Goal: Task Accomplishment & Management: Manage account settings

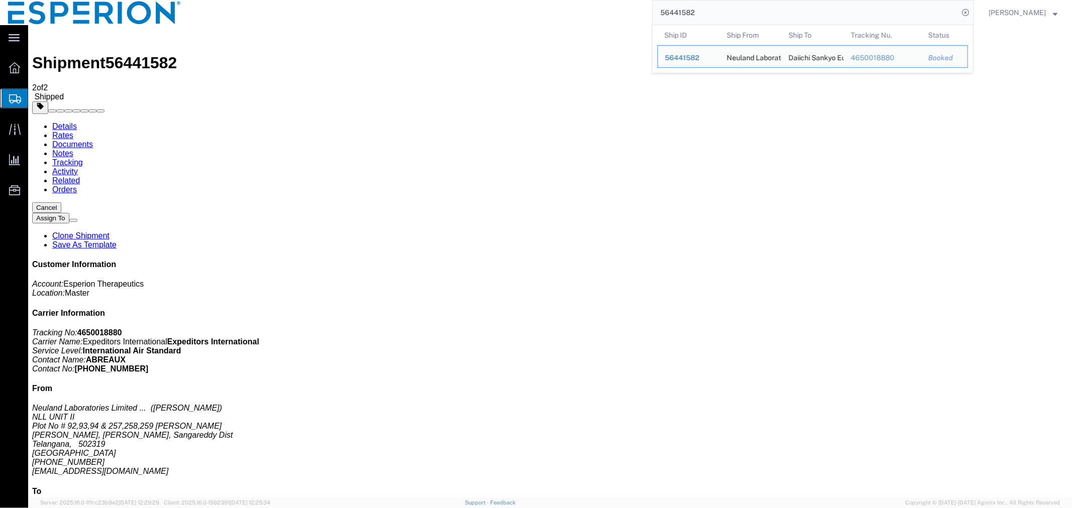
click at [789, 12] on input "56441582" at bounding box center [805, 13] width 305 height 24
drag, startPoint x: 728, startPoint y: 14, endPoint x: 545, endPoint y: 14, distance: 182.4
click at [545, 14] on div "56441582 Ship ID Ship From Ship To Tracking Nu. Status Ship ID 56441582 Ship Fr…" at bounding box center [581, 12] width 785 height 25
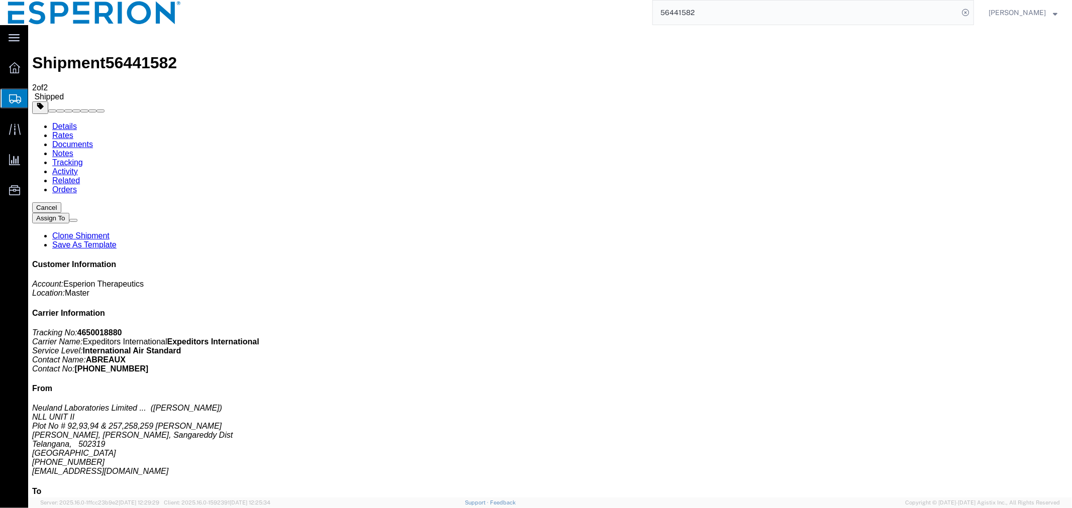
paste input "4060795880"
type input "4060795880"
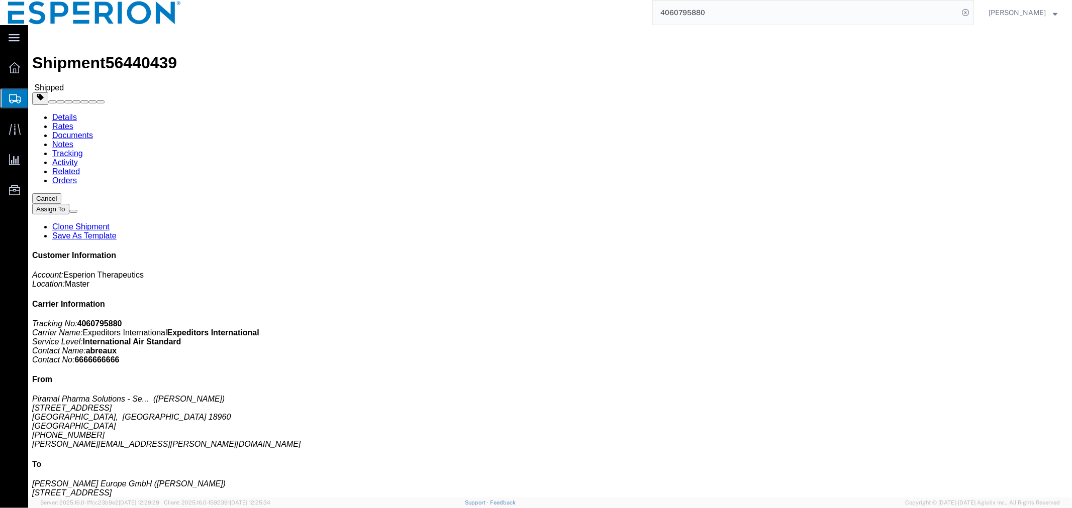
click link "Tracking"
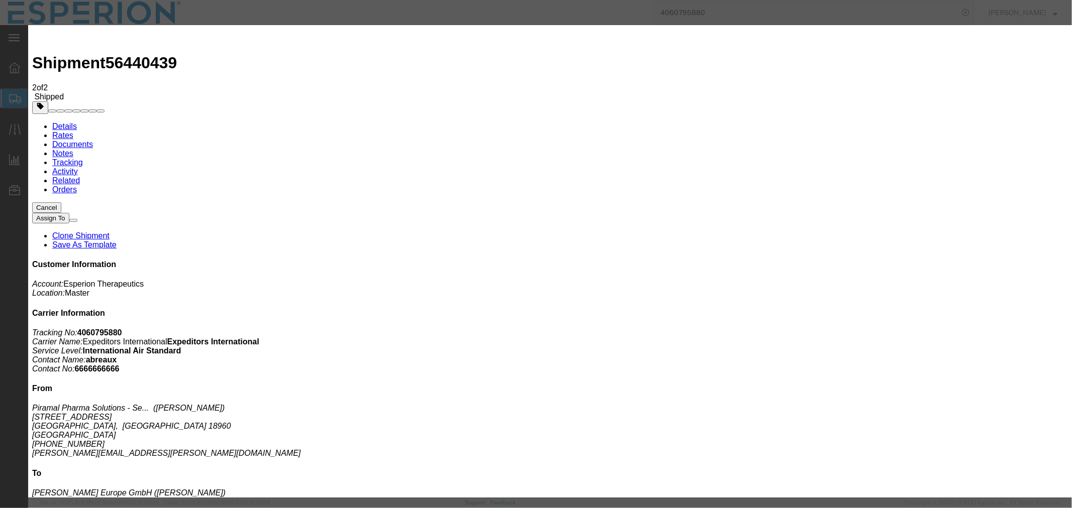
type input "[DATE]"
type input "9:00 AM"
select select "DELIVRED"
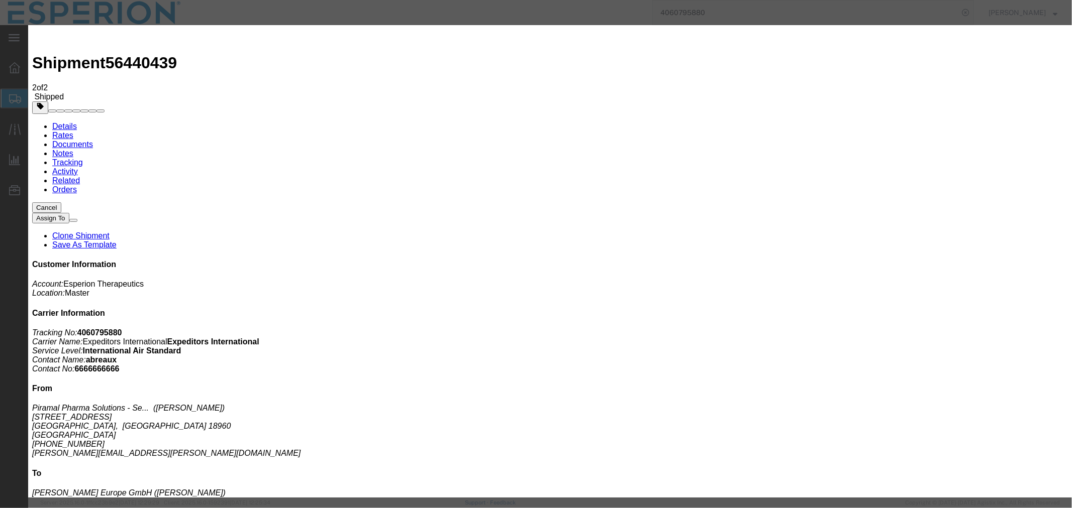
type input "company stamp"
select select "{"pickupDeliveryInfoId": "122166841","pickupOrDelivery": "D","stopNum": "100","…"
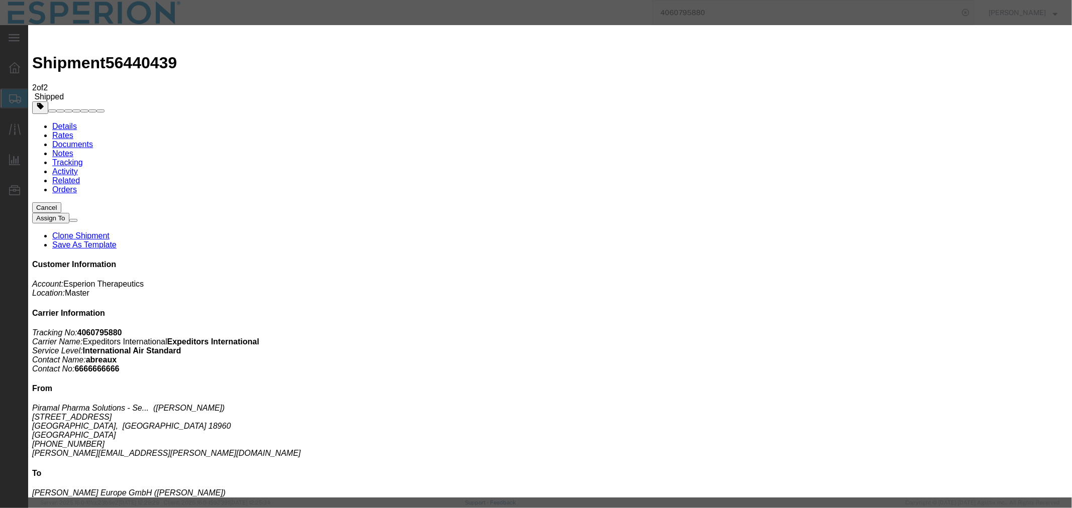
select select "DE"
type input "Pfaffenhofen an der Ilm"
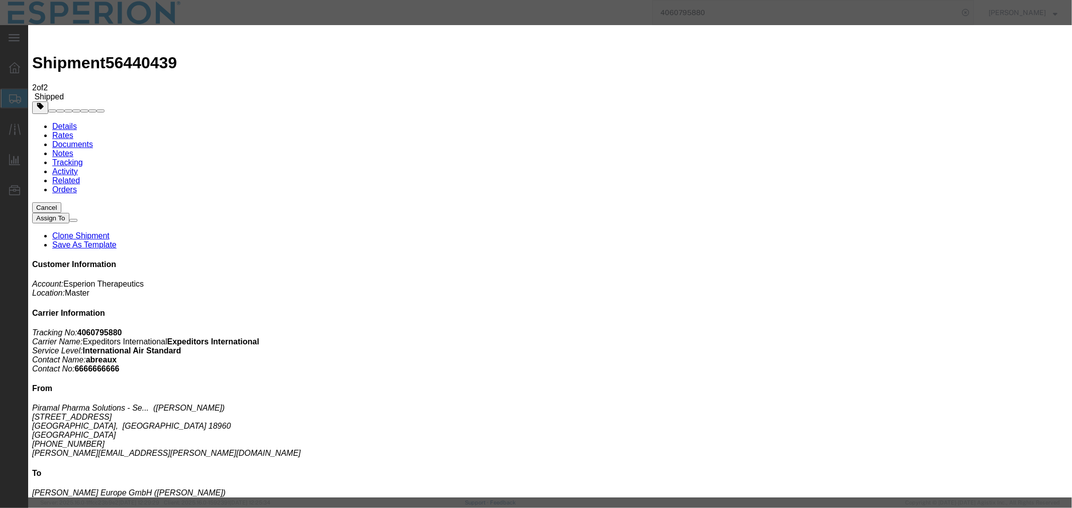
type input "[DATE]"
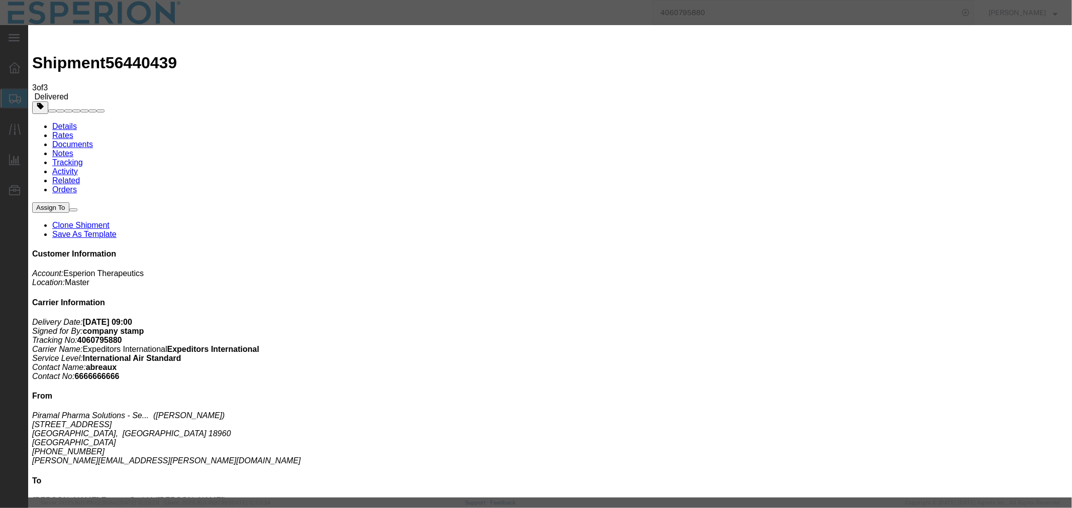
type input "[DATE]"
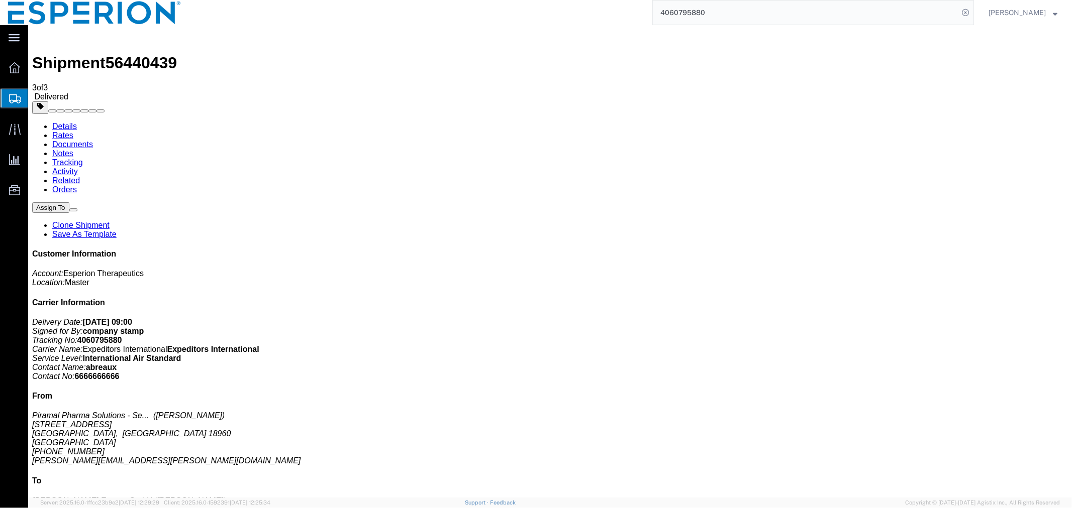
click at [92, 140] on link "Documents" at bounding box center [72, 144] width 41 height 9
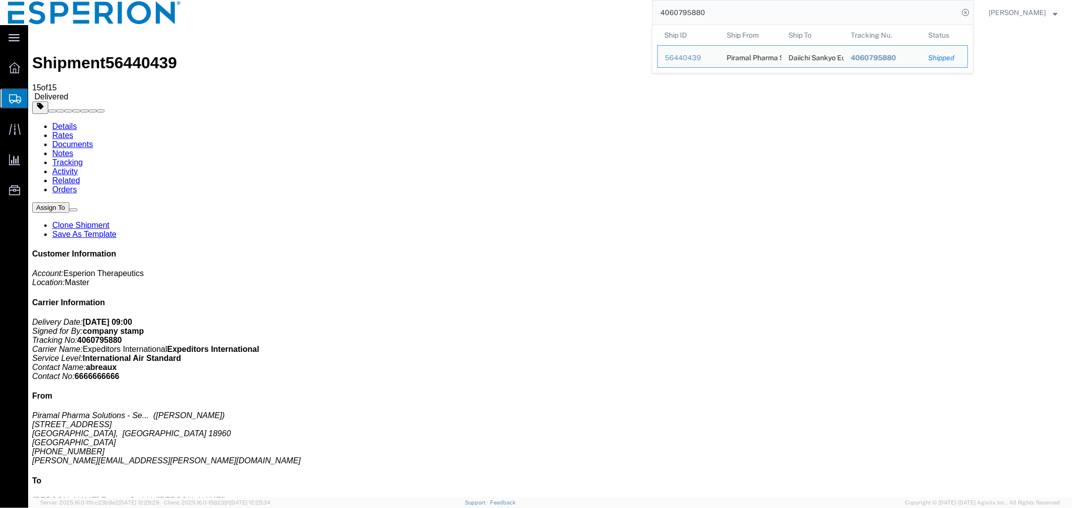
drag, startPoint x: 727, startPoint y: 15, endPoint x: 599, endPoint y: 15, distance: 128.1
click at [599, 15] on div "4060795880 Ship ID Ship From Ship To Tracking Nu. Status Ship ID 56440439 Ship …" at bounding box center [581, 12] width 785 height 25
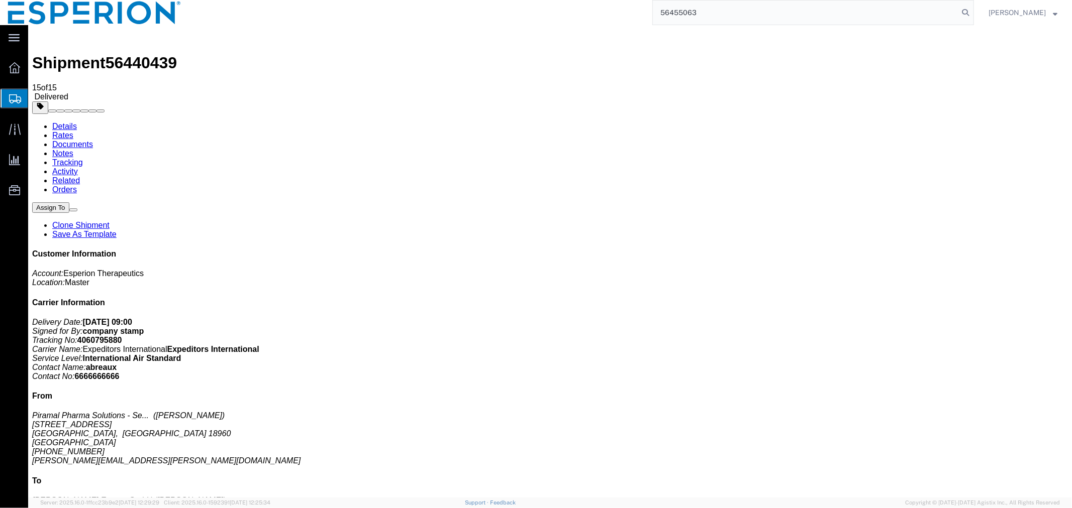
type input "56455063"
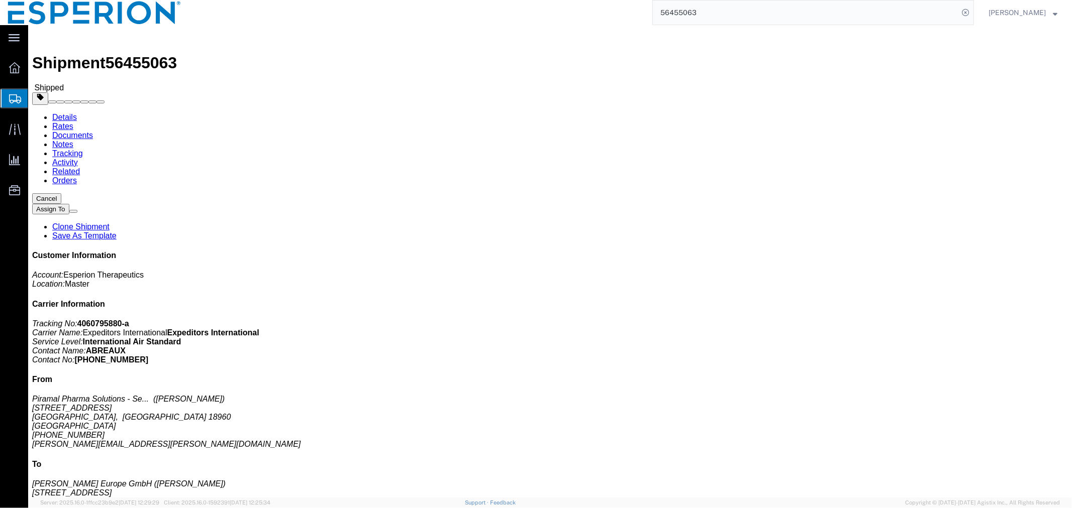
click link "Tracking"
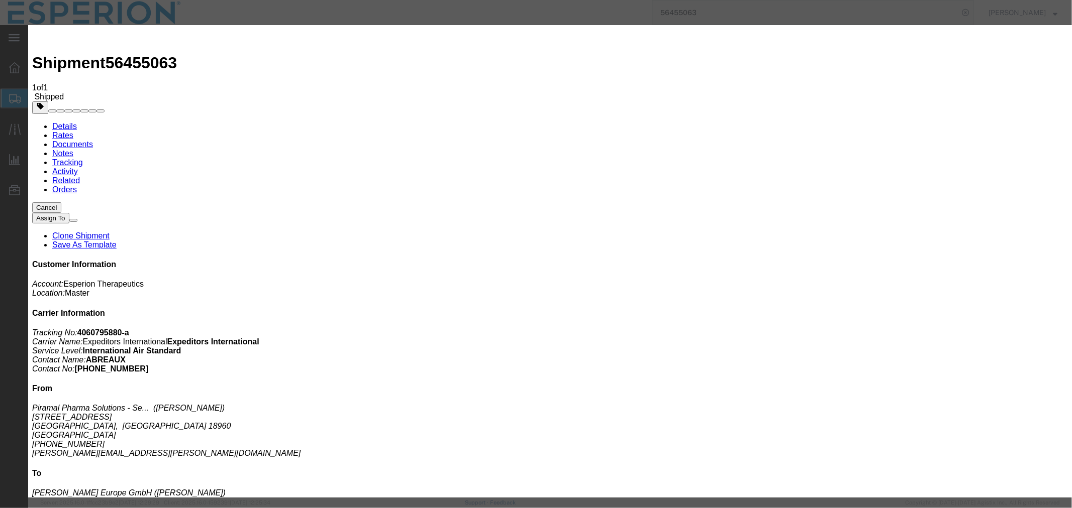
type input "[DATE]"
type input "9:00 AM"
select select "DELIVRED"
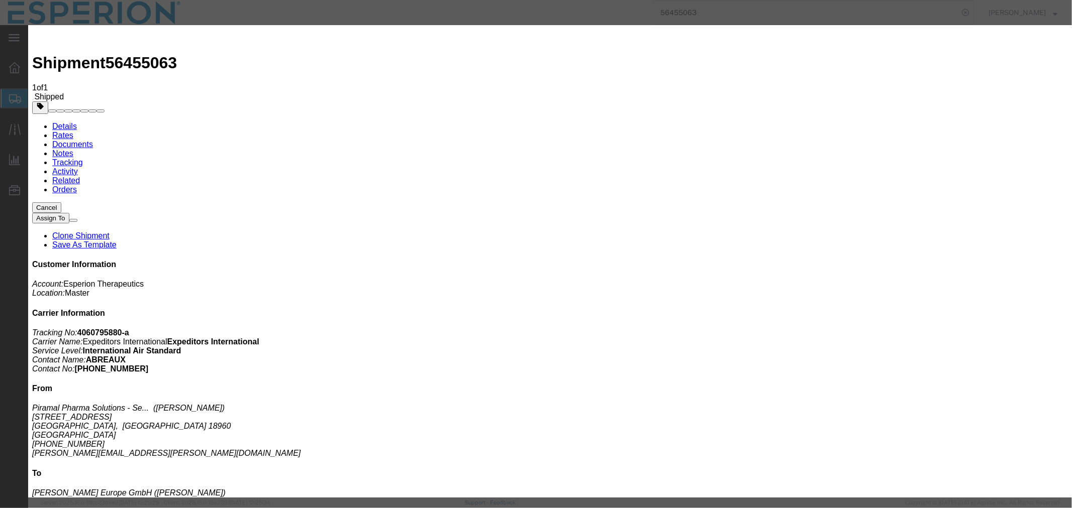
type input "Company Stamp"
select select "{"pickupDeliveryInfoId": "122196406","pickupOrDelivery": "D","stopNum": "100","…"
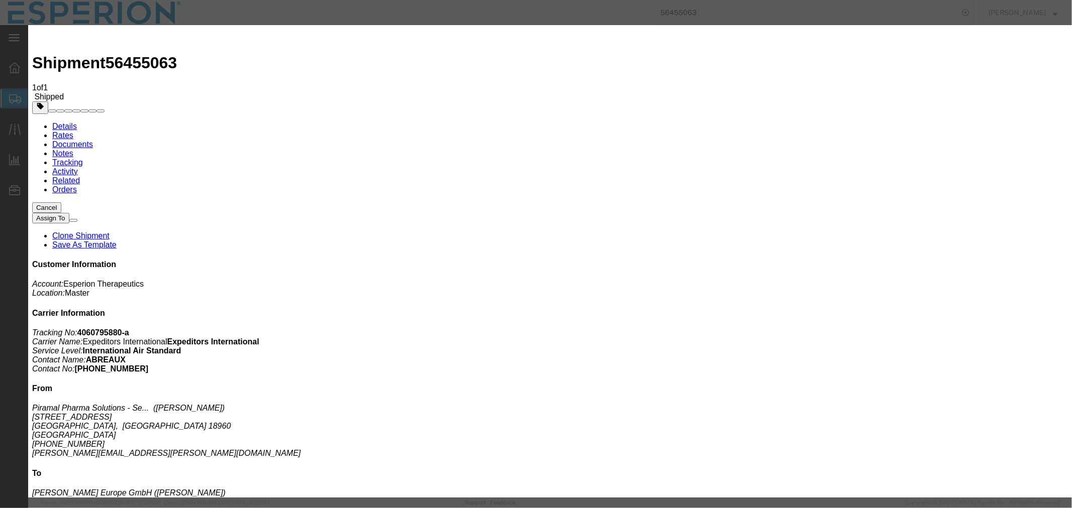
select select "DE"
type input "Pfaffenhofen an der Ilm"
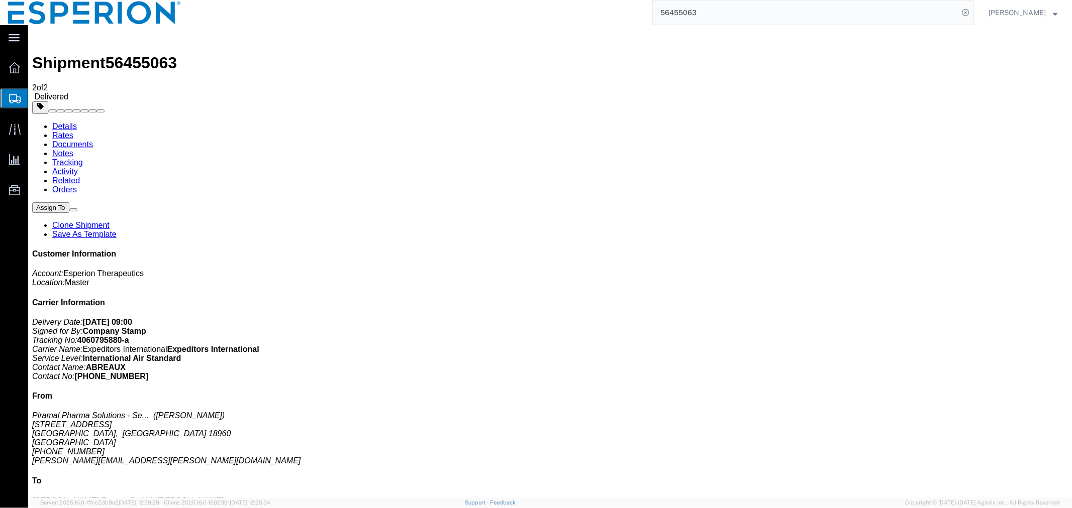
click at [92, 140] on link "Documents" at bounding box center [72, 144] width 41 height 9
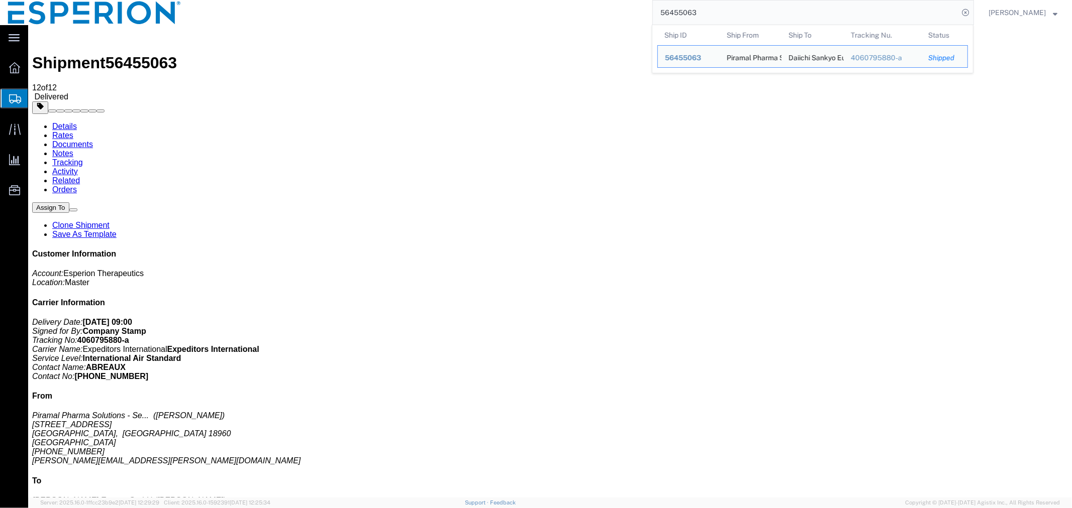
drag, startPoint x: 711, startPoint y: 7, endPoint x: 568, endPoint y: 2, distance: 142.8
click at [568, 2] on div "56455063 Ship ID Ship From Ship To Tracking Nu. Status Ship ID 56455063 Ship Fr…" at bounding box center [581, 12] width 785 height 25
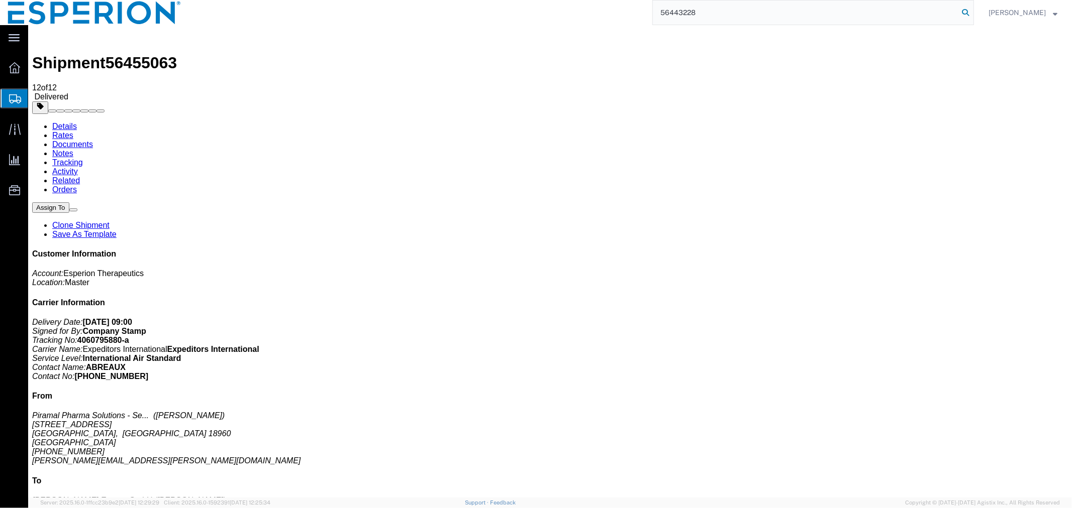
type input "56443228"
click at [963, 10] on icon at bounding box center [965, 13] width 14 height 14
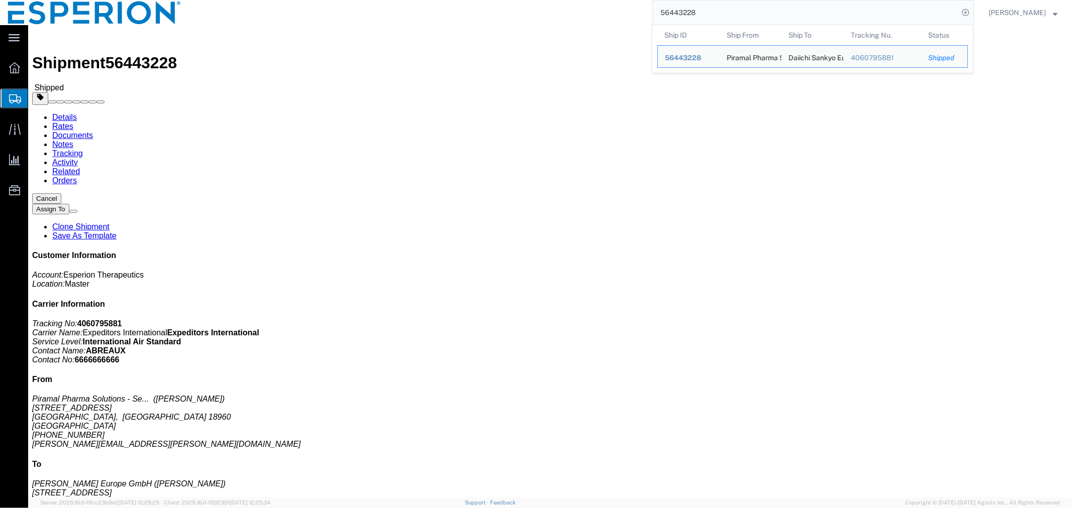
click link "Clone Shipment"
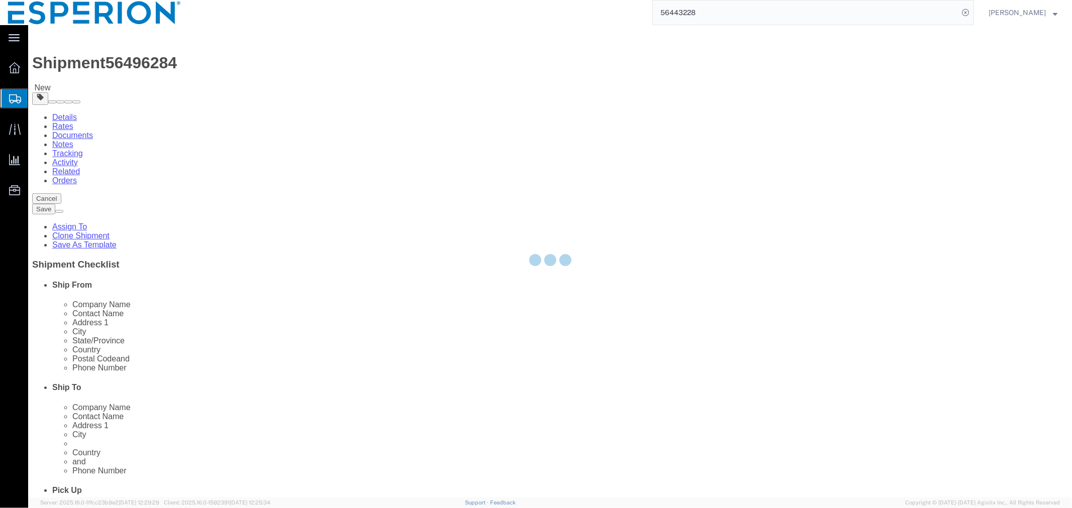
select select
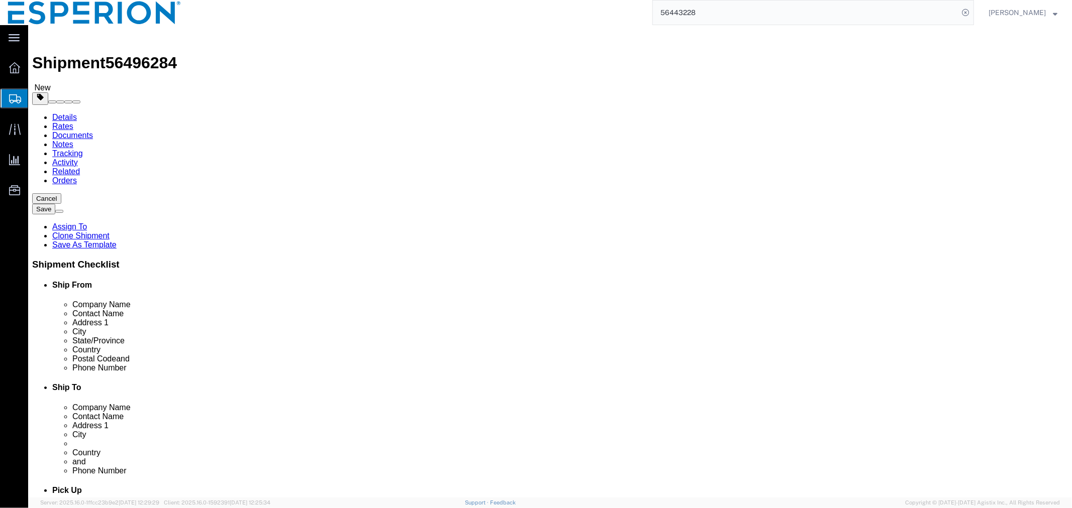
click input "checkbox"
checkbox input "false"
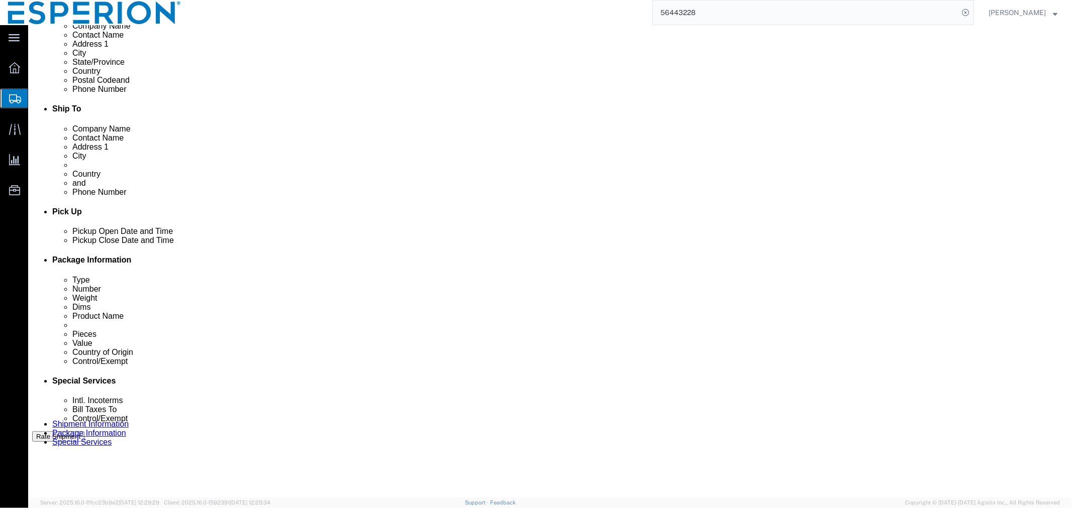
scroll to position [448, 0]
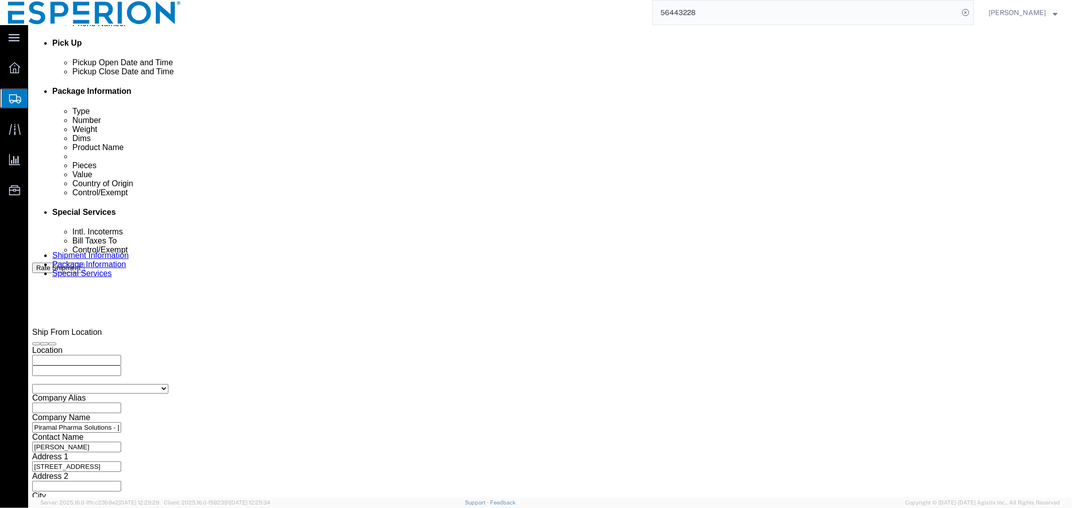
drag, startPoint x: 210, startPoint y: 172, endPoint x: 88, endPoint y: 159, distance: 121.8
click div "Select Account Type Activity ID Airline Appointment Number ASN Batch Request # …"
type input "SAMPLE"
click icon "button"
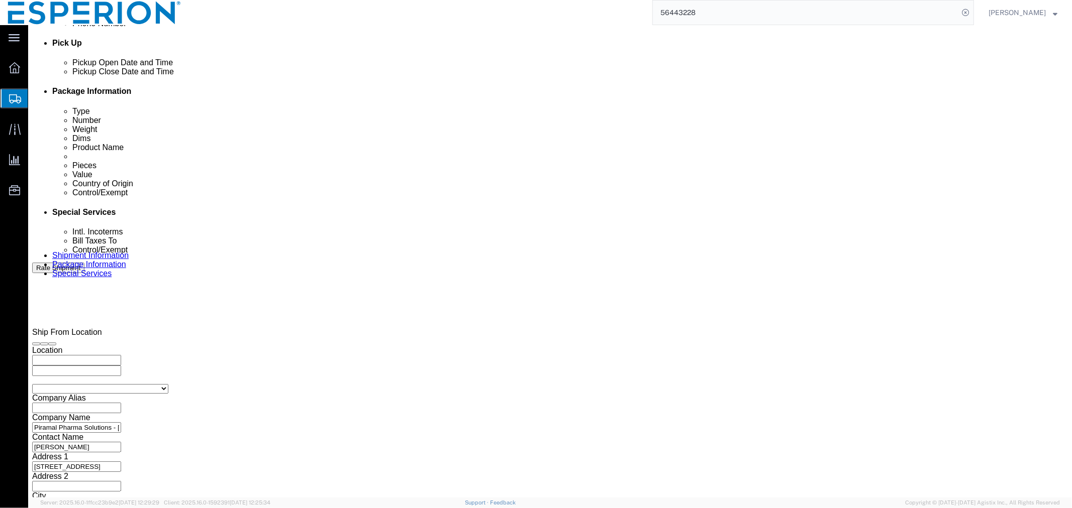
scroll to position [428, 0]
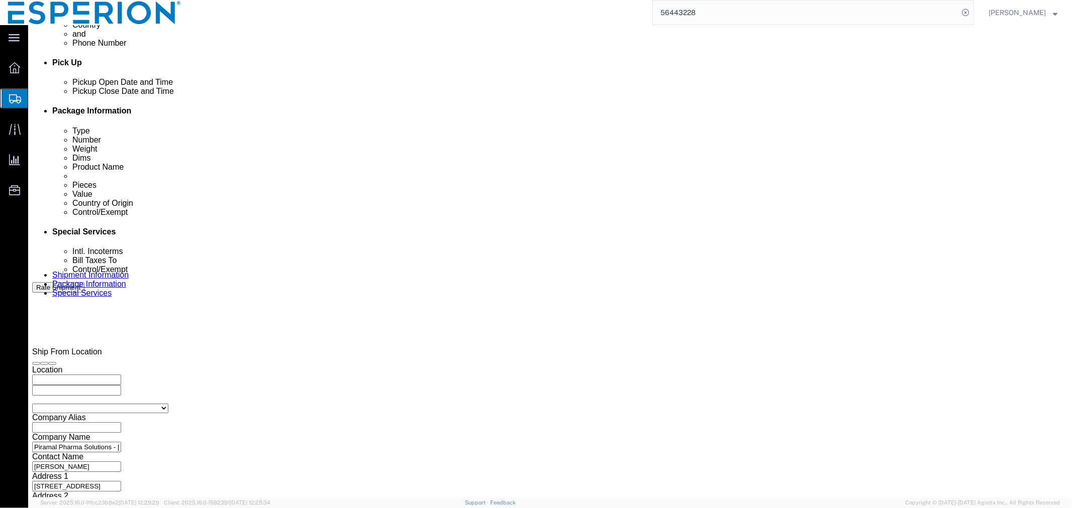
drag, startPoint x: 460, startPoint y: 191, endPoint x: 384, endPoint y: 189, distance: 75.9
click div "Select Account Type Activity ID Airline Appointment Number ASN Batch Request # …"
paste input "00022975"
click input "3000022975-"
paste input "BD324148D"
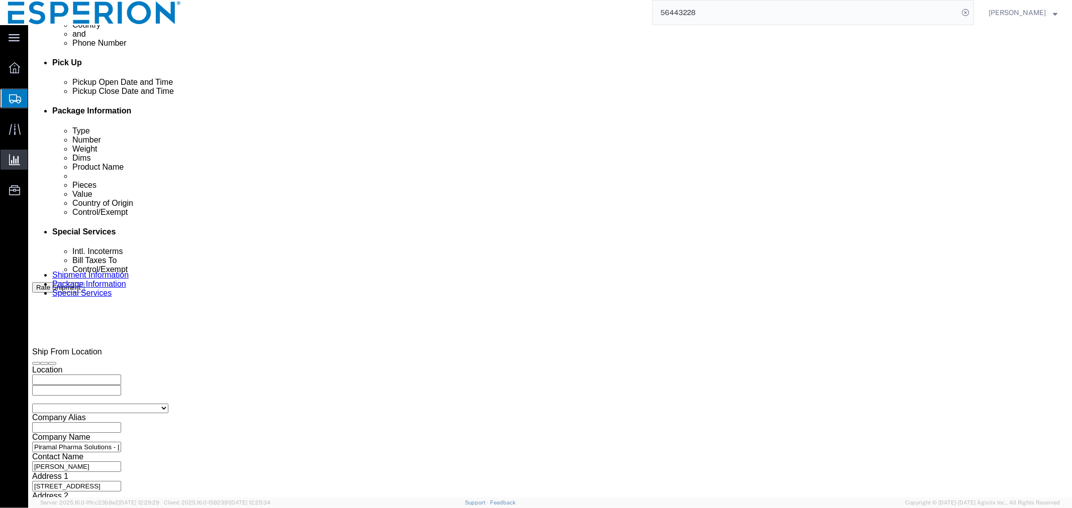
type input "3000022975-BD324148D"
click input "3010796"
drag, startPoint x: 738, startPoint y: 195, endPoint x: 624, endPoint y: 179, distance: 115.7
click div "Select Account Type Activity ID Airline Appointment Number ASN Batch Request # …"
paste input "0002297"
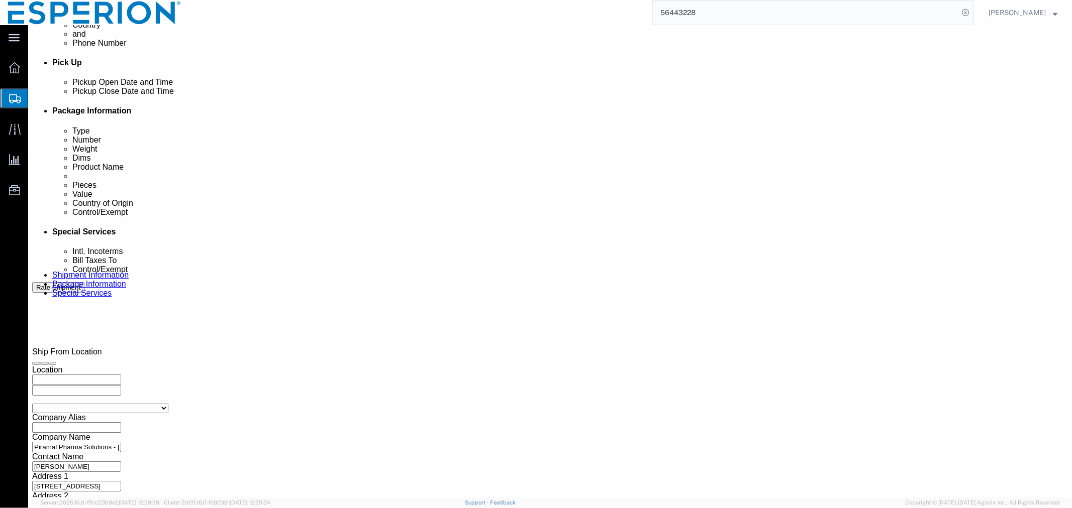
click input "3000022976-"
paste input "BD324149D"
type input "3000022976-BD324149D"
click input "text"
type input "LH"
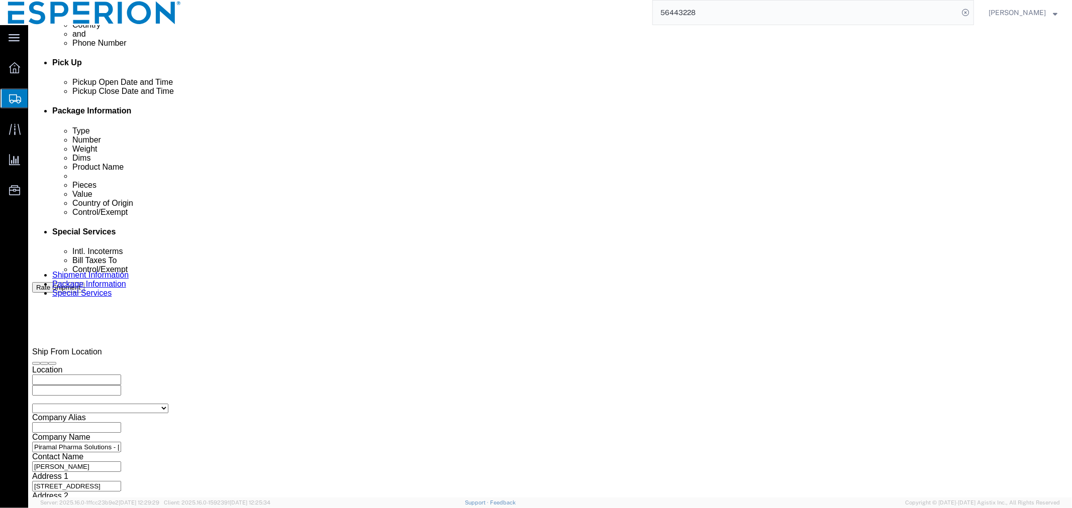
click input "text"
click td "13"
type input "[DATE]"
click icon "button"
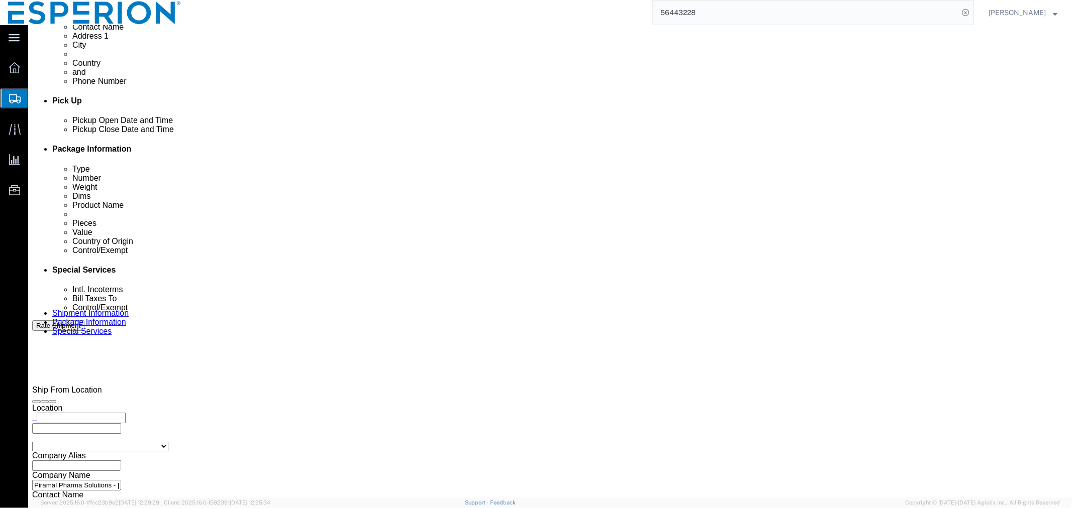
click input "text"
type input "7:30 AM"
click input "text"
click td "14"
type input "[DATE]"
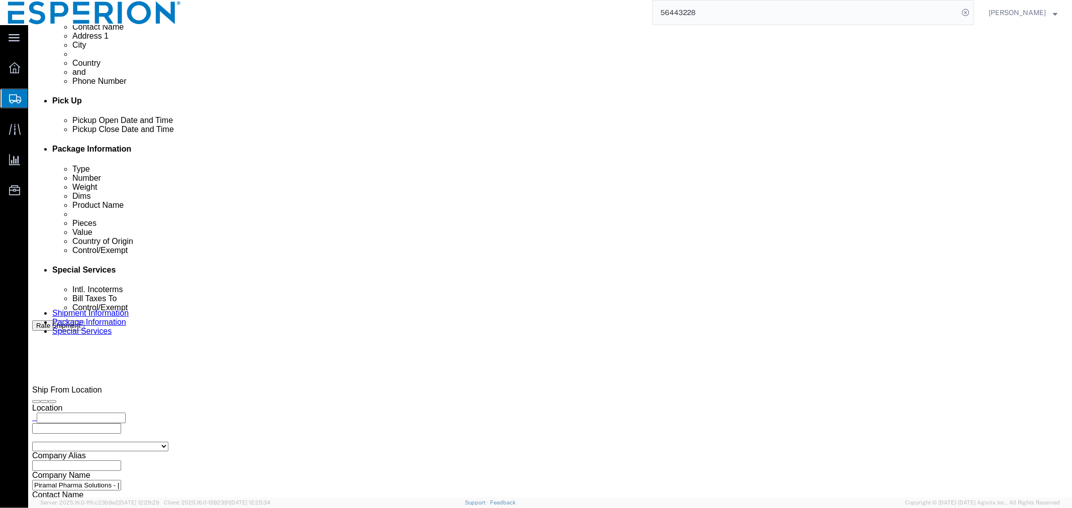
click input "text"
type input "7:30 AM"
click input "7:30 AM"
drag, startPoint x: 345, startPoint y: 345, endPoint x: 297, endPoint y: 345, distance: 47.7
click input "7:30 AM"
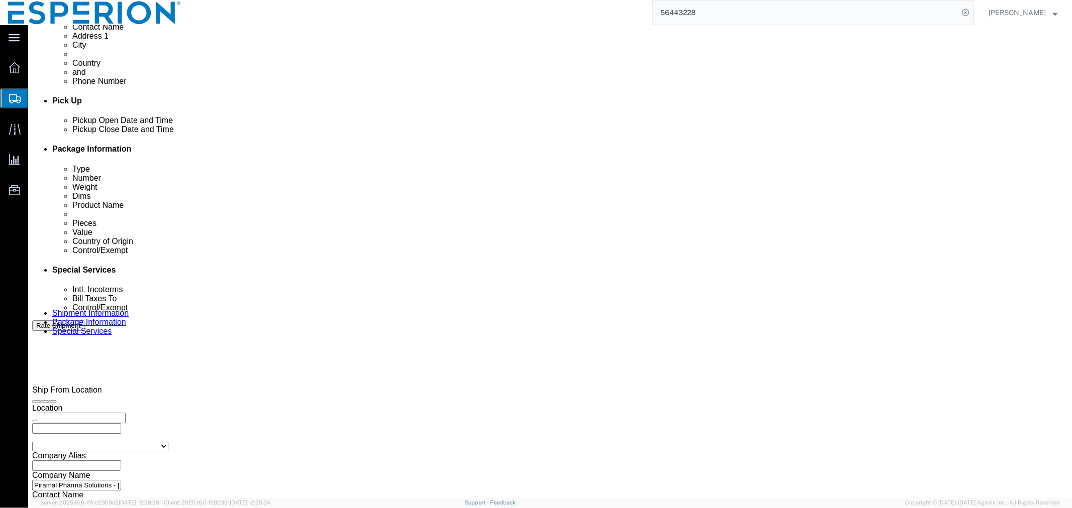
drag, startPoint x: 368, startPoint y: 349, endPoint x: 280, endPoint y: 345, distance: 87.5
click div "[DATE] 1730:30 AM"
type input "5:30 PM"
click div "Departure [GEOGRAPHIC_DATA] JFK Arrival Port MUC MUC Steamship Line Airline LH …"
click button "Continue"
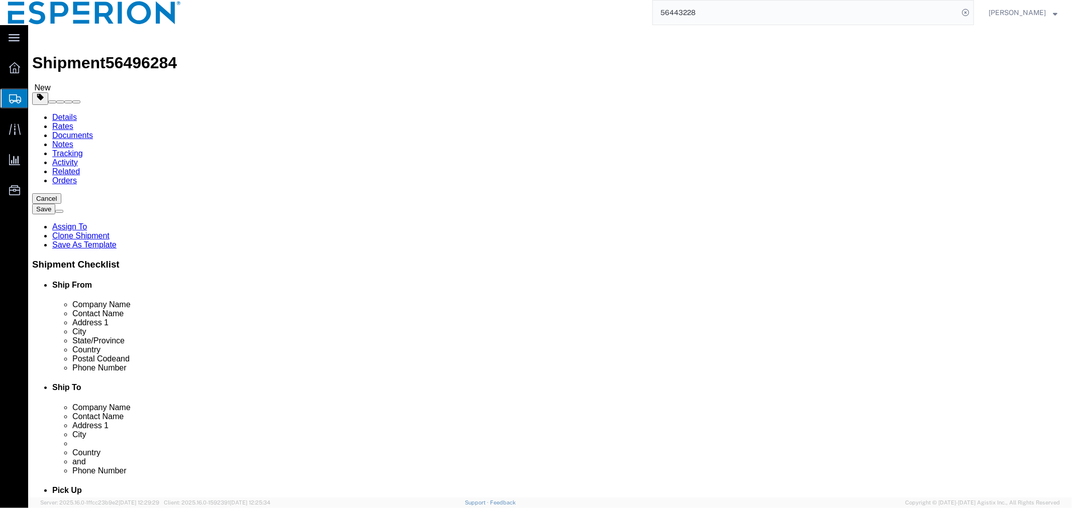
click span "button"
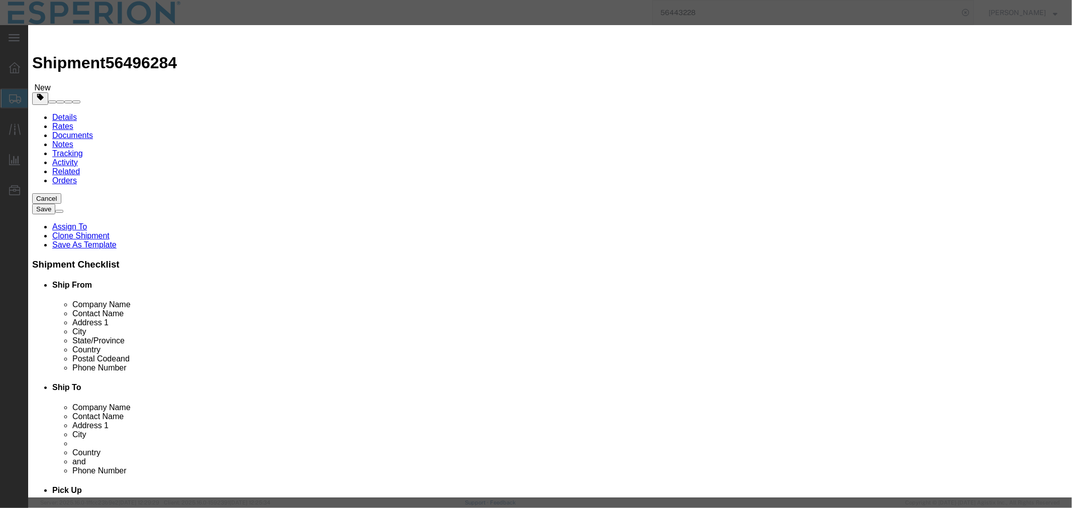
click button "Yes"
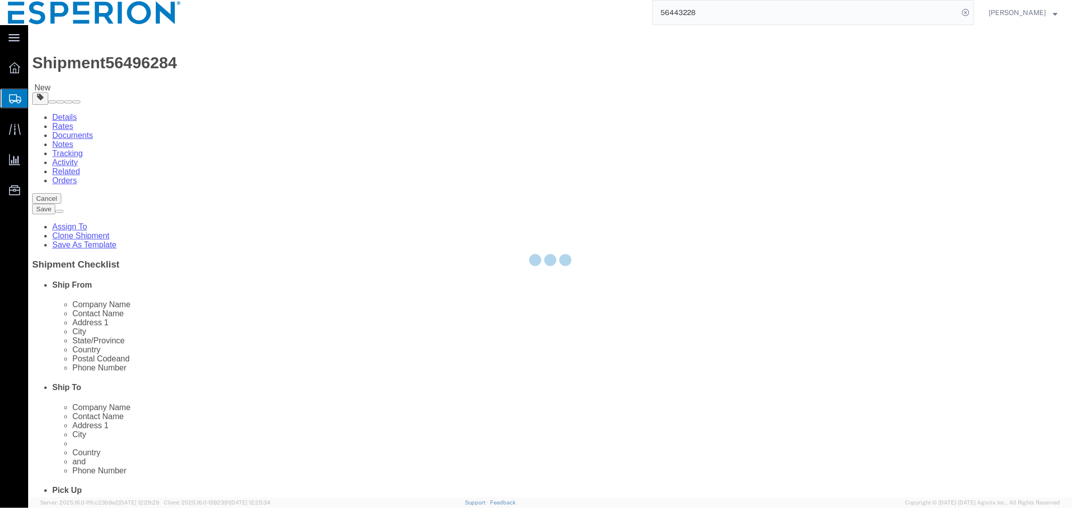
select select "PSNS"
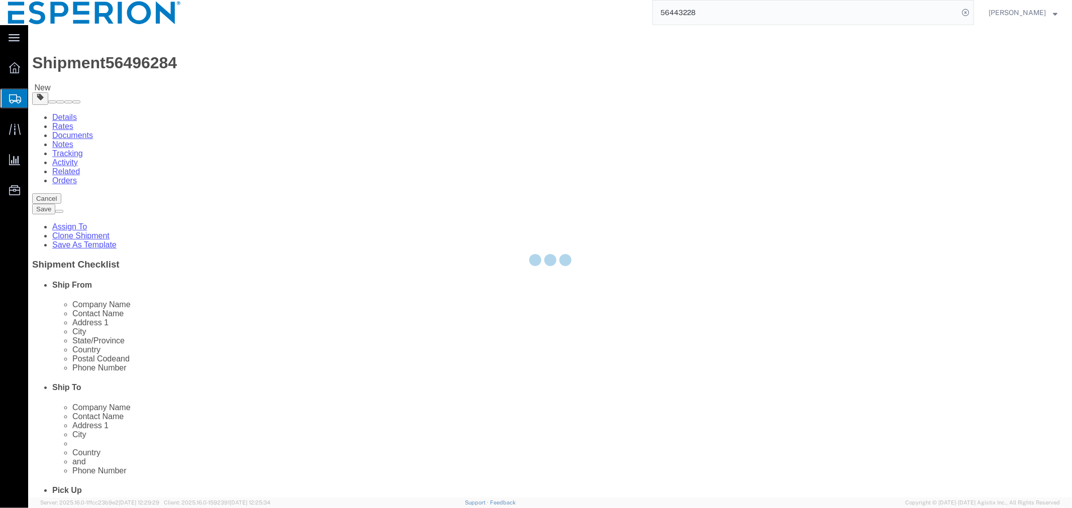
select select "PSNS"
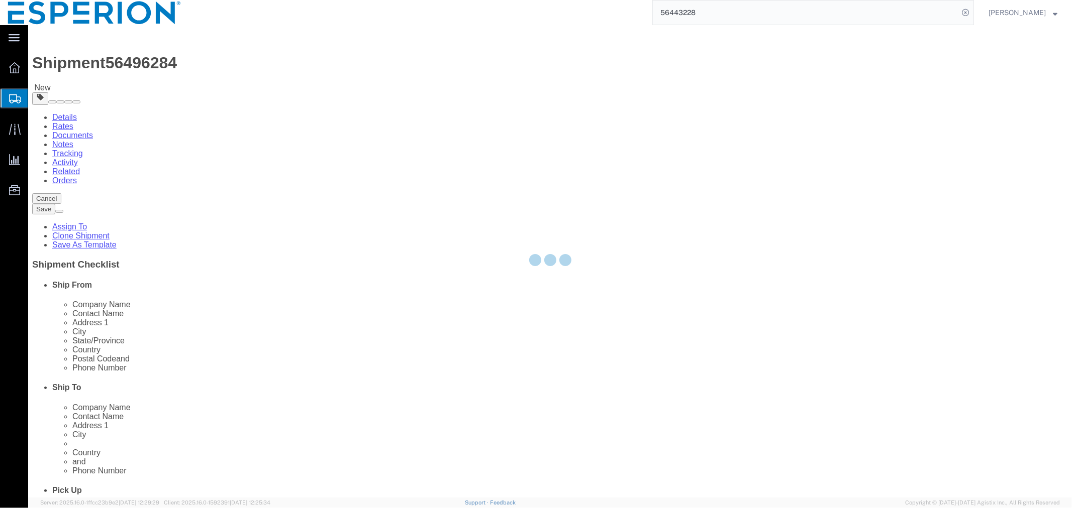
select select "PSNS"
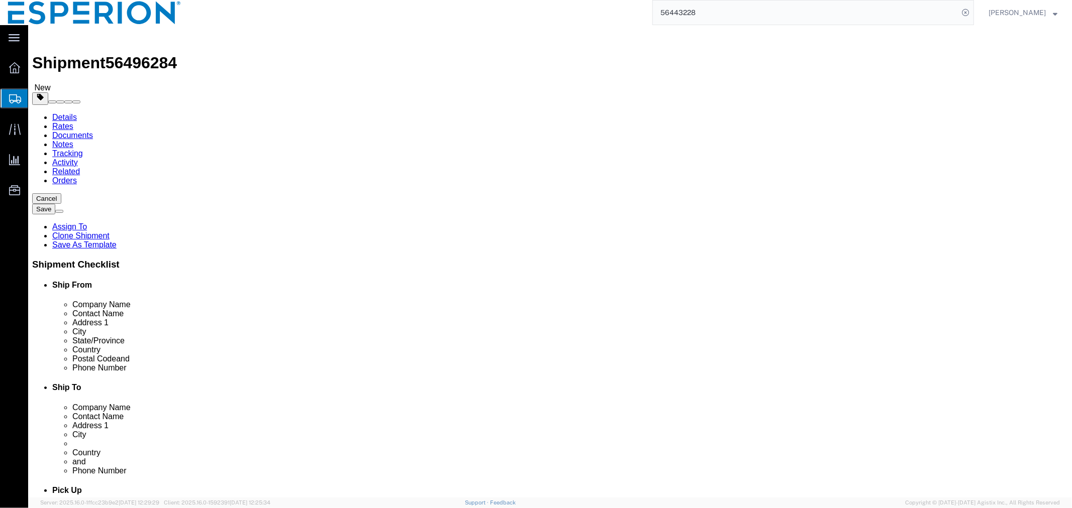
click span "button"
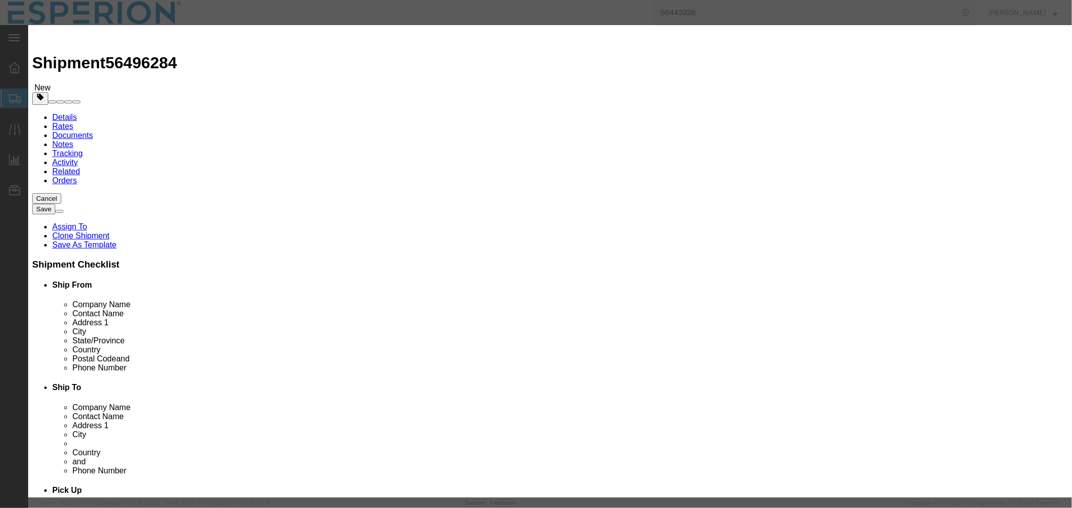
click button "Yes"
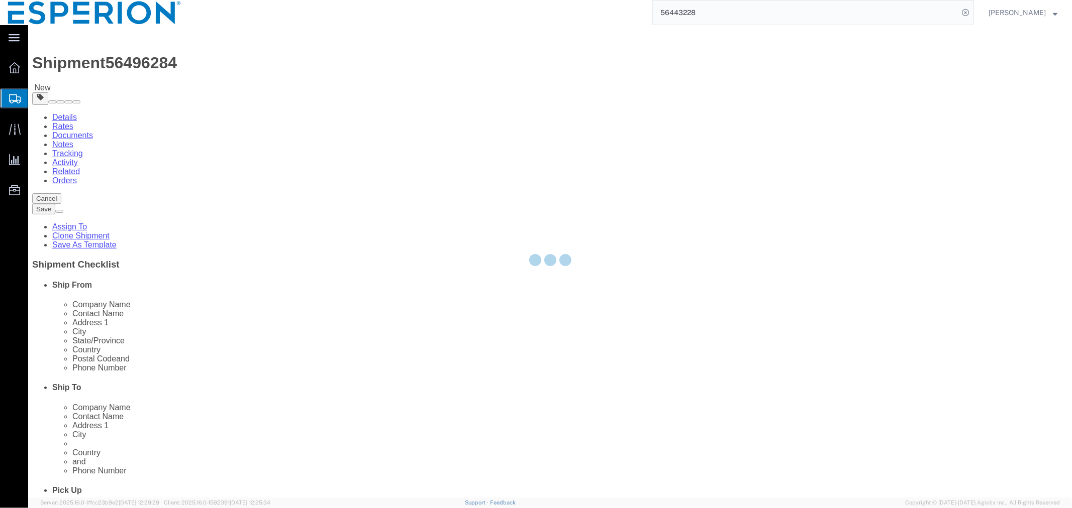
select select "PSNS"
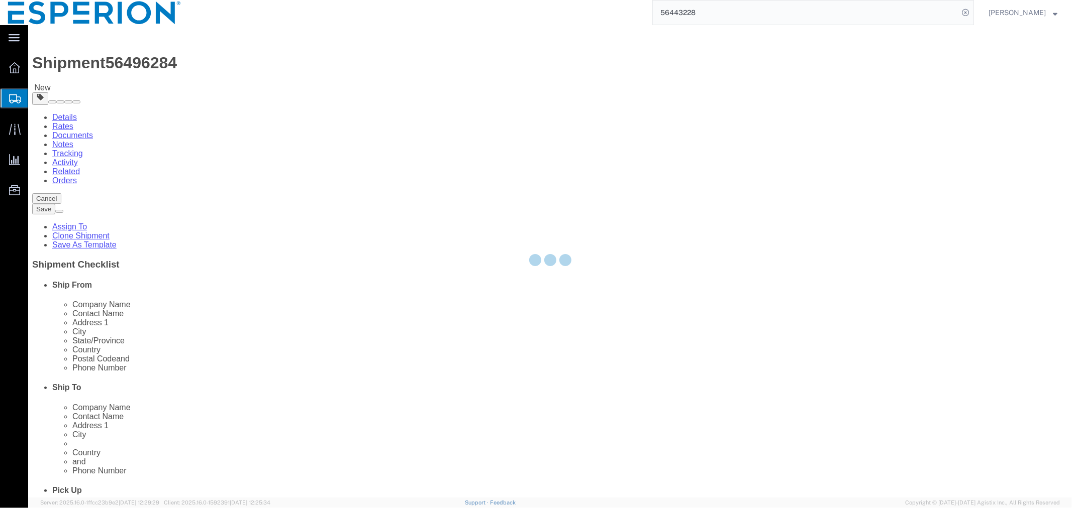
select select "PSNS"
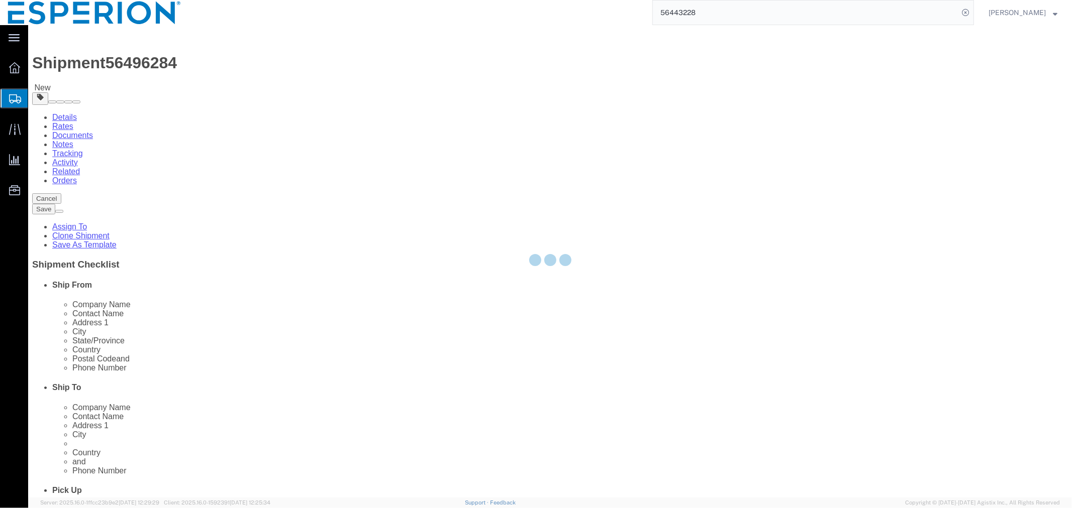
select select "PSNS"
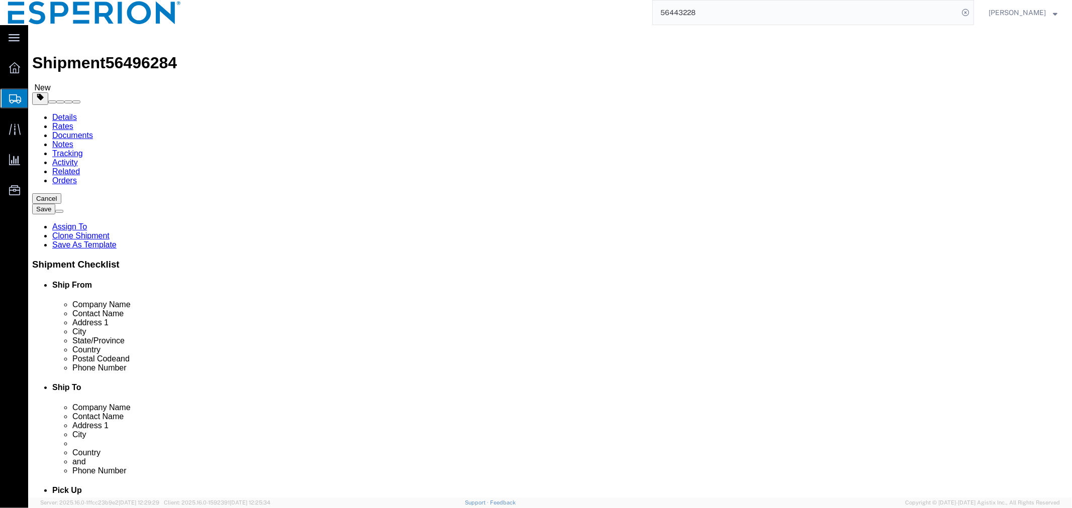
click span "button"
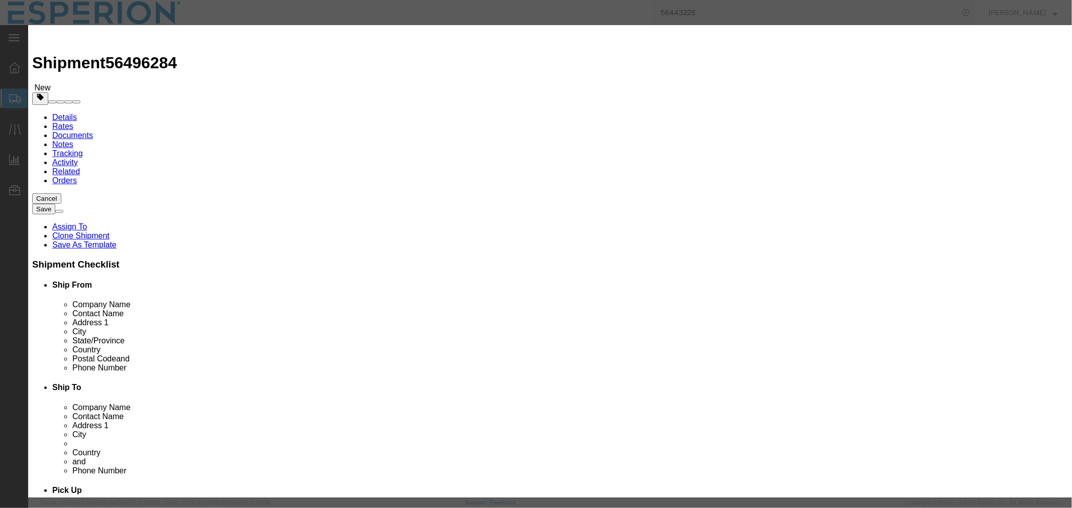
click button "Yes"
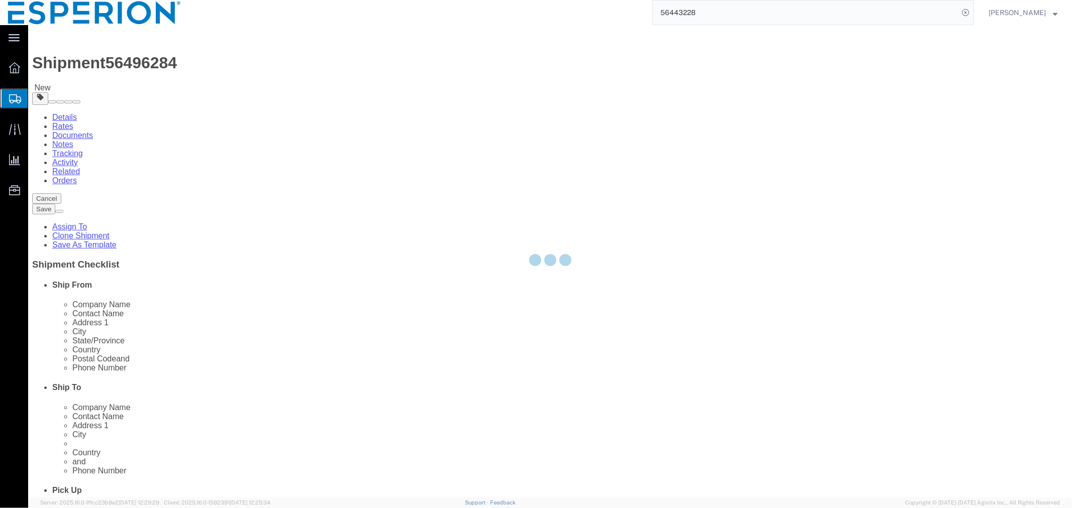
select select "PSNS"
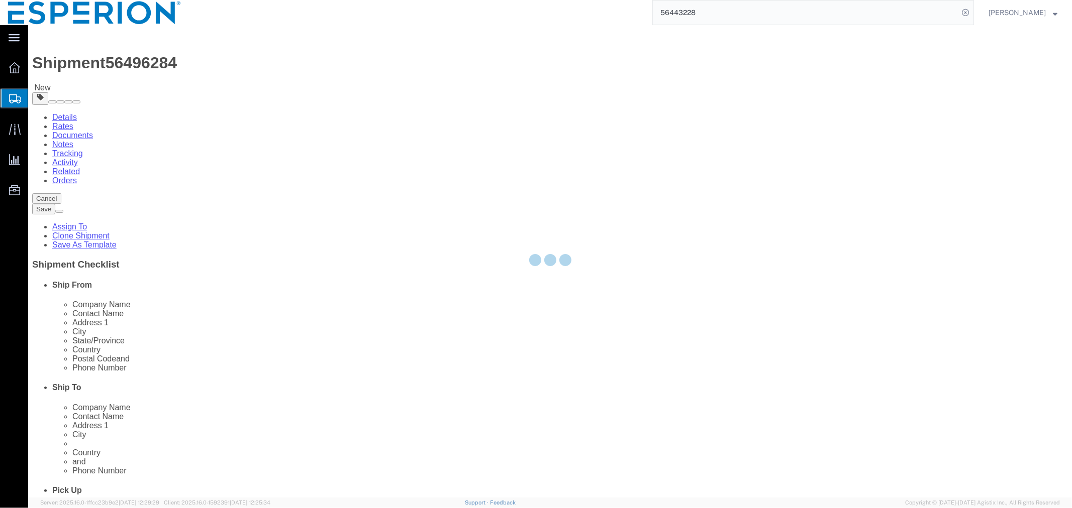
select select "PSNS"
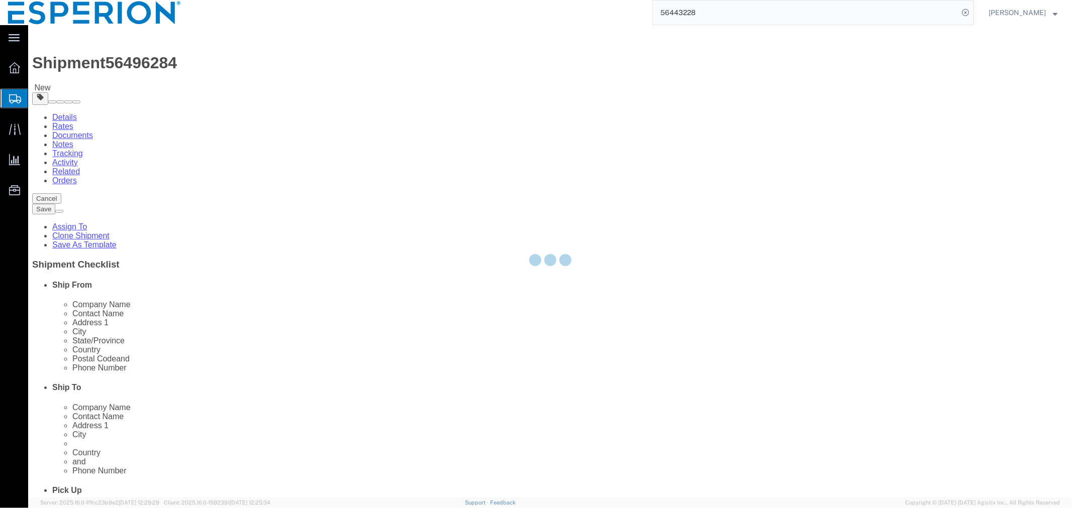
select select "PSNS"
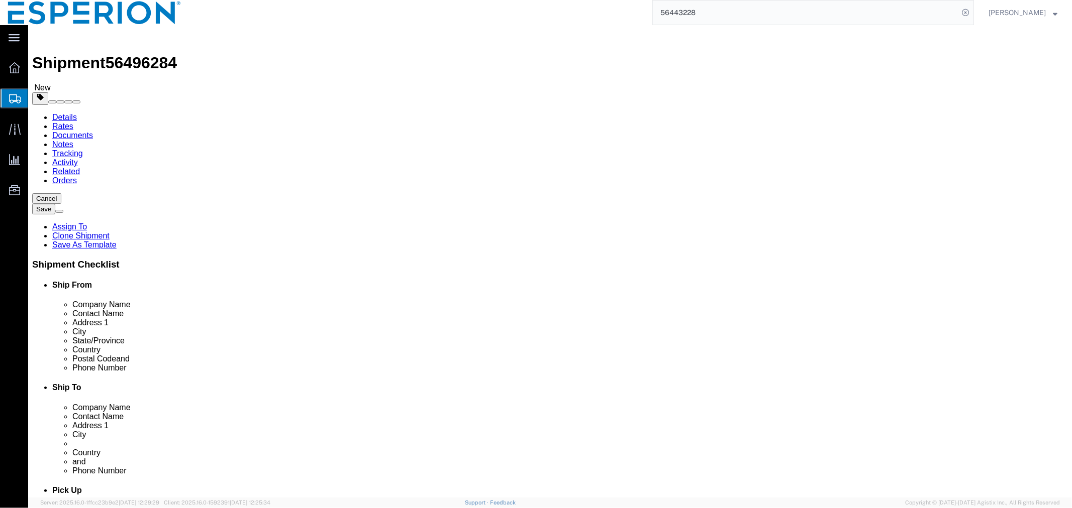
click span "button"
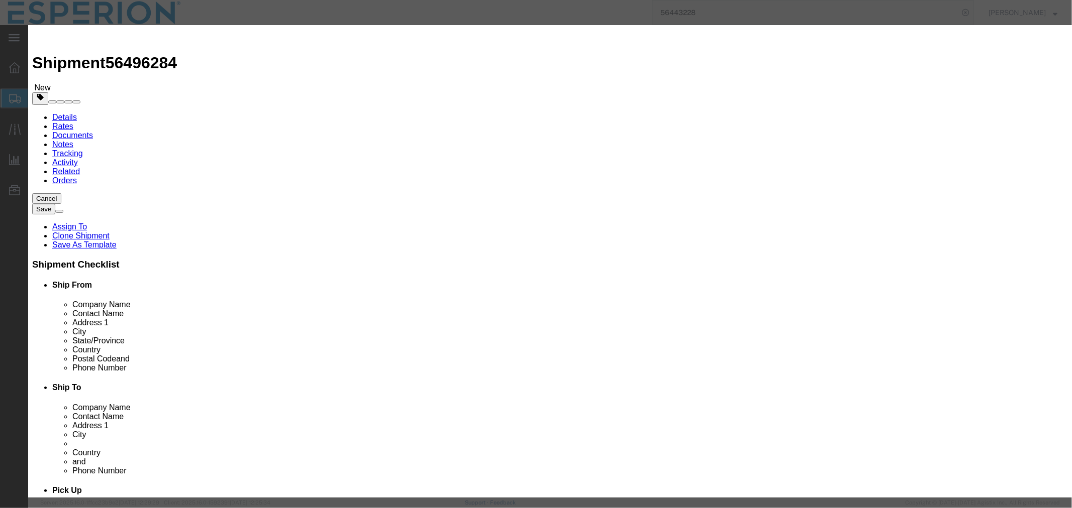
click button "Yes"
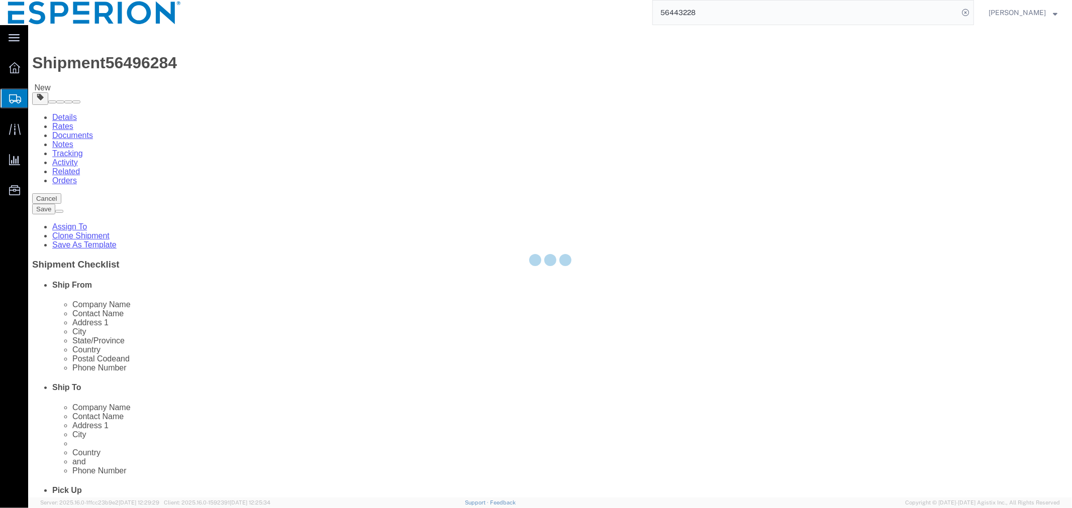
select select "PSNS"
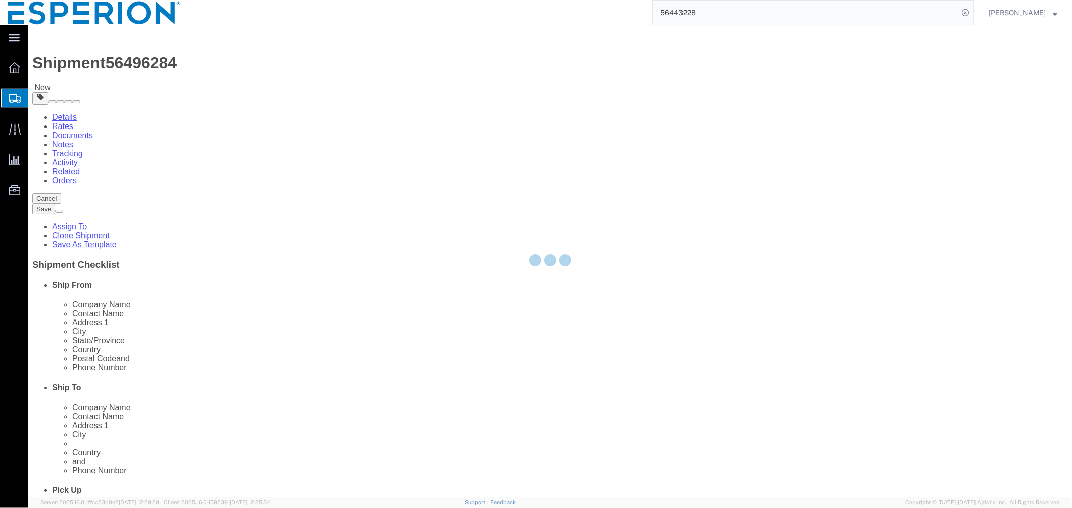
select select "PSNS"
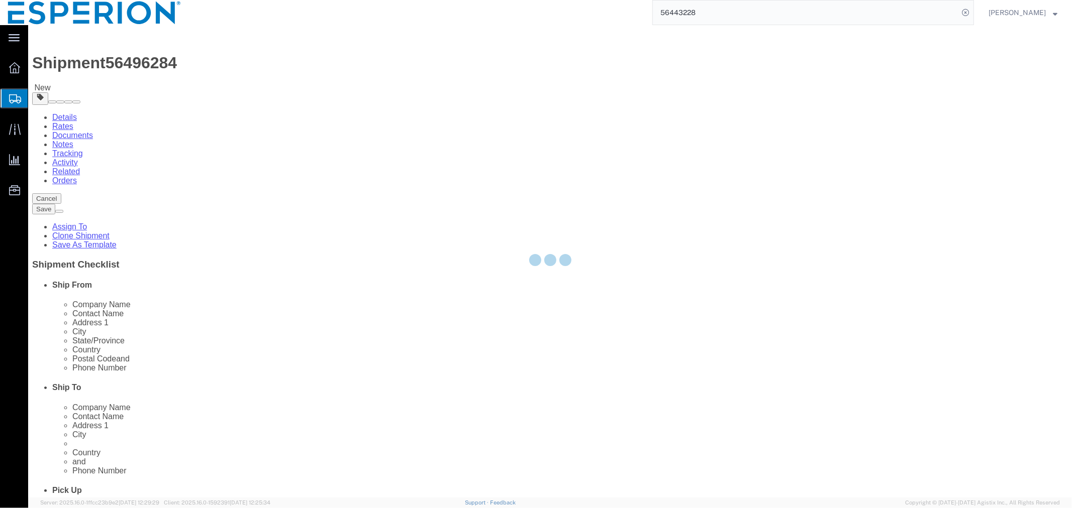
select select "PSNS"
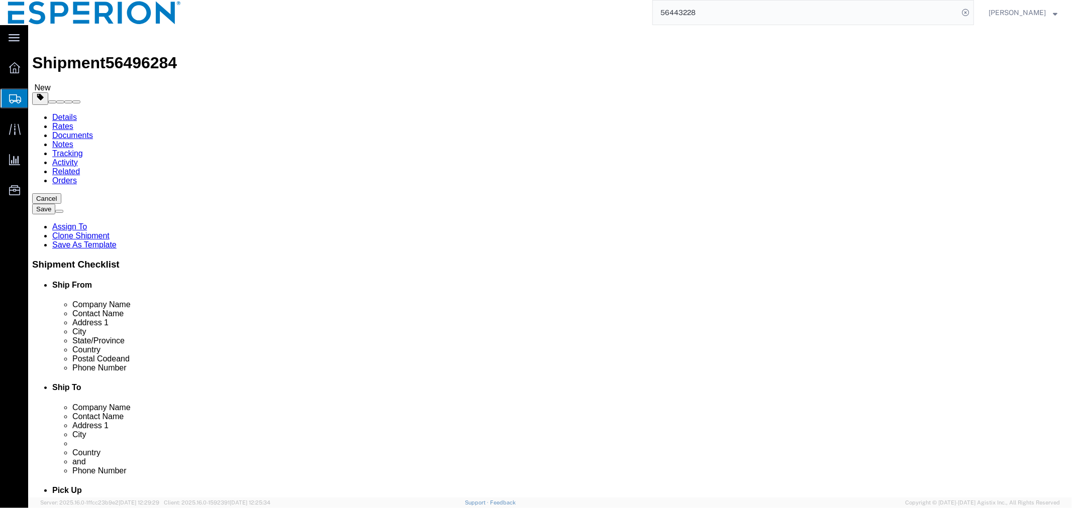
click span "button"
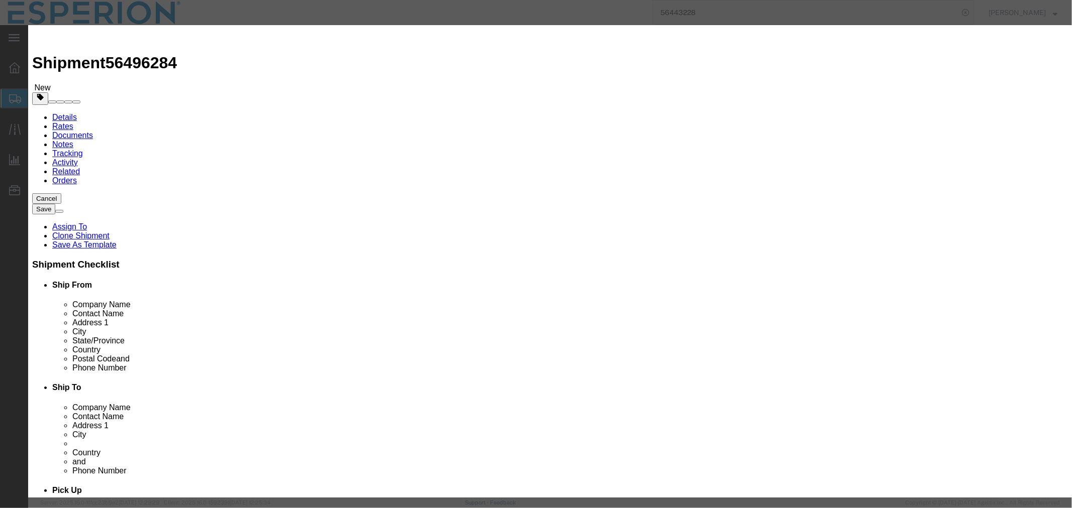
click button "Yes"
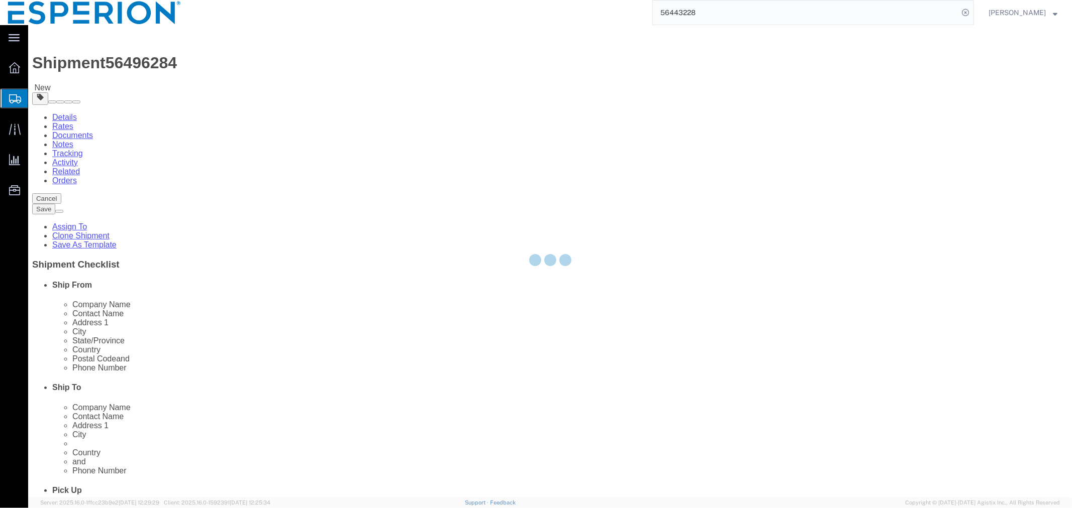
select select "PSNS"
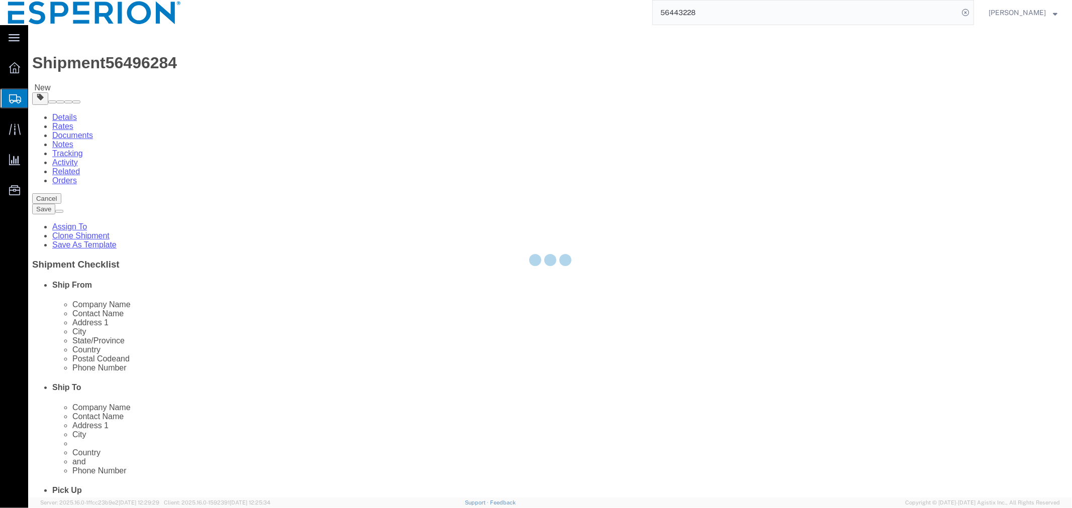
select select "PSNS"
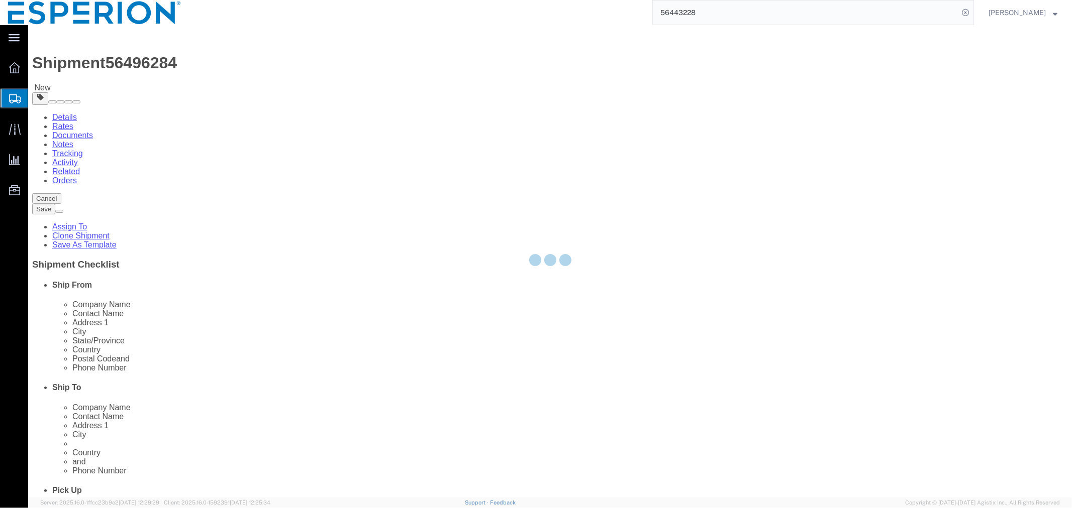
select select "PSNS"
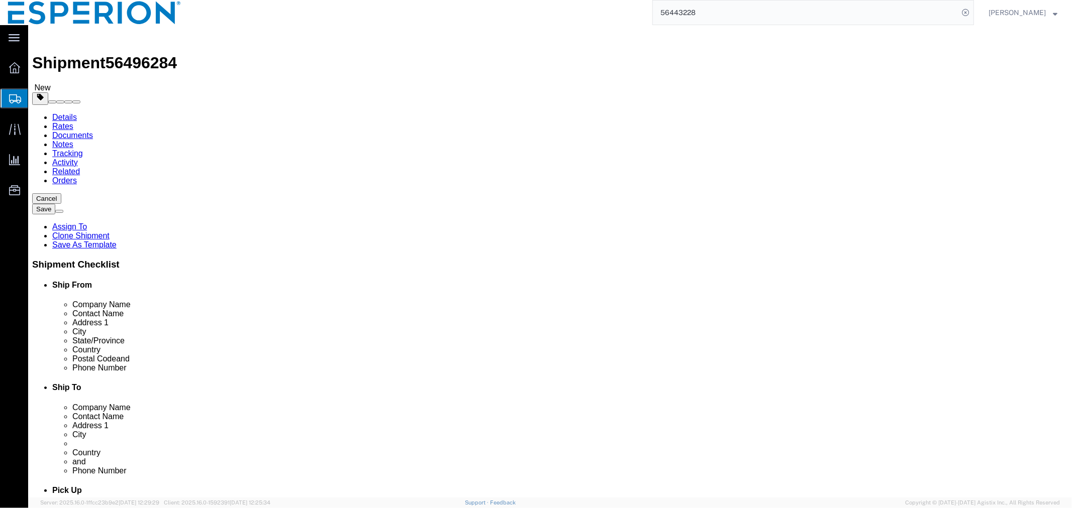
click span "button"
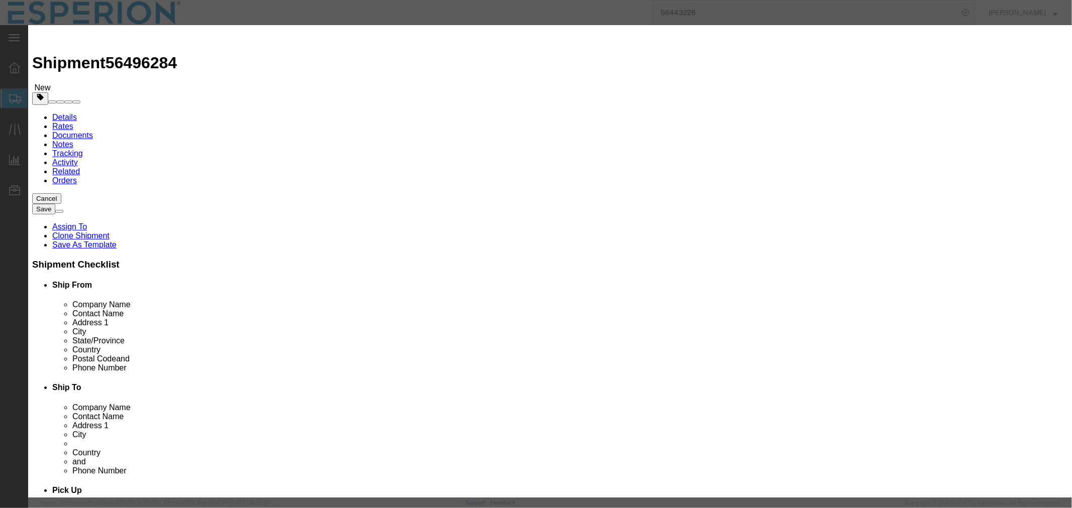
click button "Yes"
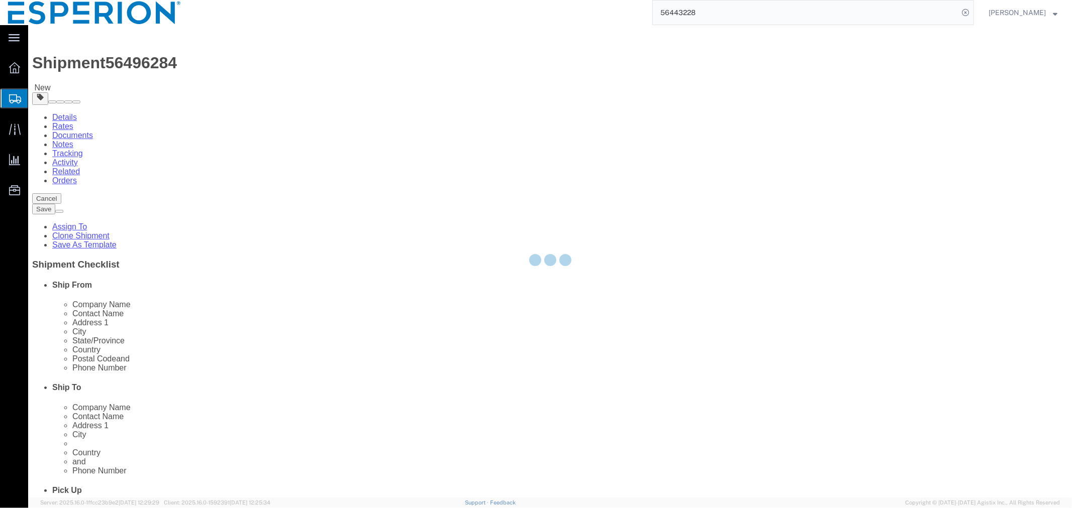
select select "PSNS"
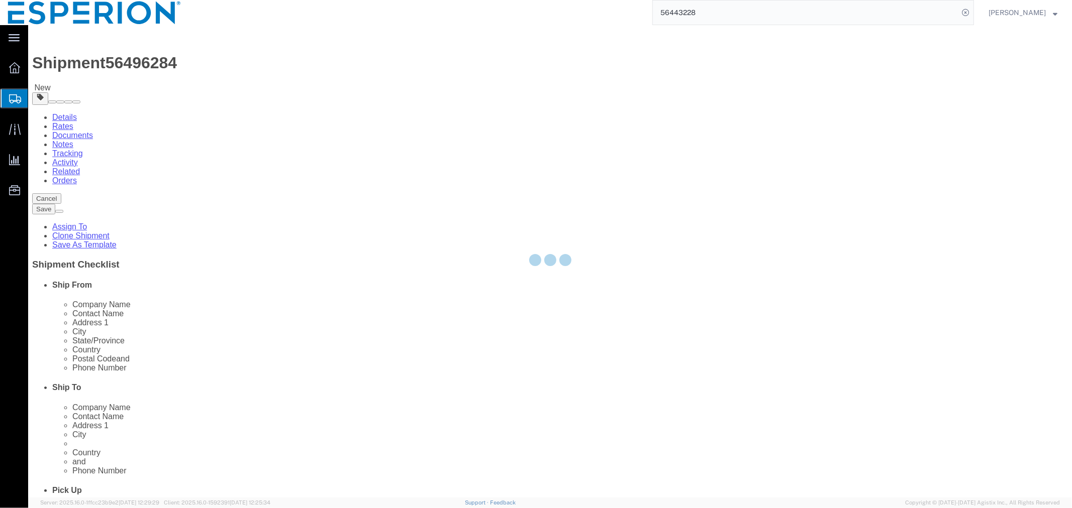
select select "PSNS"
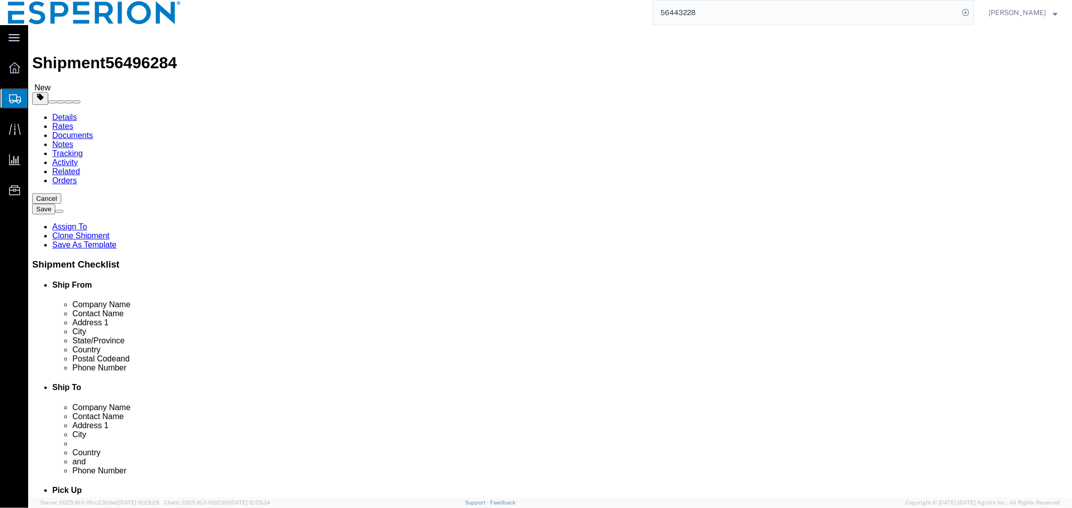
click span "button"
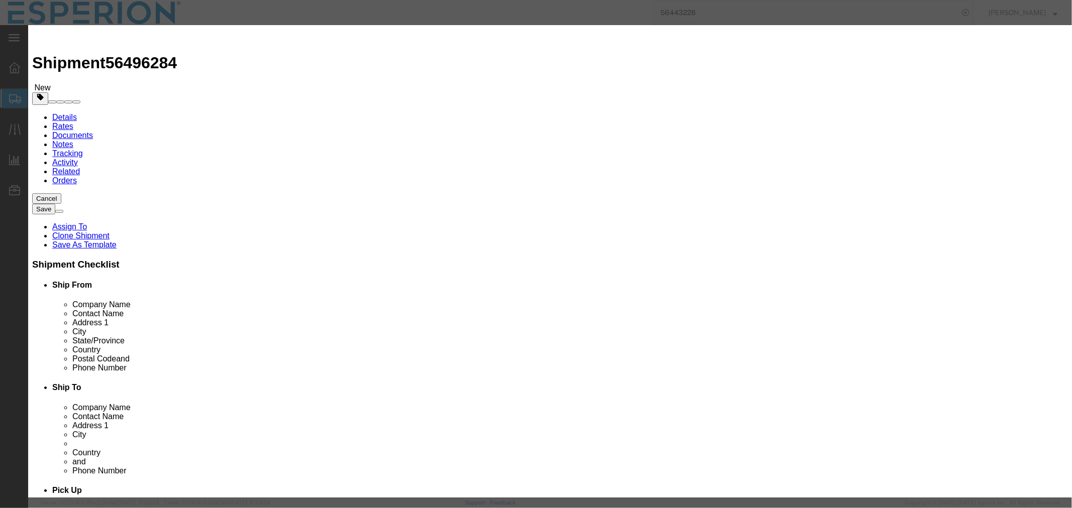
click button "Yes"
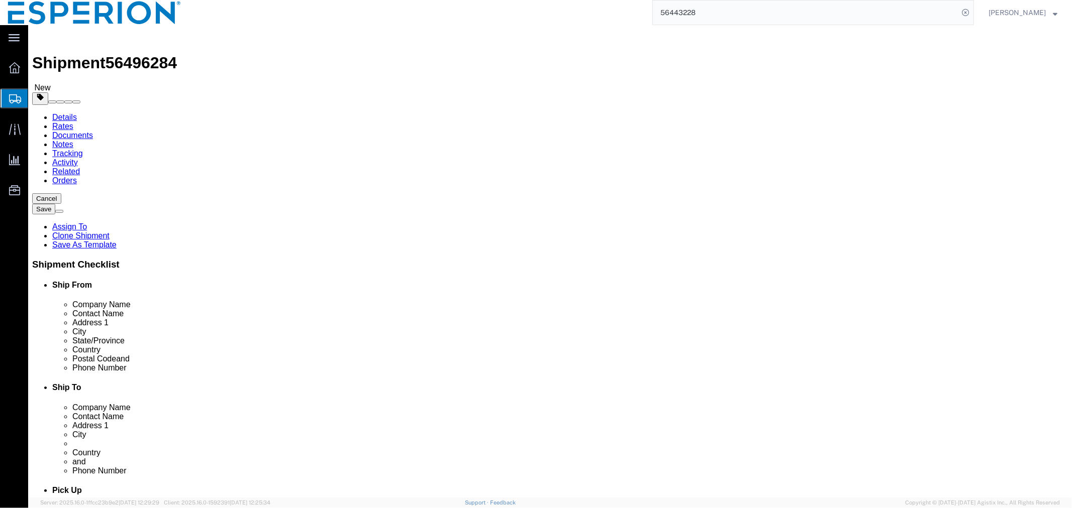
select select "PSNS"
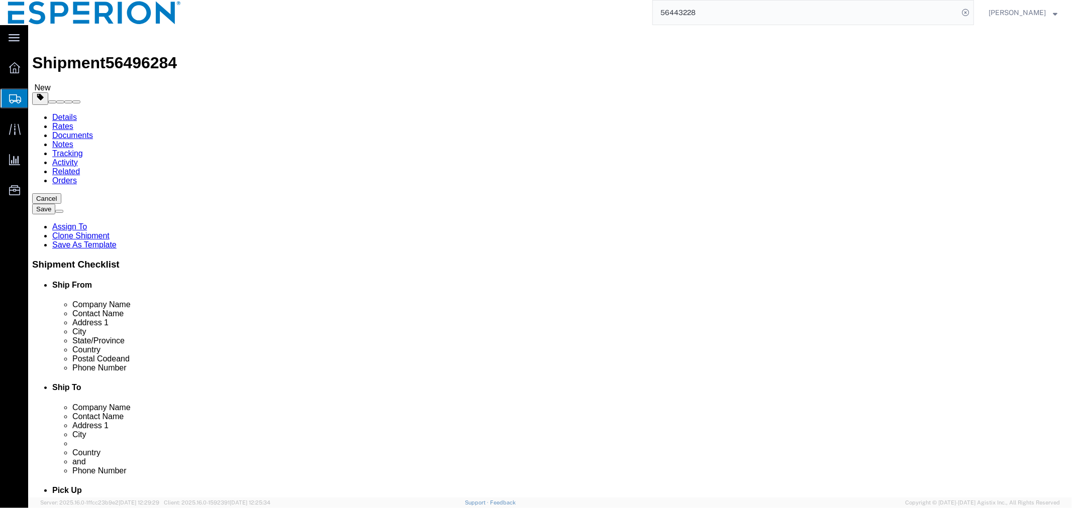
select select "PSNS"
click span "button"
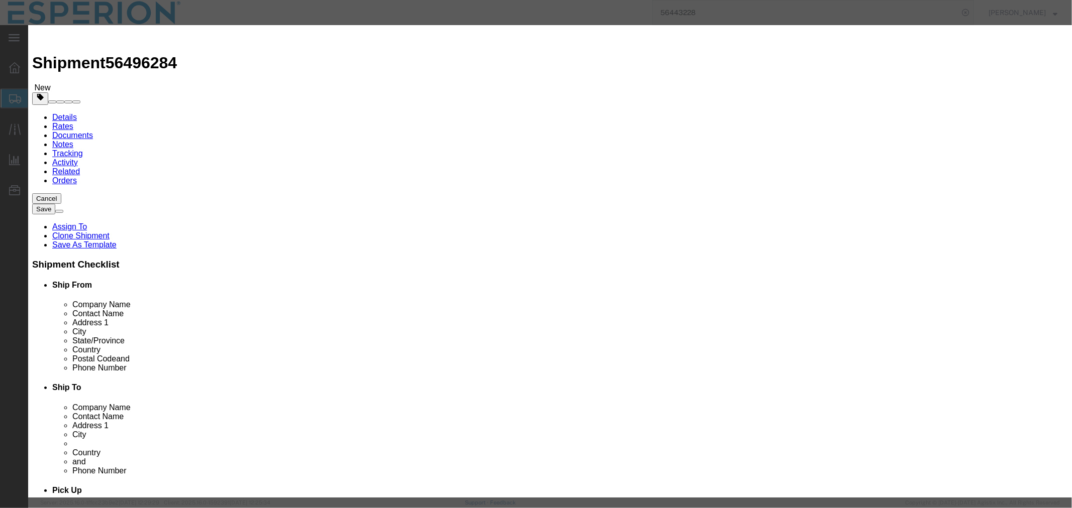
click button "Yes"
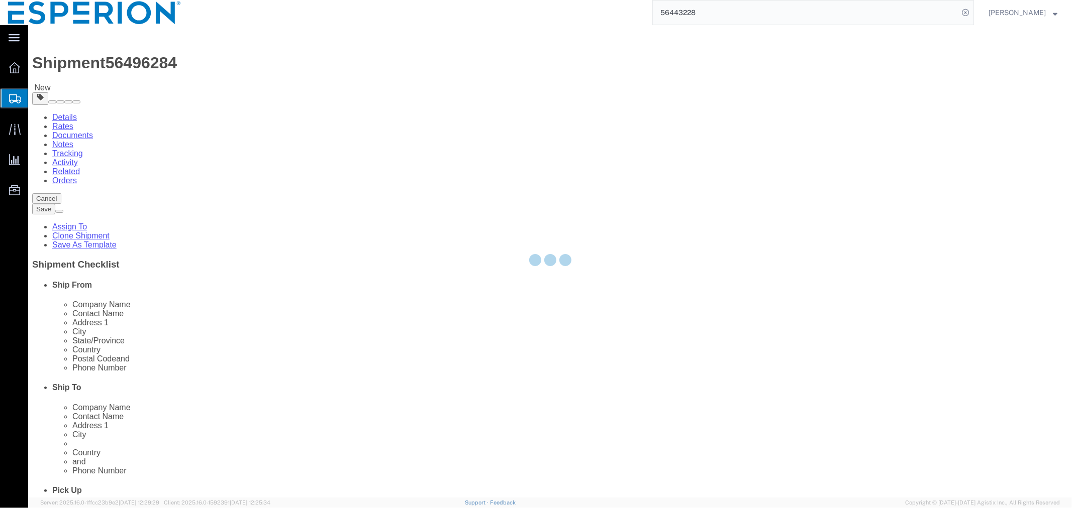
select select "PSNS"
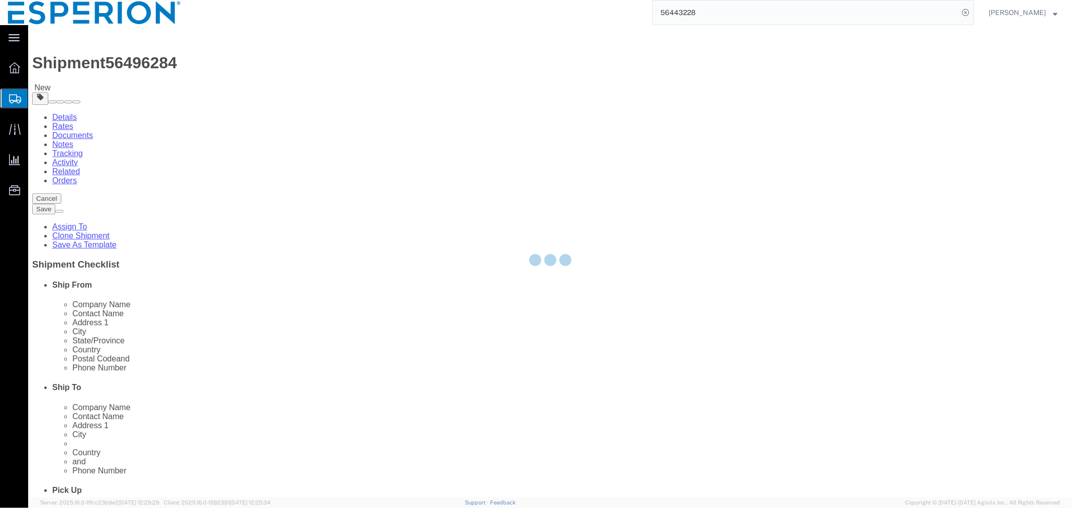
select select "PSNS"
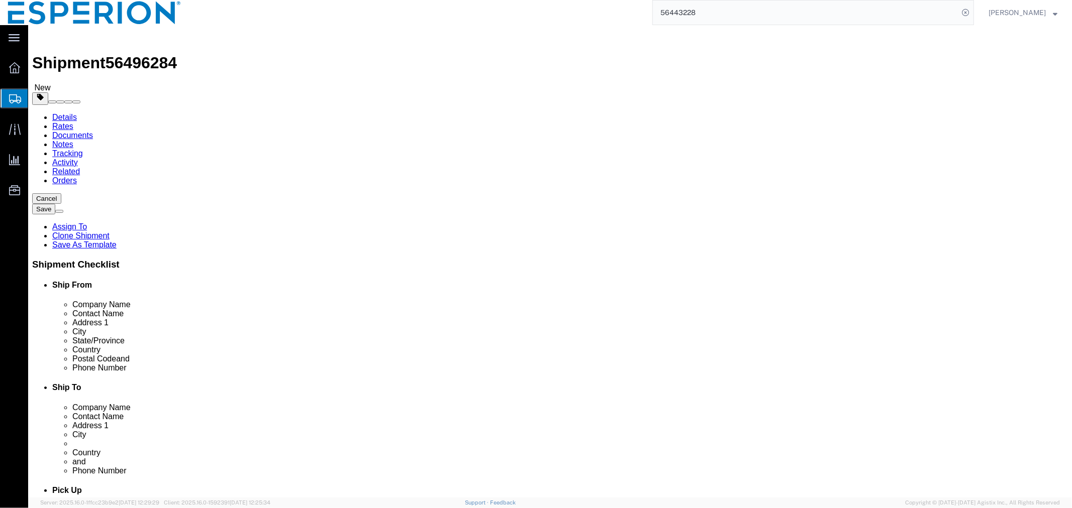
click span "button"
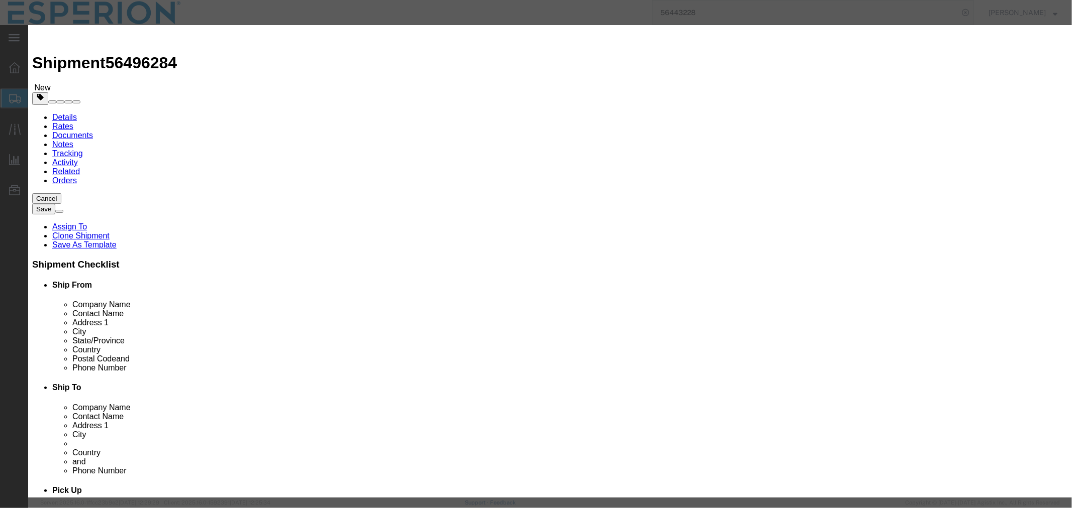
click button "Yes"
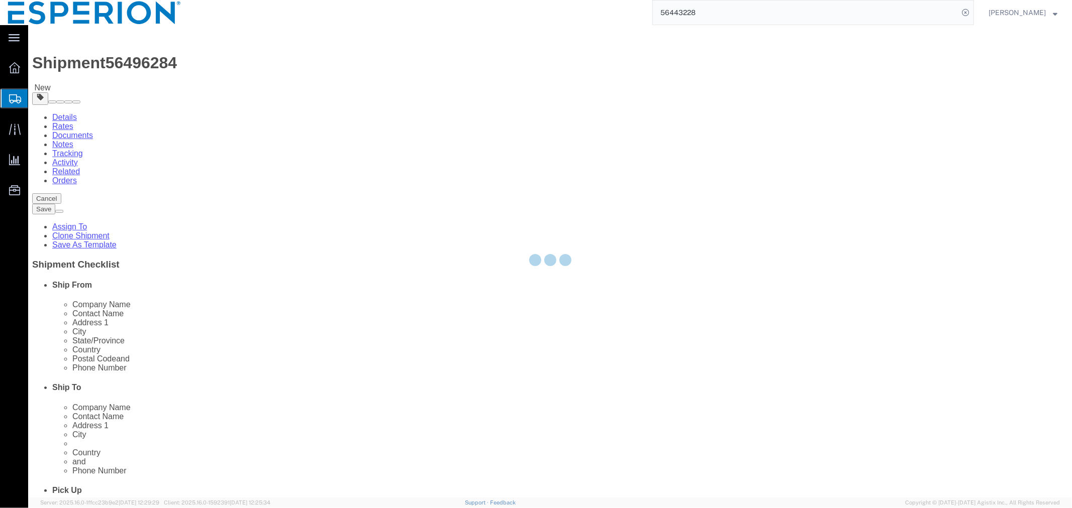
select select "PSNS"
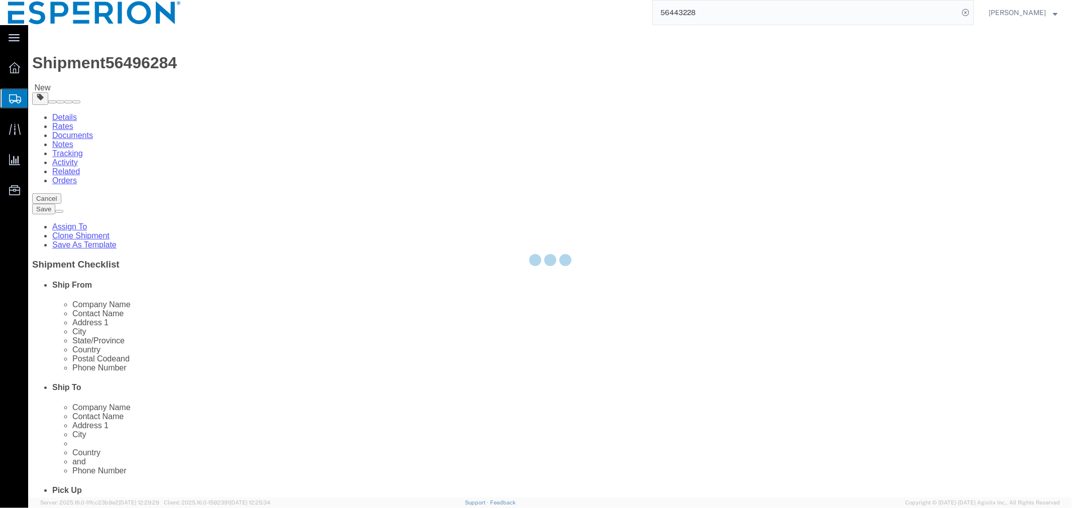
select select "PSNS"
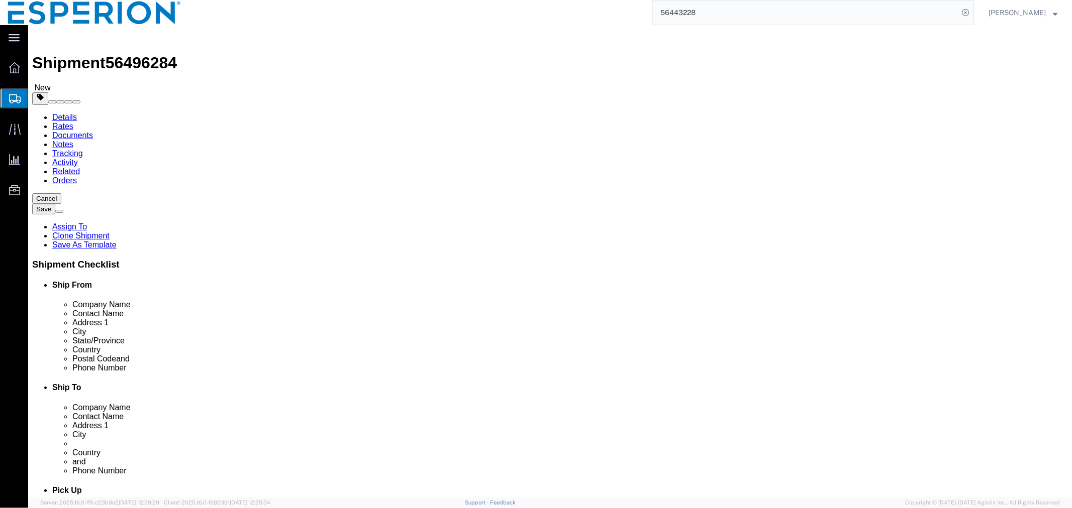
click span "button"
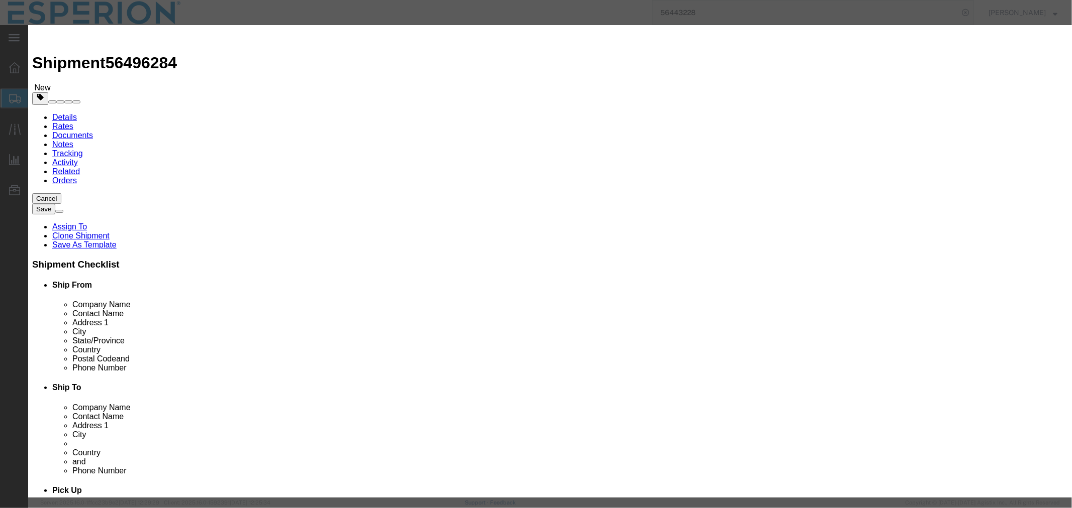
click button "Yes"
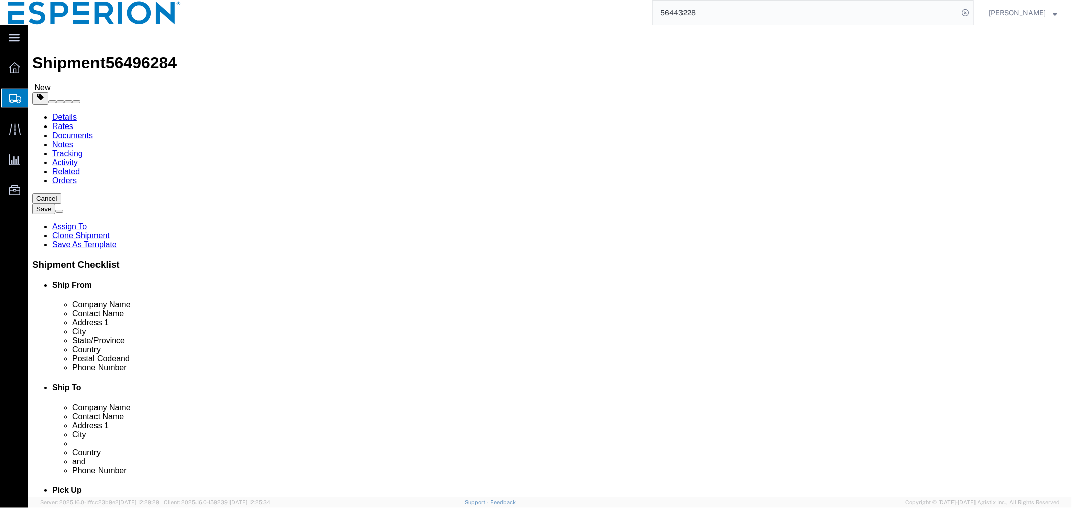
select select "PSNS"
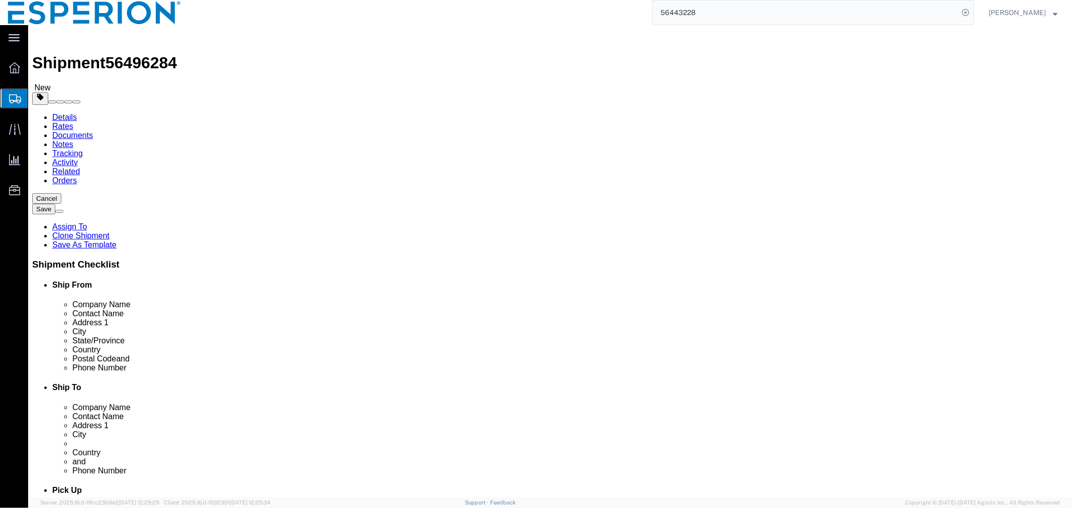
select select "PSNS"
click span "button"
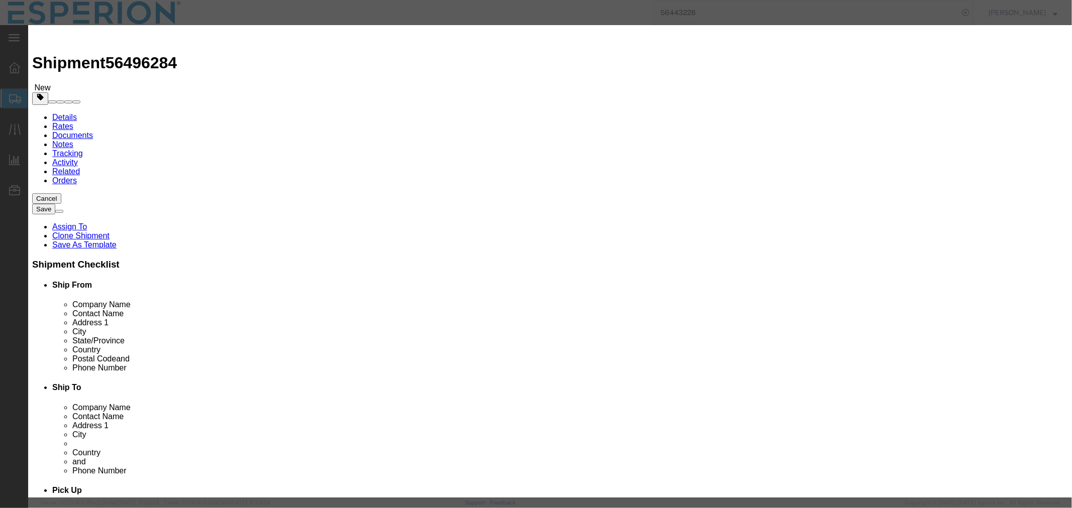
click button "Yes"
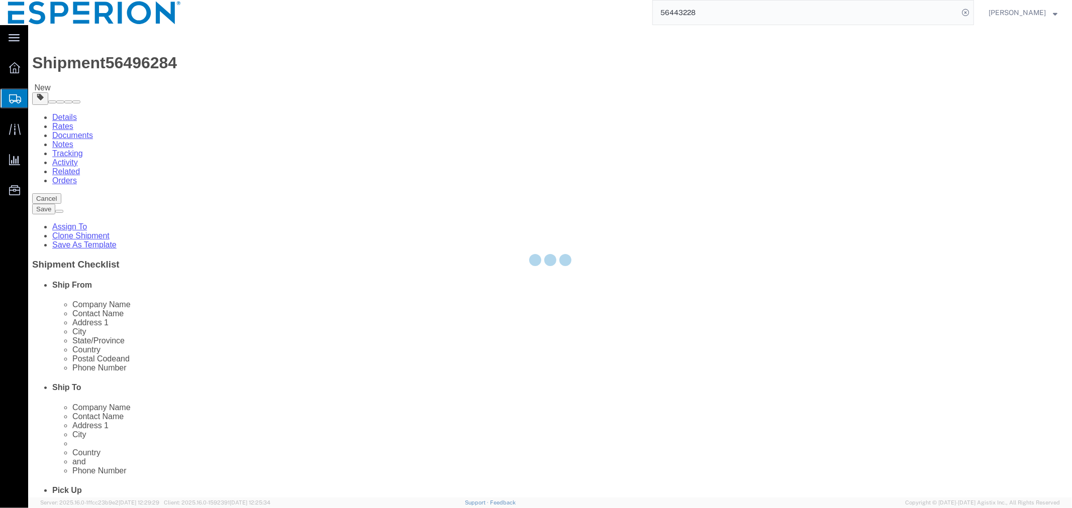
select select "PSNS"
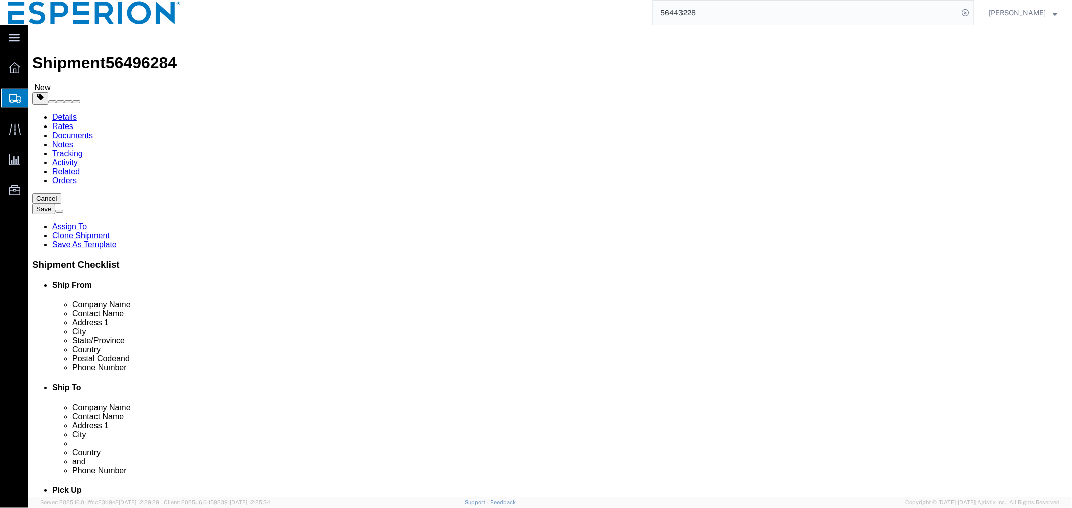
click span "button"
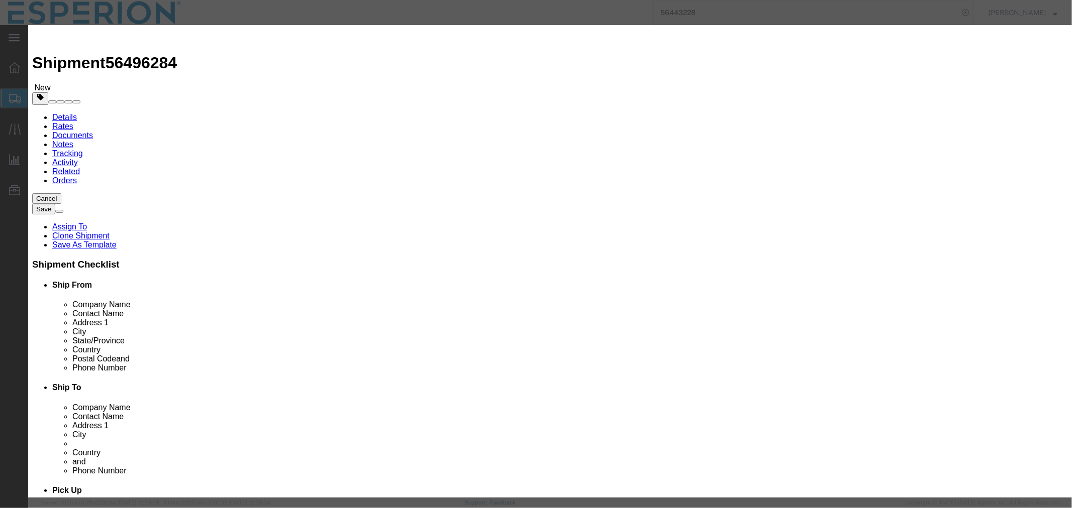
click button "Yes"
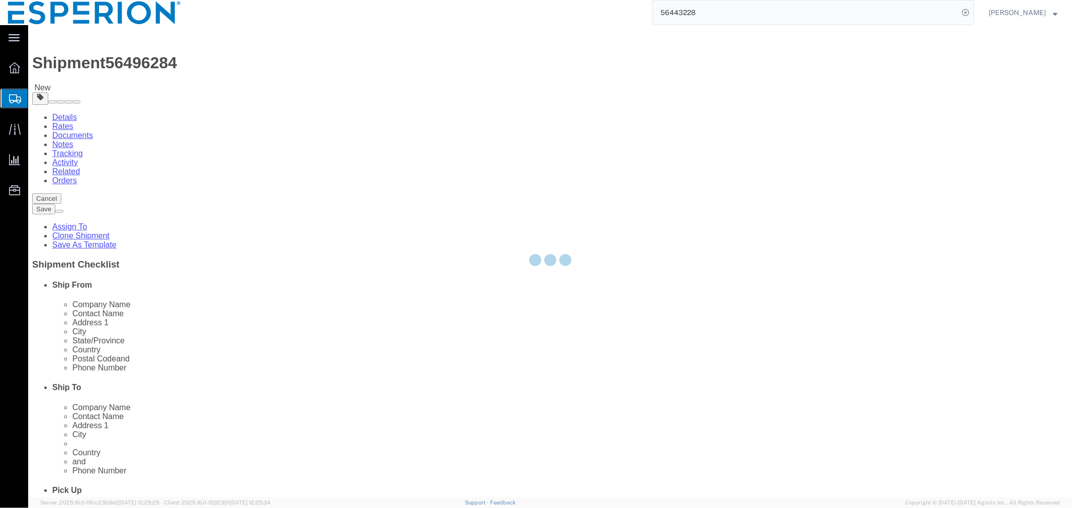
select select "PSNS"
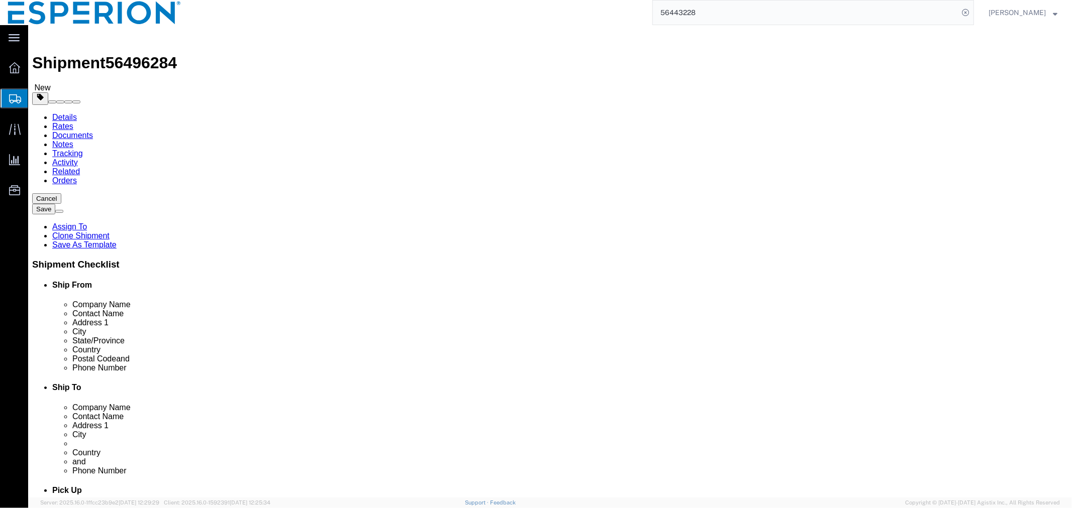
click span "button"
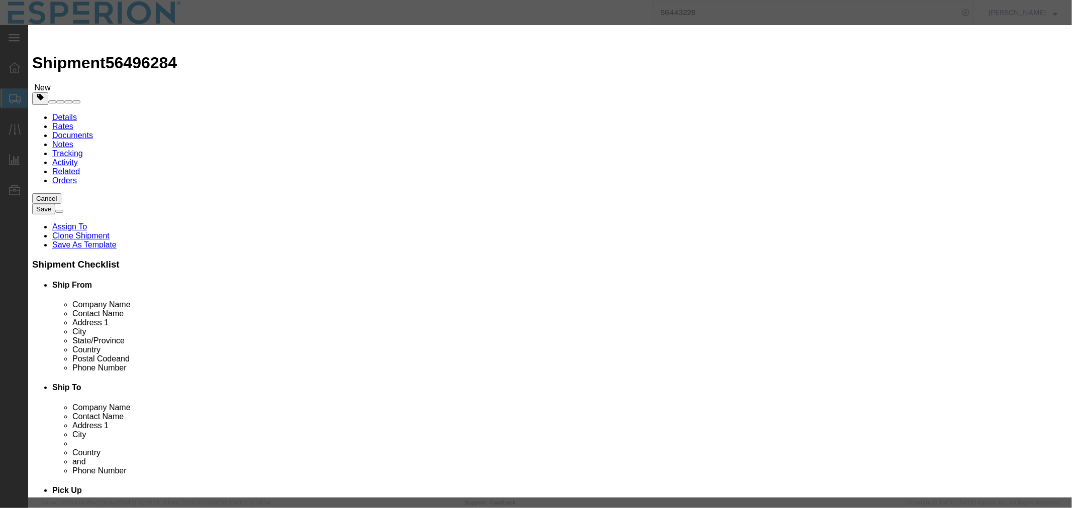
click button "Yes"
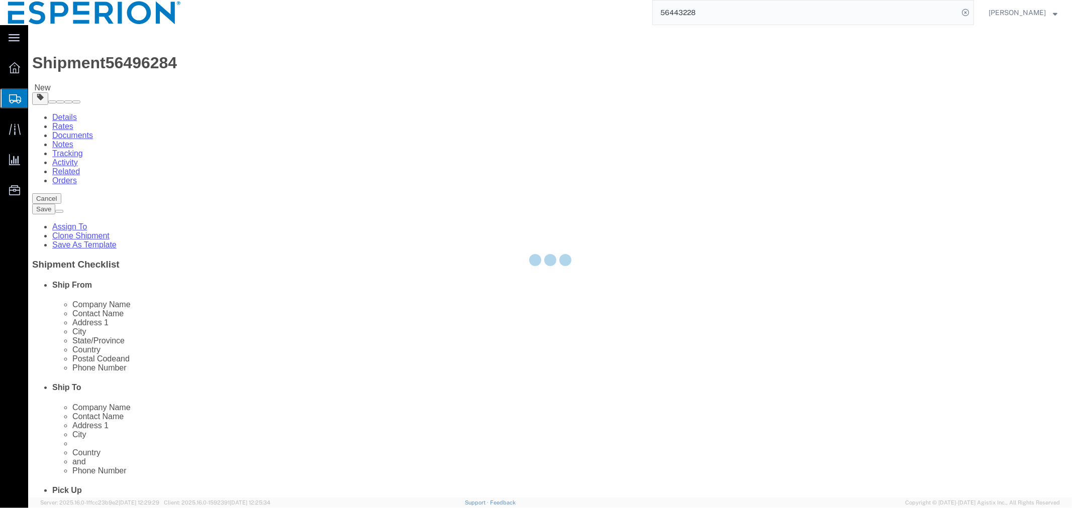
select select "PSNS"
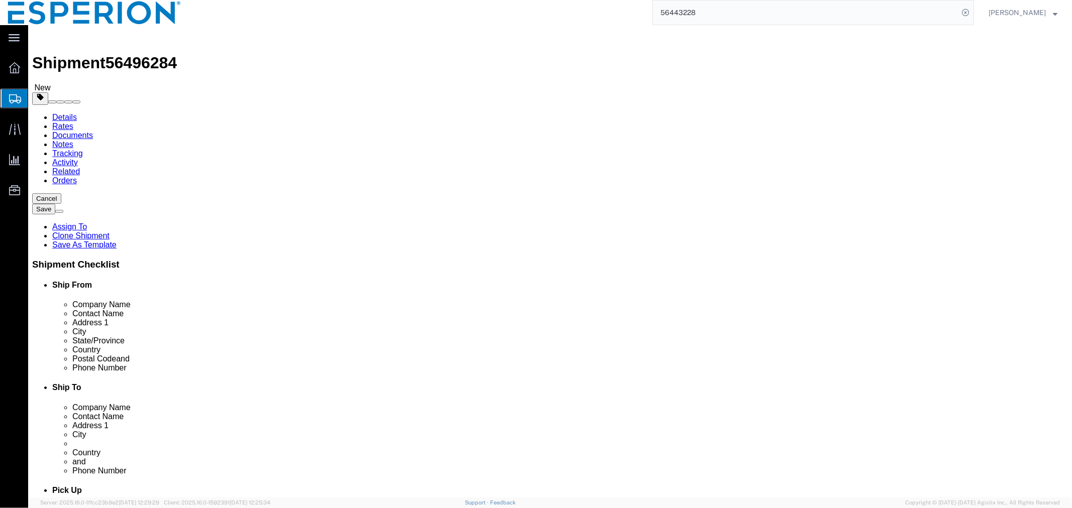
click span "button"
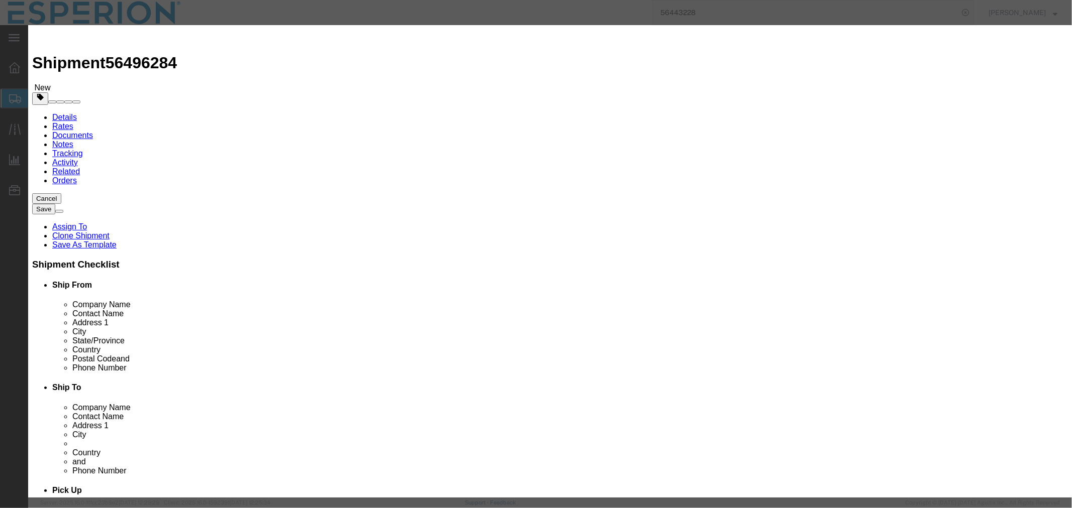
click button "Yes"
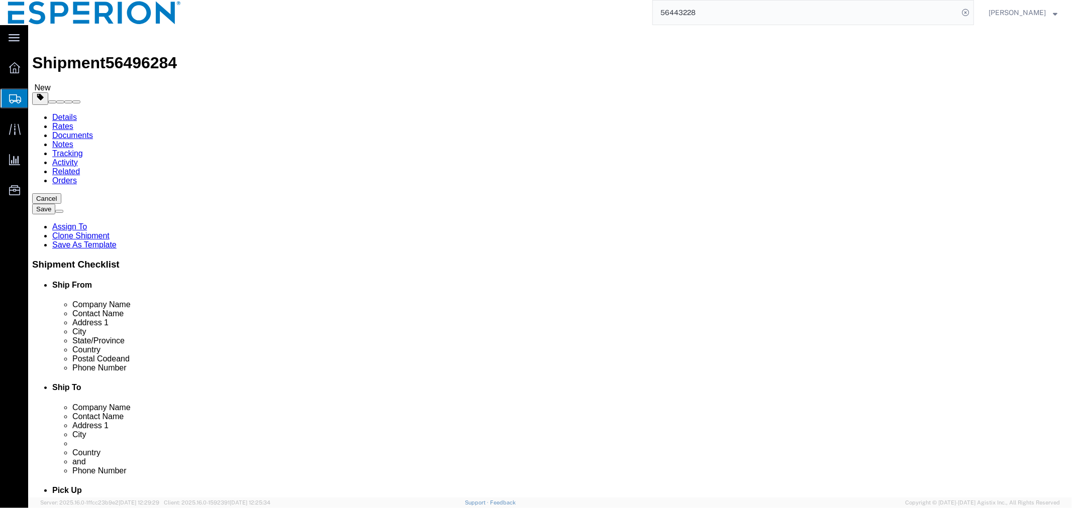
select select "PSNS"
click span "button"
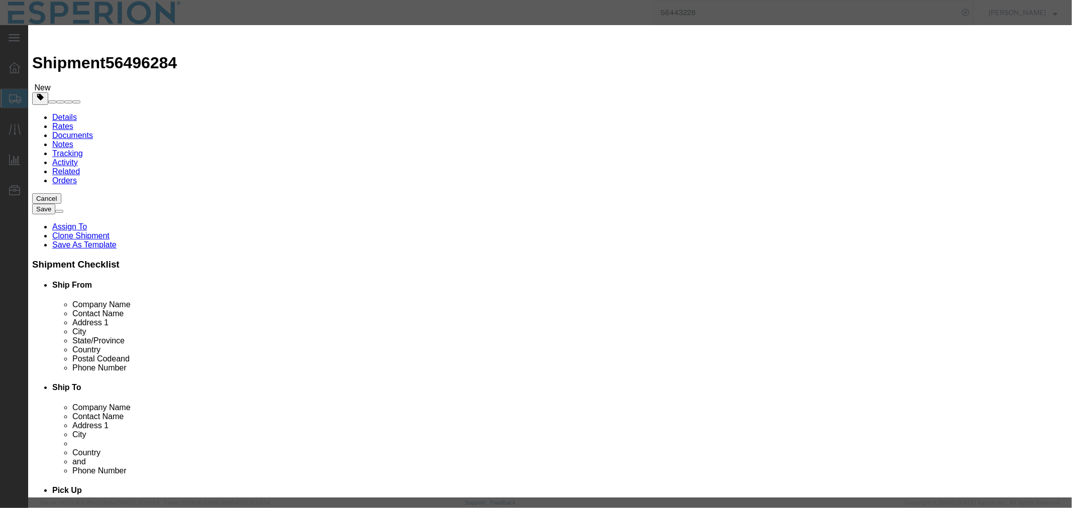
click button "Yes"
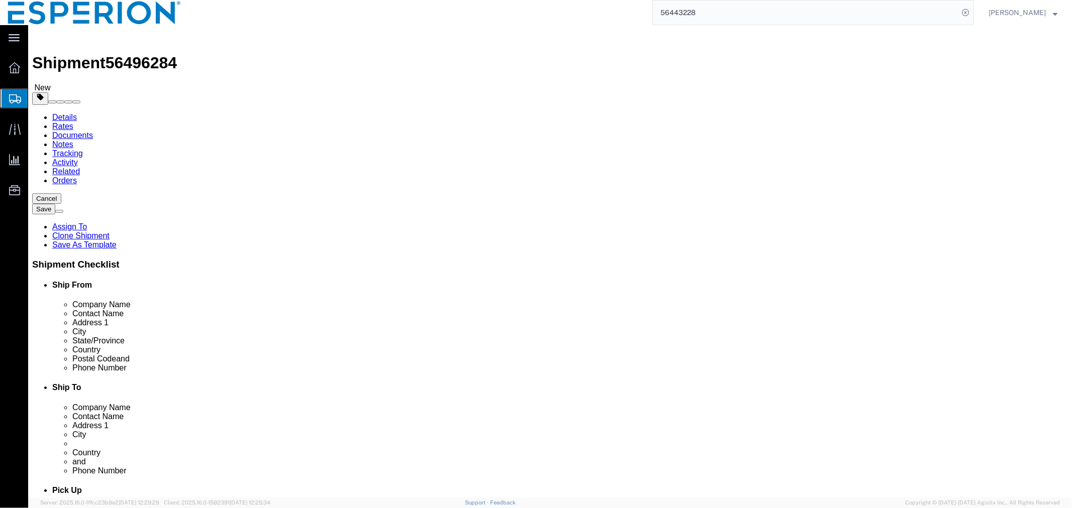
click select "Select Bale(s) Basket(s) Bolt(s) Bottle(s) Buckets Bulk Bundle(s) CSafe RAP CSa…"
select select "CRTN"
click select "Select Bale(s) Basket(s) Bolt(s) Bottle(s) Buckets Bulk Bundle(s) CSafe RAP CSa…"
click input "checkbox"
checkbox input "true"
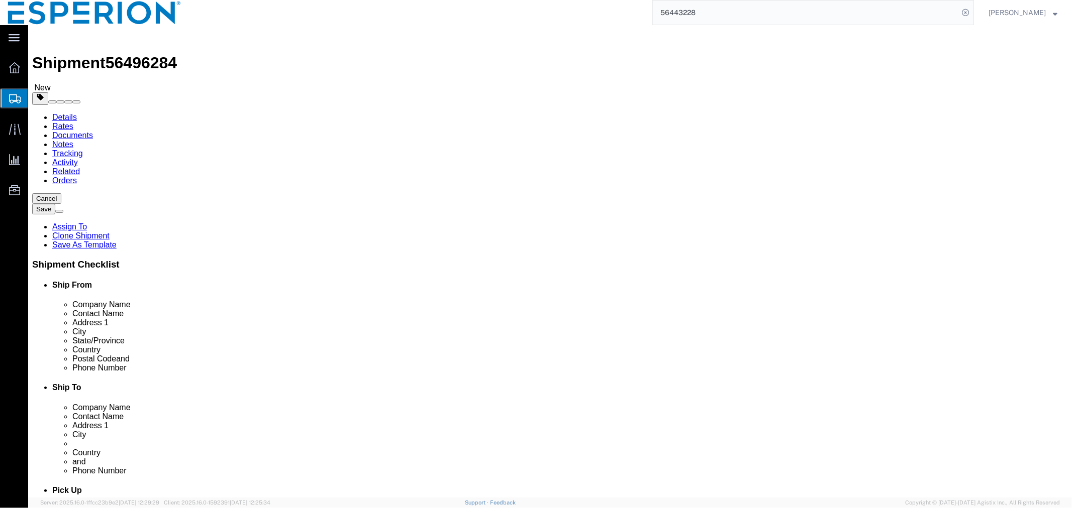
type input "FROM_15_TO_25"
click div "Packaging Material"
drag, startPoint x: 295, startPoint y: 218, endPoint x: 250, endPoint y: 217, distance: 44.7
click div "Length 122.00 x Width 81.00 x Height 94.00 Select cm ft in"
drag, startPoint x: 244, startPoint y: 218, endPoint x: 195, endPoint y: 215, distance: 48.8
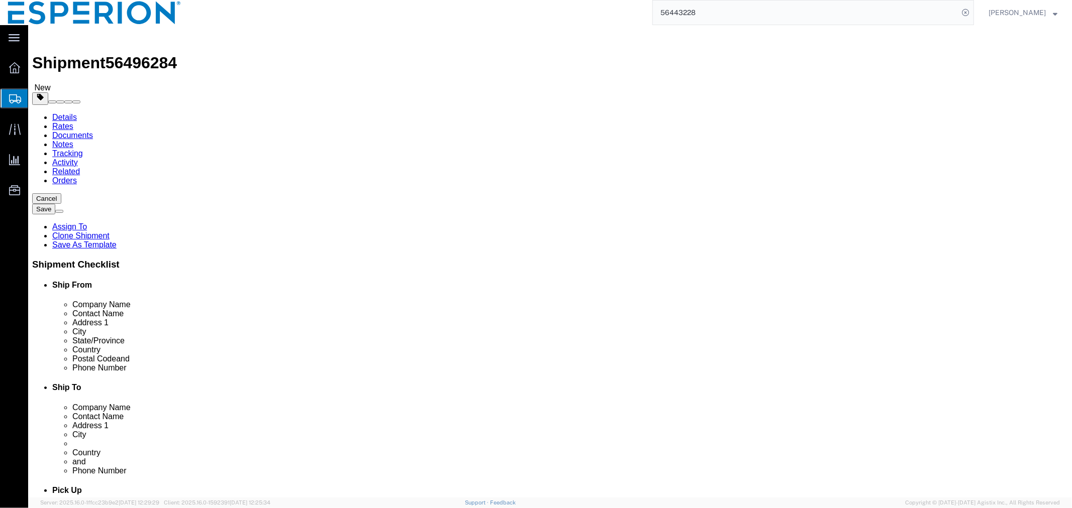
click div "Length 122.00 x Width 81.00 x Height Select cm ft in"
drag, startPoint x: 183, startPoint y: 213, endPoint x: 115, endPoint y: 214, distance: 68.8
click div "Dimensions Length 122.00 x Width x Height Select cm ft in"
click select "Select cm ft in"
select select "IN"
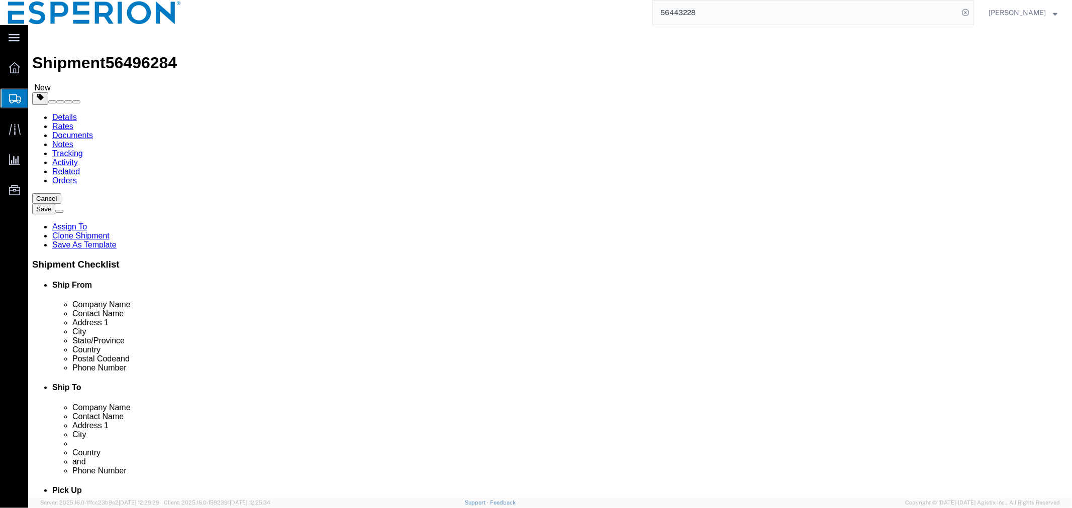
click select "Select cm ft in"
click select "Select kgs lbs"
select select "LBS"
click select "Select kgs lbs"
type input "379.99"
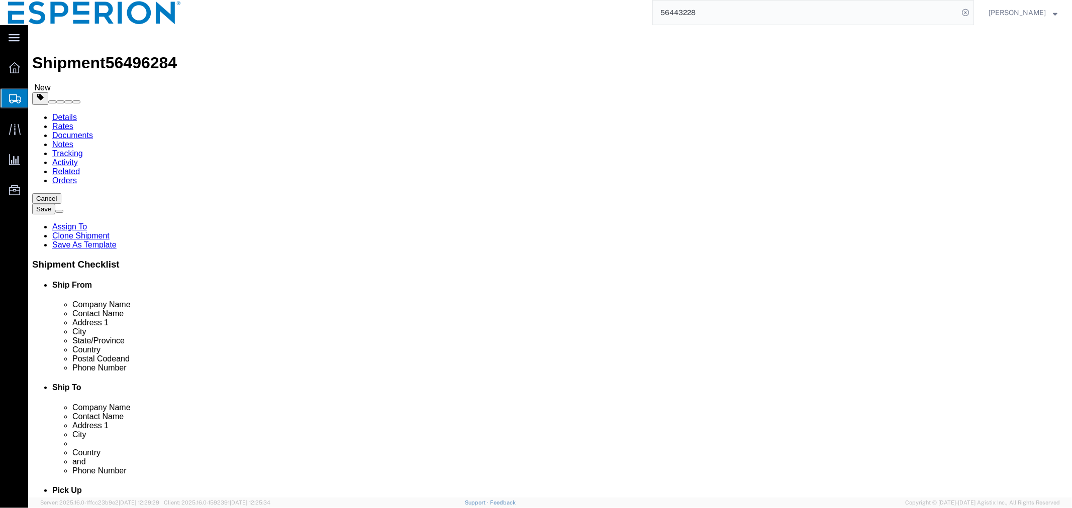
drag, startPoint x: 181, startPoint y: 236, endPoint x: 130, endPoint y: 234, distance: 51.8
click div "Weight 379.99 Select kgs lbs Ship. t°"
click input "text"
type input "12"
type input "9"
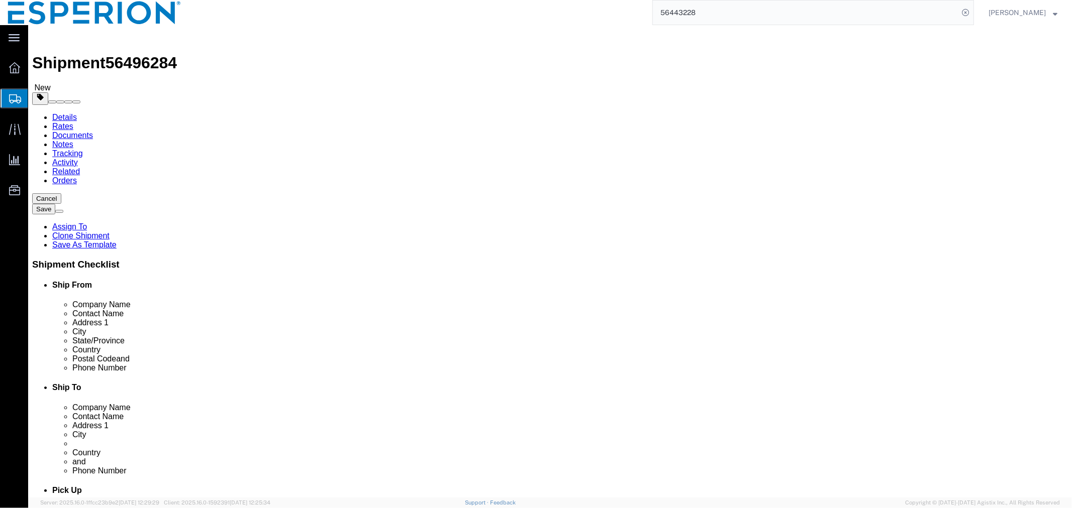
type input "5.5"
click input "text"
click select "Select kgs lbs"
select select "KGS"
click select "Select kgs lbs"
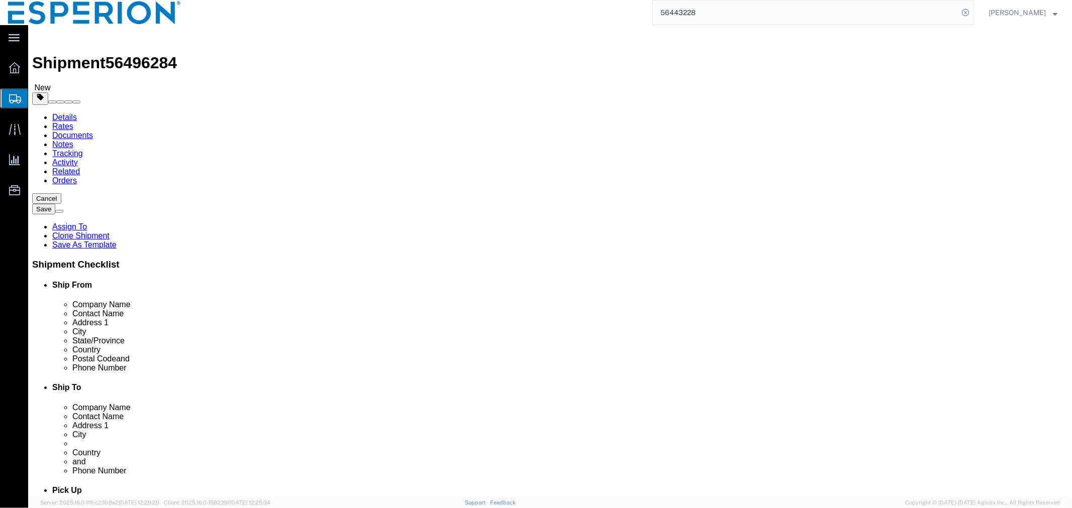
click input "text"
type input "00454"
click dd "86405.50 USD"
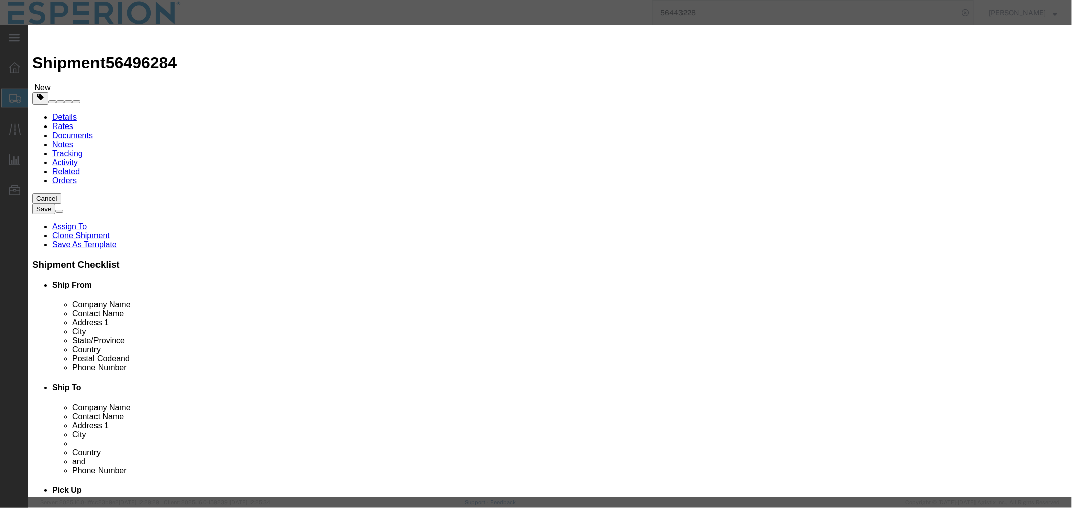
click input "Nustendi Bulk Drug Product"
drag, startPoint x: 461, startPoint y: 79, endPoint x: 267, endPoint y: 79, distance: 194.0
click div "Product Name Nustendi Bulk Drug Product"
type input "BEMP"
click td "Name: Bemp edoic Acid - Neuland"
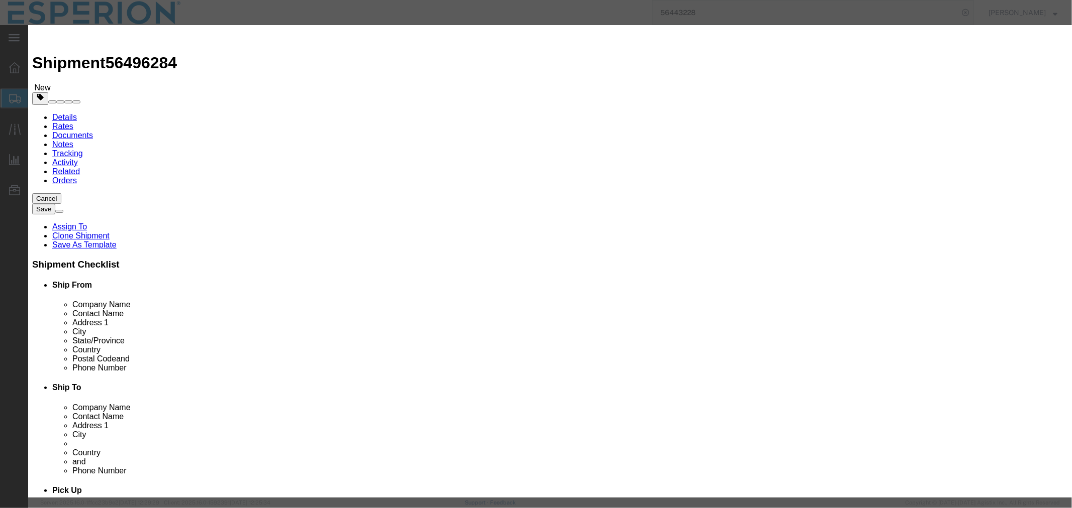
type input "1"
select select "KGS"
type input "958.56"
select select "USD"
select select "IN"
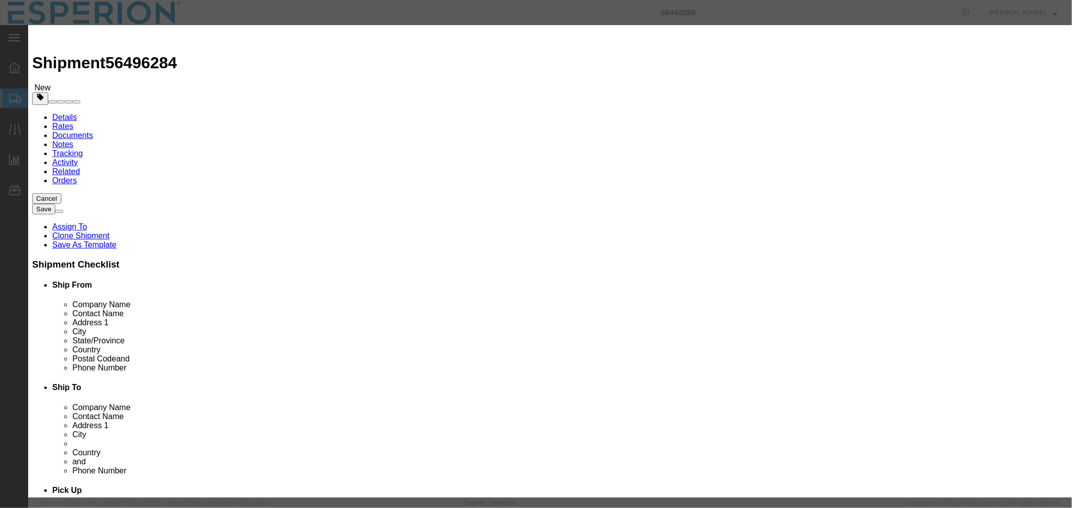
type input "FROM_2_TO_40"
type input "2918.19.9000"
select select
type input "[MEDICAL_DATA] - Neuland"
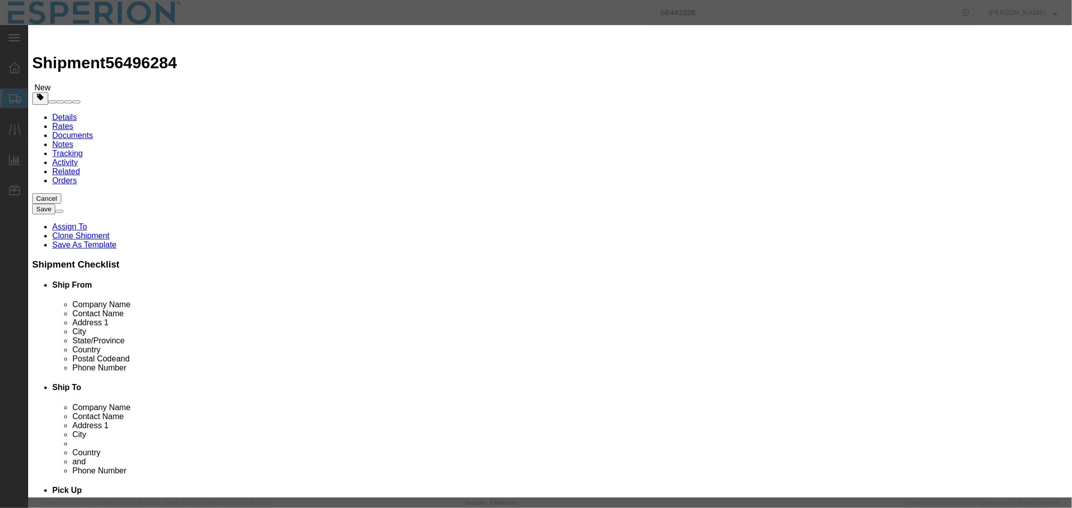
type input "API"
type textarea "API"
click input "[MEDICAL_DATA] - Neuland"
type input "[MEDICAL_DATA] - Neuland SAMPLES"
type input "AMBIENT"
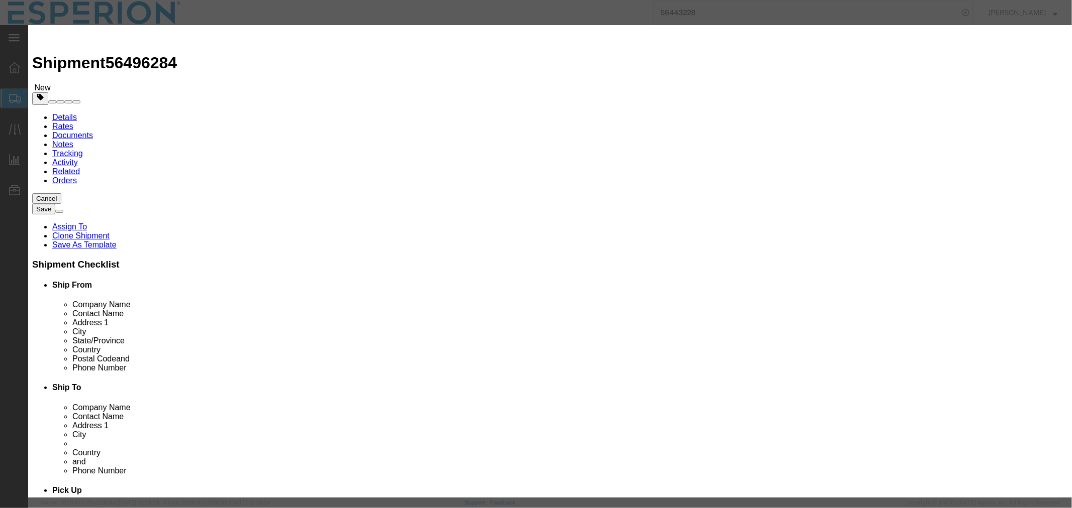
click div "Product Name [MEDICAL_DATA] - Neuland SAMPLES [MEDICAL_DATA] - Neuland Pieces 1…"
click input "text"
paste input "3000022975"
click input "3000022975-"
paste input "BD324148D"
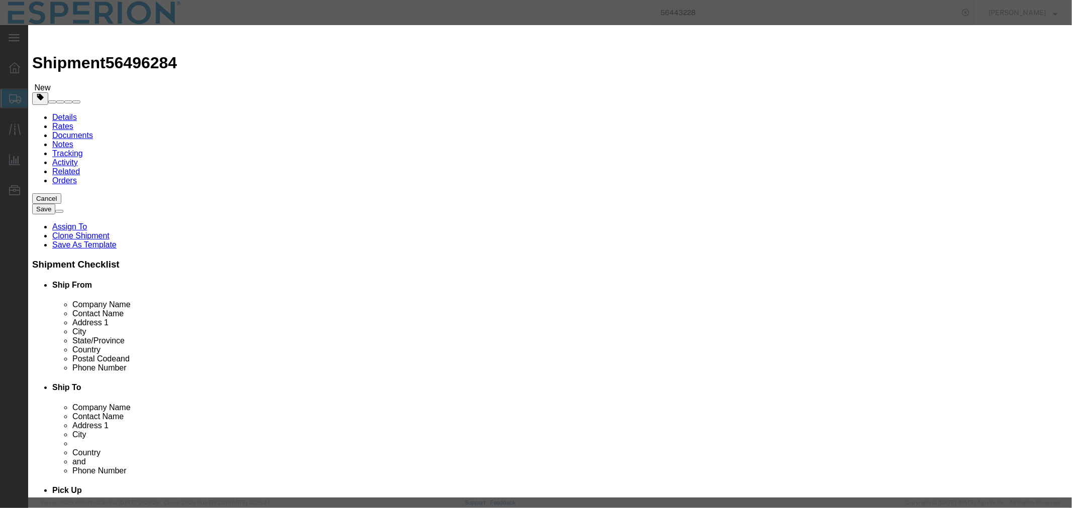
type input "3000022975-BD324148D"
type input "FROM_15_TO_25"
drag, startPoint x: 719, startPoint y: 147, endPoint x: 556, endPoint y: 133, distance: 163.9
click div "Description Cardiovascular Medicament Commodity Category Select Pharma Informat…"
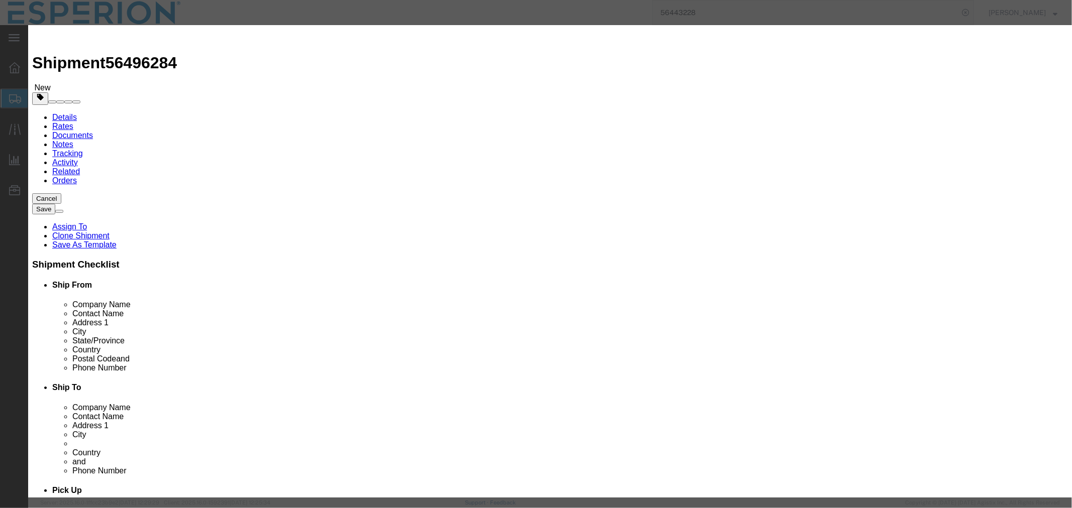
click input "text"
paste input "3000022975-BD324148D"
type input "3000022975-BD324148D"
click input "1"
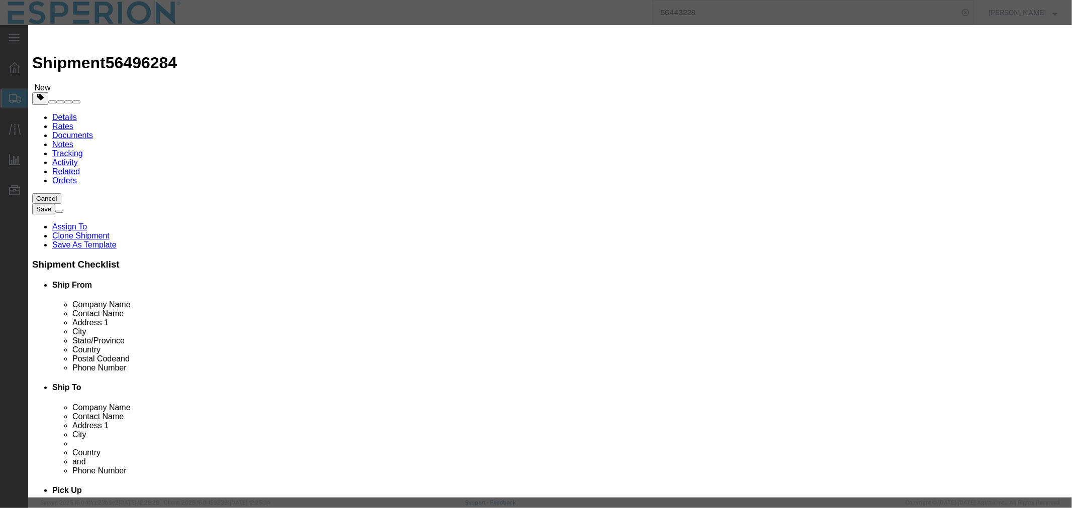
scroll to position [167, 0]
type input "0.010"
type input "9.59"
click button "Save & Close"
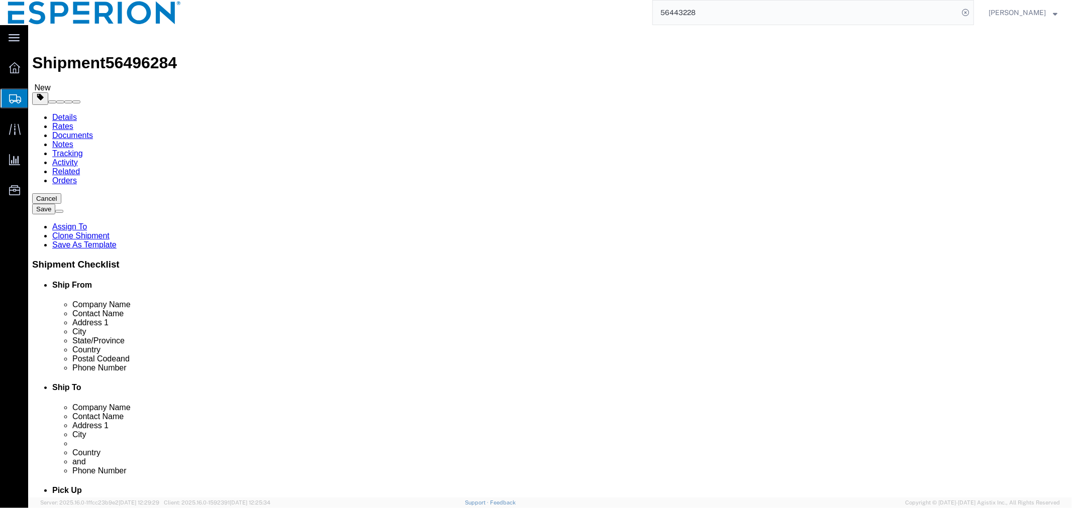
click link "Clone this content"
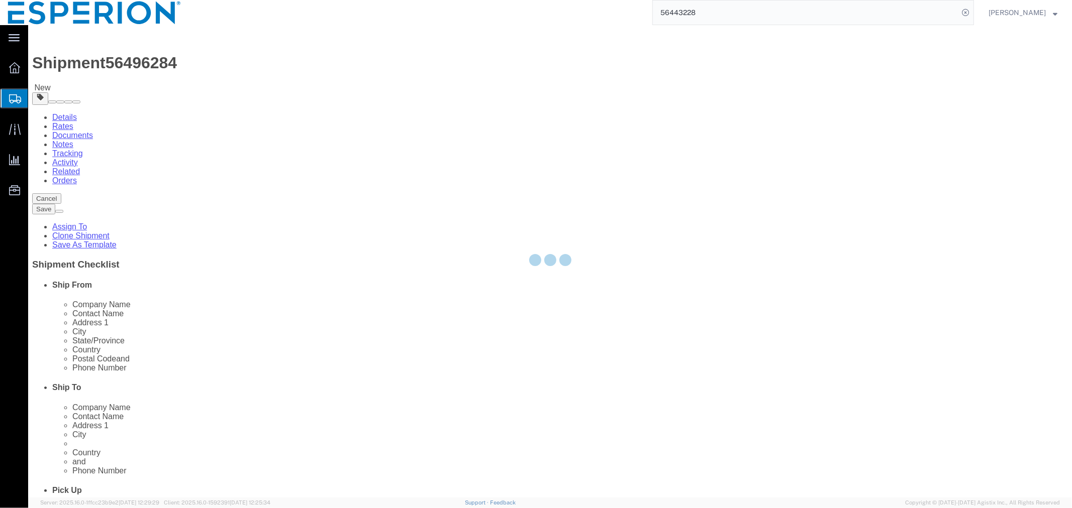
select select "CRTN"
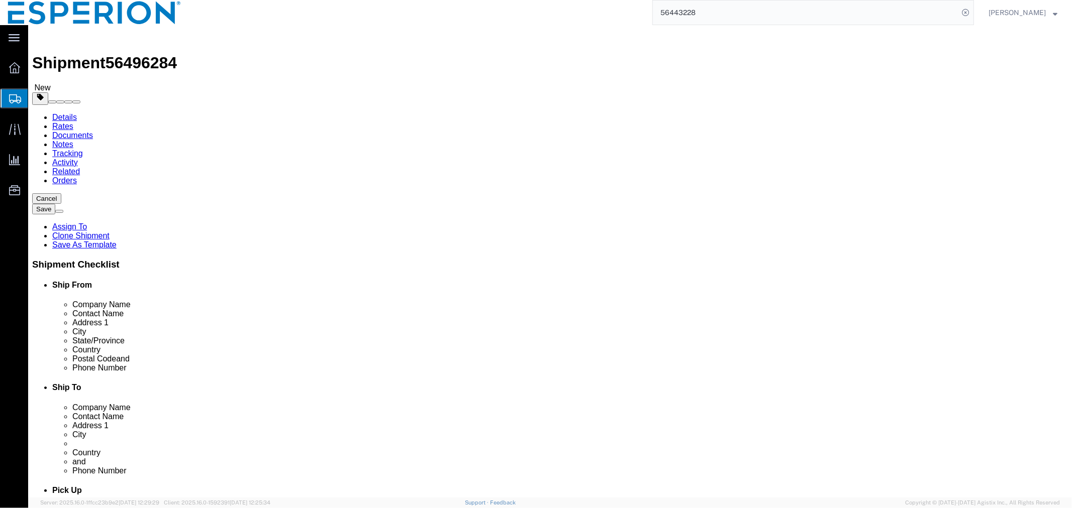
click dd "9.59 USD"
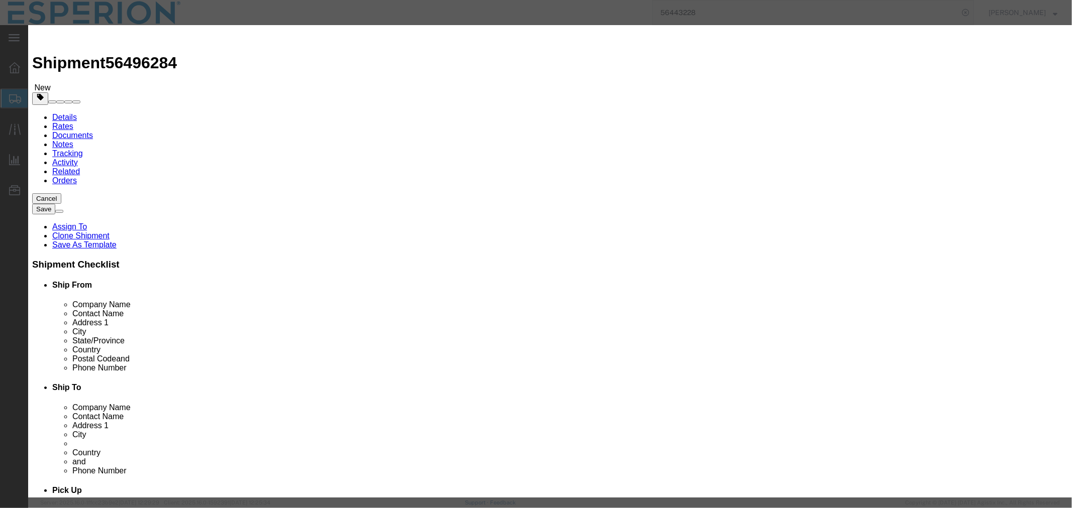
click input "3000022975-BD324148D"
paste input "6"
click input "3000022976-BD324148D"
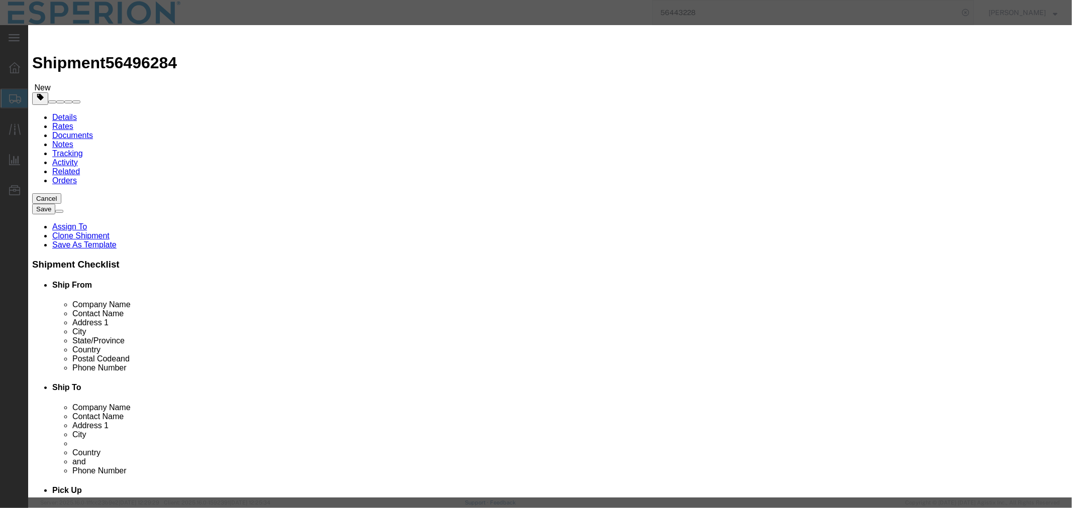
paste input "9"
type input "3000022976-BD324149D"
click button "Save & Close"
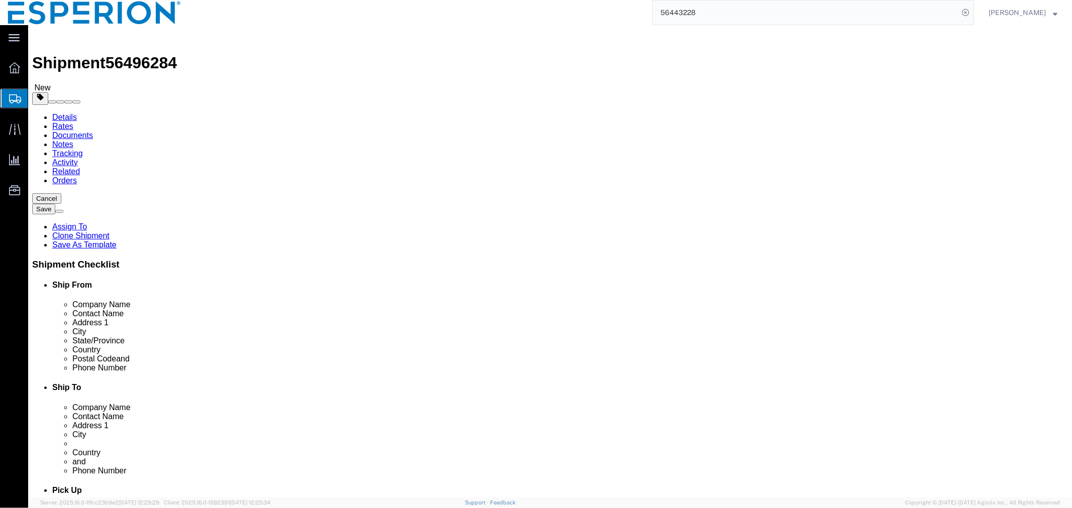
scroll to position [56, 0]
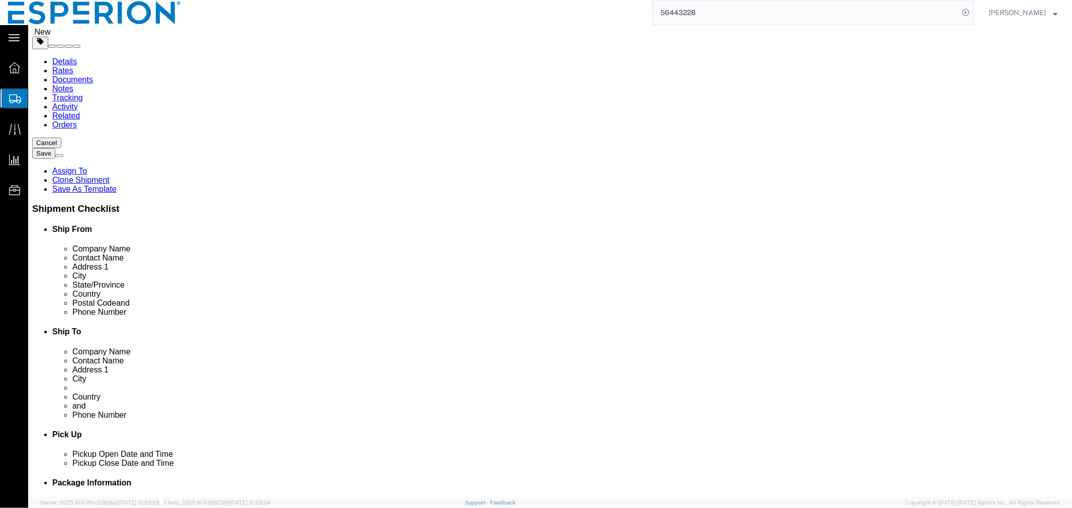
click button "Continue"
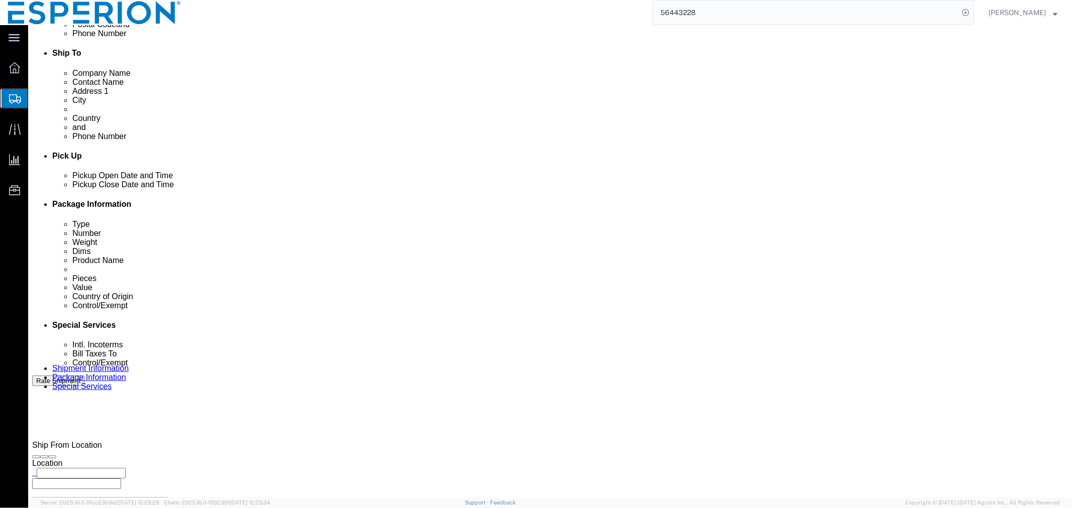
scroll to position [390, 0]
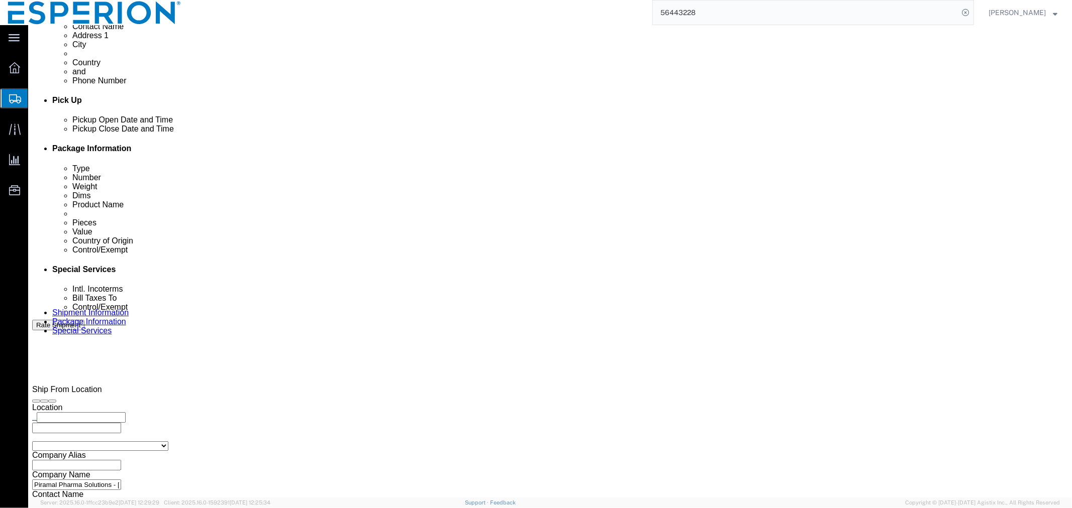
click select "Select Carriage Insurance Paid Carriage Paid To Cost and Freight Cost Insurance…"
select select "CIP"
click select "Select Carriage Insurance Paid Carriage Paid To Cost and Freight Cost Insurance…"
select select "SHIP"
select select "RCPN"
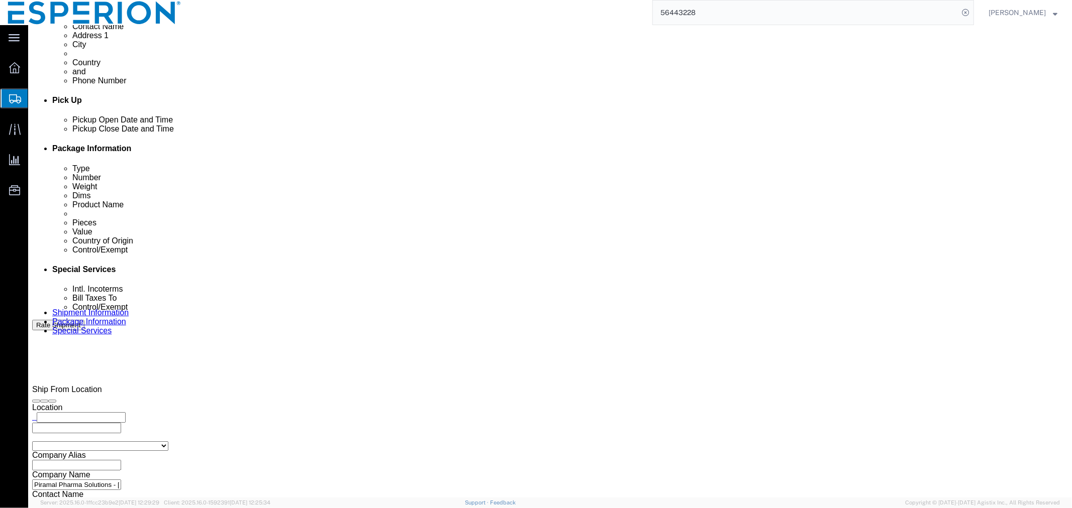
click input "text"
paste input "Pfaffenhofen/IlmGermany"
click input "Daiichi, warehouse, [GEOGRAPHIC_DATA]/[GEOGRAPHIC_DATA]"
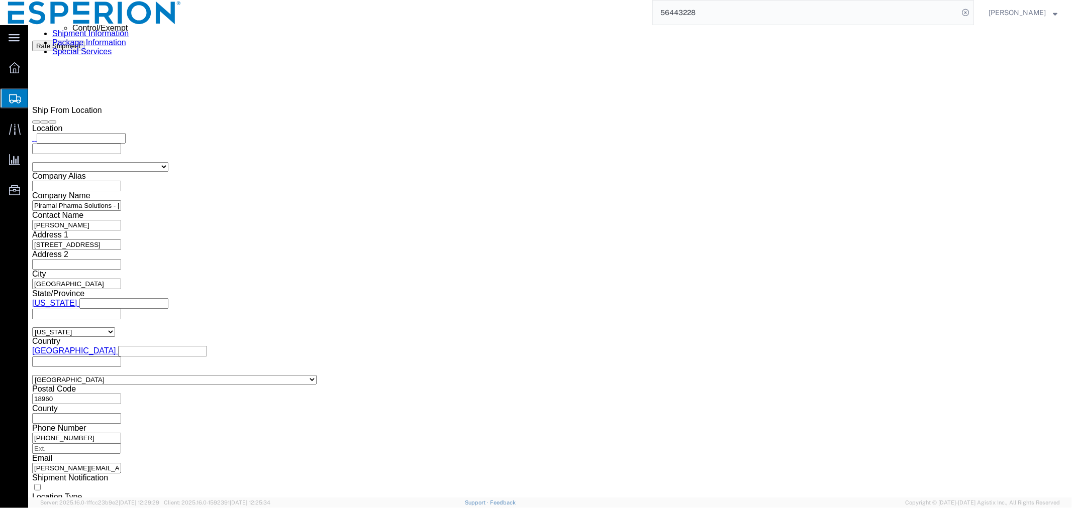
scroll to position [837, 0]
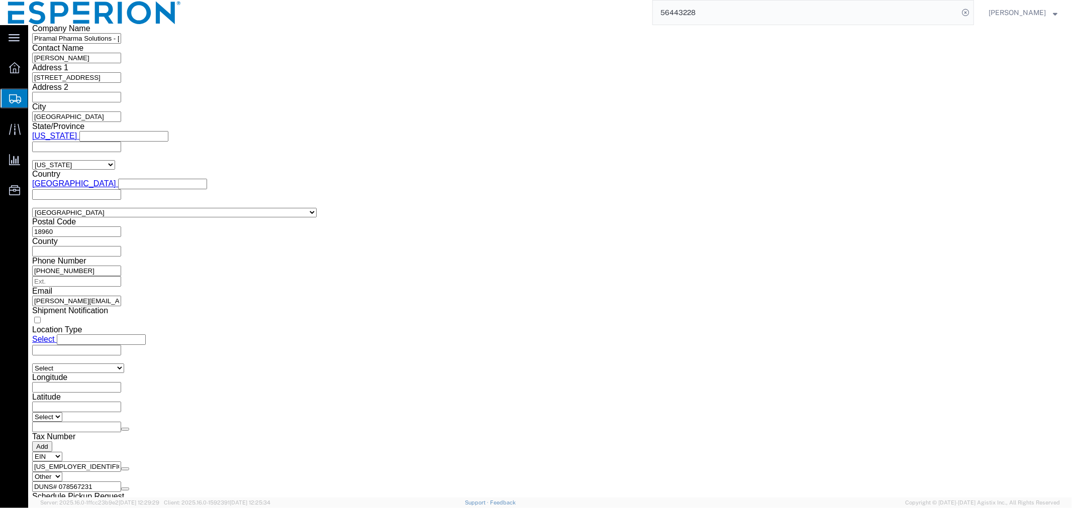
type input "Daiichi, warehouse, [GEOGRAPHIC_DATA]/[GEOGRAPHIC_DATA],[GEOGRAPHIC_DATA]"
click select "Select AES-Direct EEI Carrier File EEI EEI Exempt"
select select "EXEM"
click select "Select AES-Direct EEI Carrier File EEI EEI Exempt"
click select "Select ATF BIS DEA EPA FDA FTR ITAR OFAC Other (OPA)"
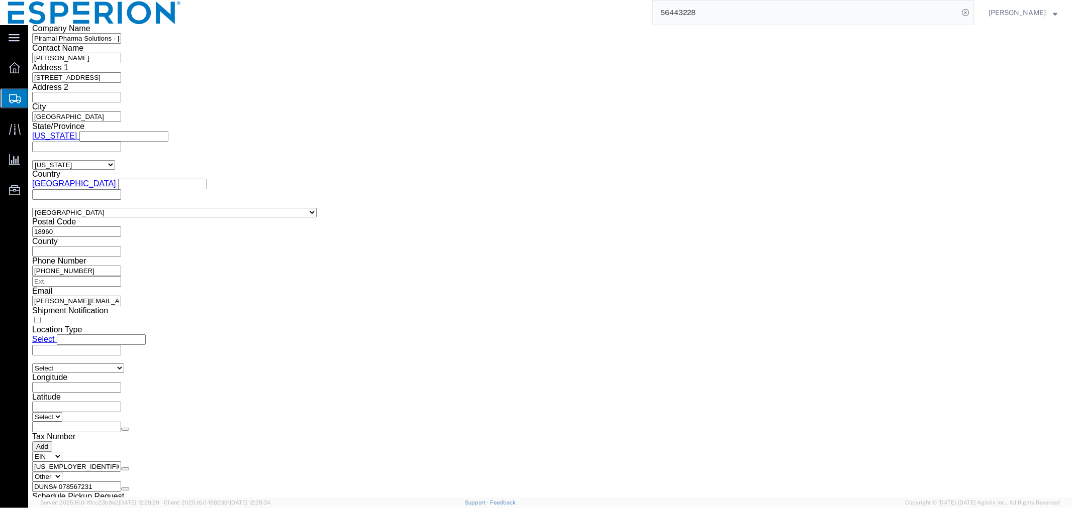
select select "FTR"
click select "Select ATF BIS DEA EPA FDA FTR ITAR OFAC Other (OPA)"
click select "Select 30.2(d)(2) 30.36 30.37(a) 30.37(f) 30.37(g) 30.37(h) 30.37(i) 30.37(j) 3…"
select select "30.37(a)"
click select "Select 30.2(d)(2) 30.36 30.37(a) 30.37(f) 30.37(g) 30.37(h) 30.37(i) 30.37(j) 3…"
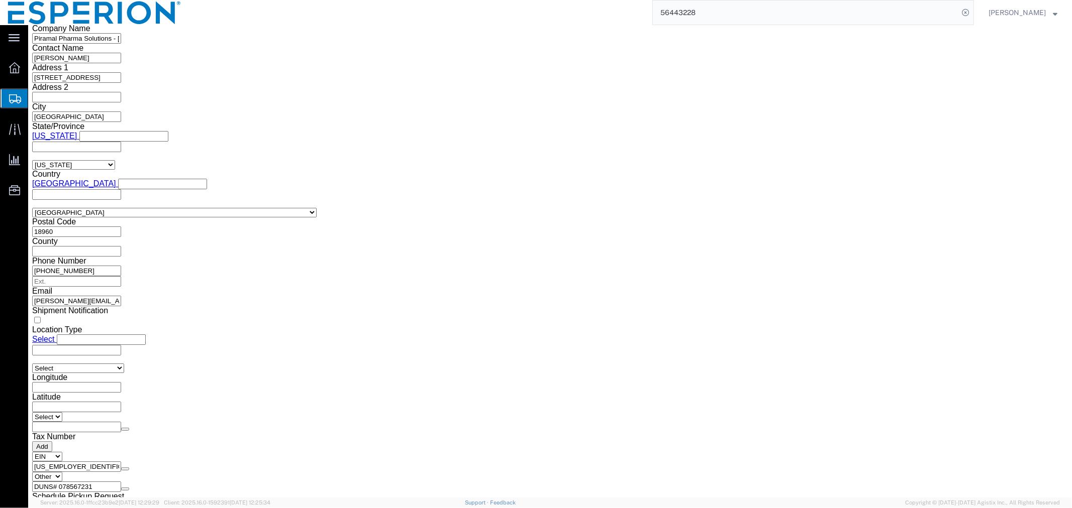
click div "Control/Exempt Select ATF BIS DEA EPA FDA FTR ITAR OFAC Other (OPA) Lic./Ex. Co…"
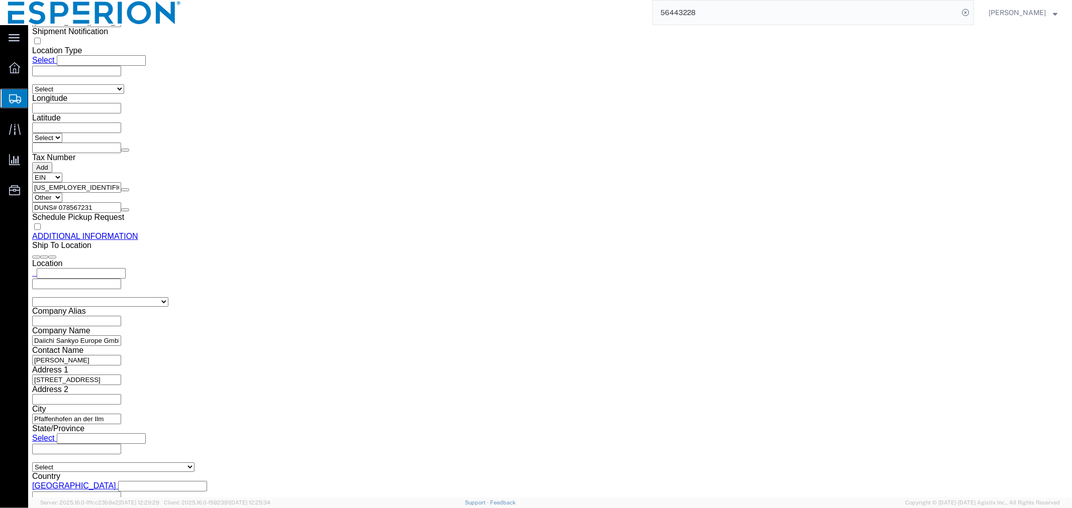
scroll to position [1177, 0]
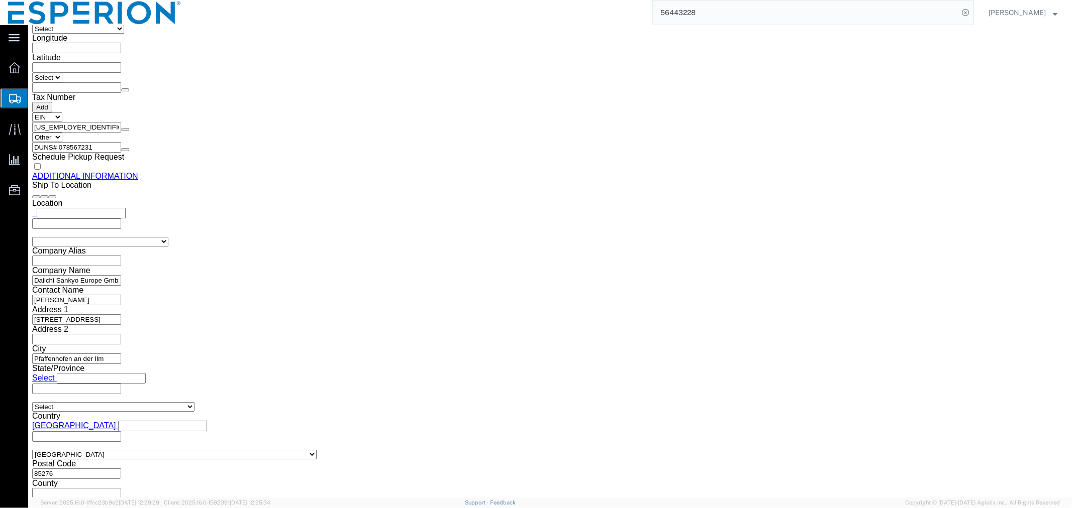
click button "Rate Shipment"
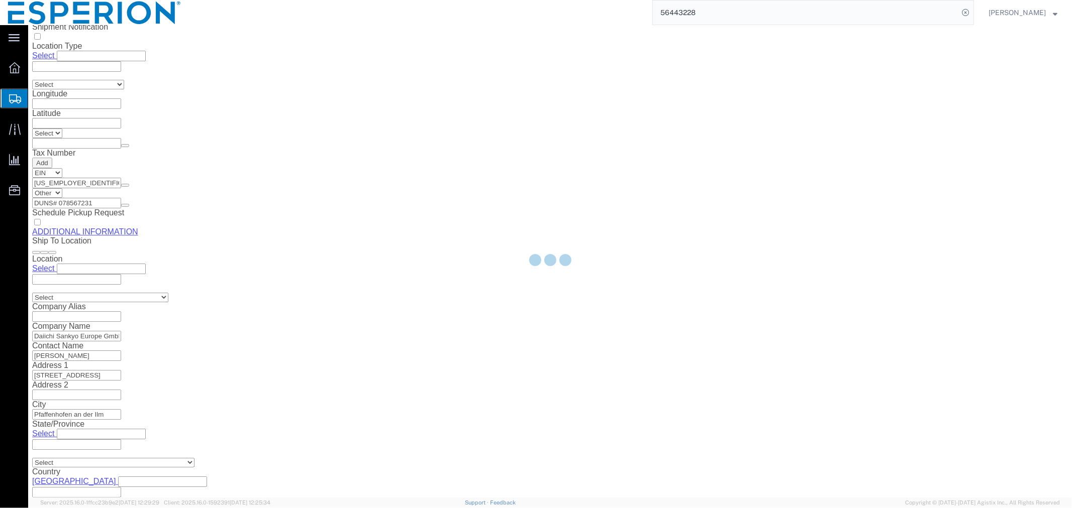
select select "CRTN"
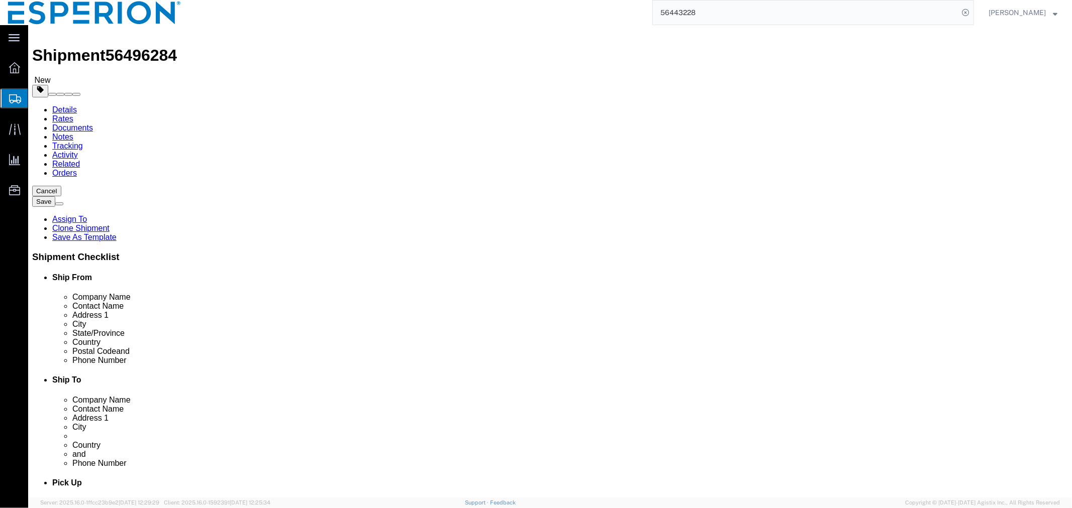
scroll to position [108, 0]
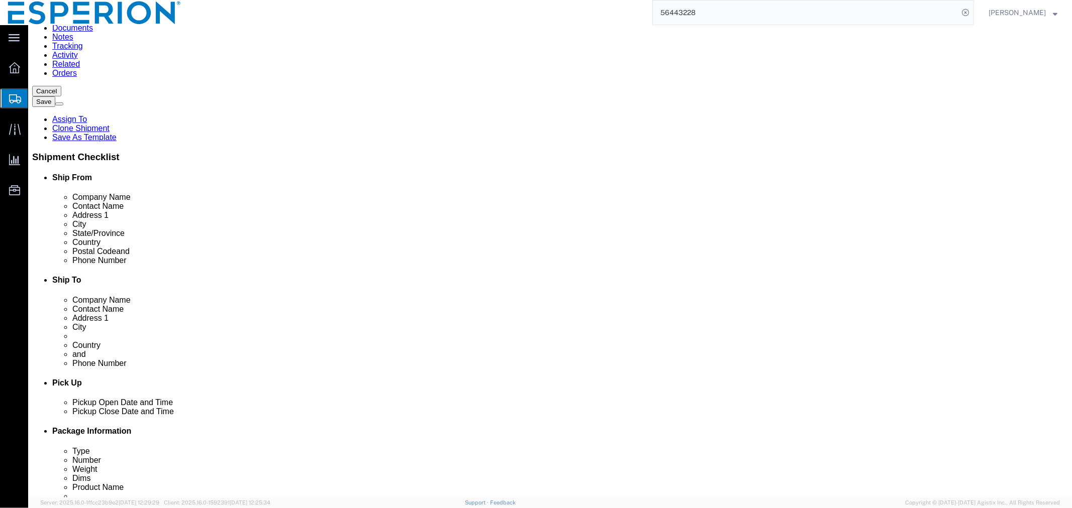
click dd "0.01 Kilogram"
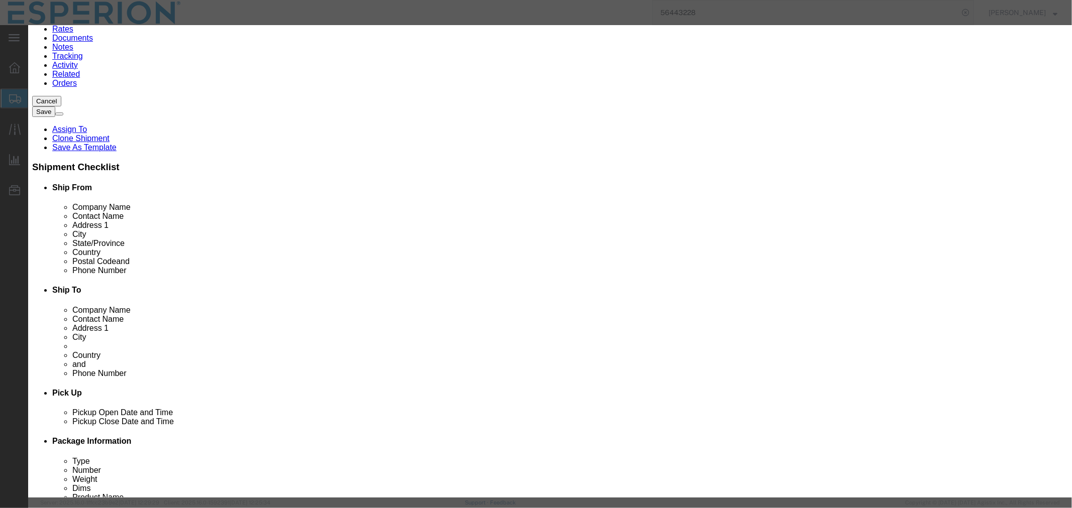
scroll to position [403, 0]
click select "Select ATF BIS DEA EPA FDA FTR ITAR OFAC Other (OPA)"
select select "FTR"
click select "Select ATF BIS DEA EPA FDA FTR ITAR OFAC Other (OPA)"
click select "Select 30.2(d)(2) 30.36 30.37(a) 30.37(f) 30.37(g) 30.37(h) 30.37(i) 30.37(j) 3…"
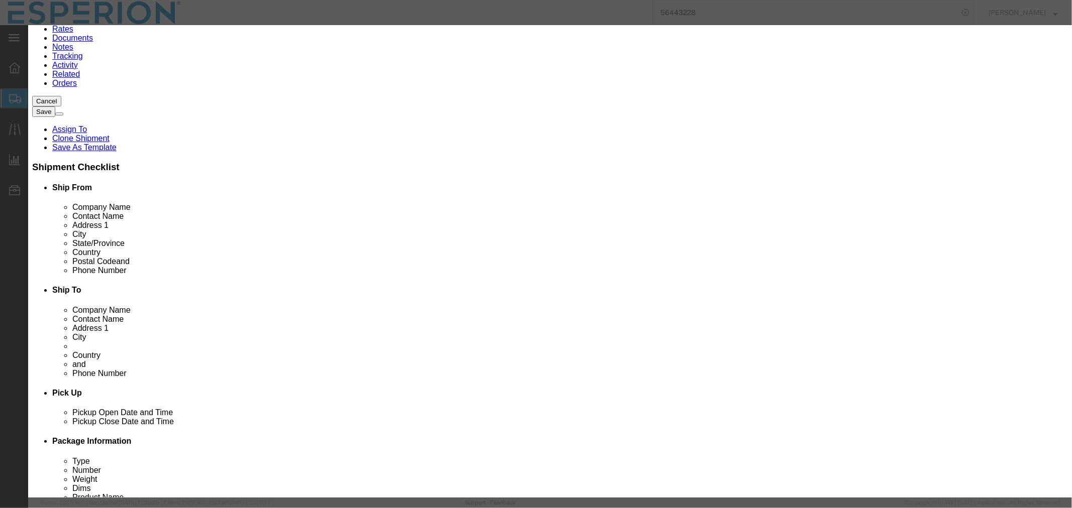
click select "Select 30.2(d)(2) 30.36 30.37(a) 30.37(f) 30.37(g) 30.37(h) 30.37(i) 30.37(j) 3…"
click button "Save & Close"
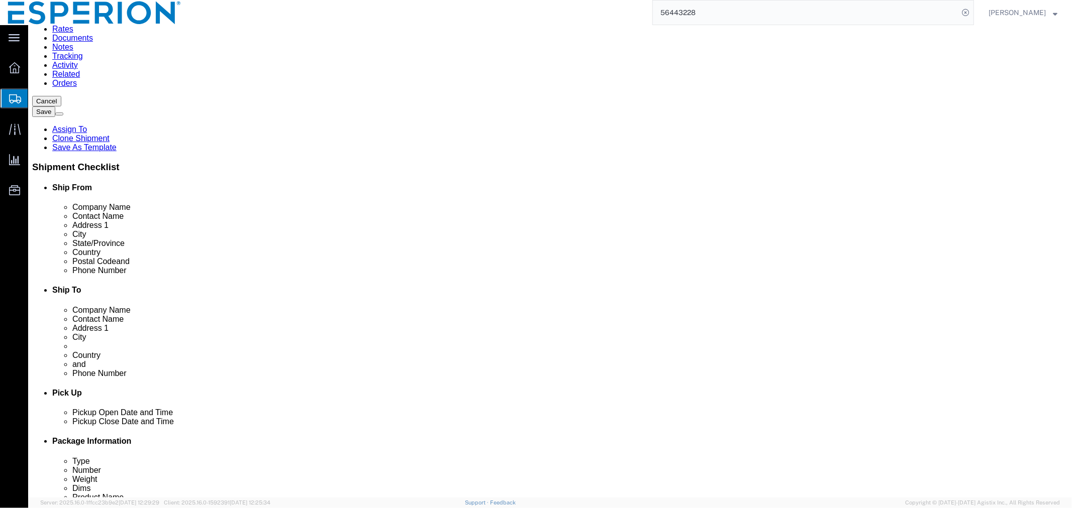
click div "Pieces: 0.01 Kilogram Total value: 9.59 USD"
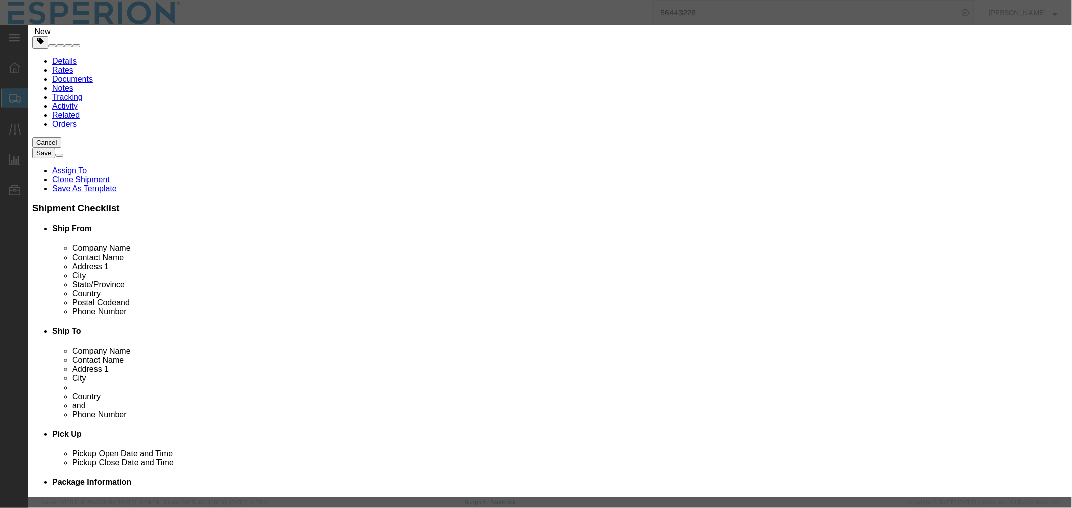
click select "Select ATF BIS DEA EPA FDA FTR ITAR OFAC Other (OPA)"
click select "Select 30.2(d)(2) 30.36 30.37(a) 30.37(f) 30.37(g) 30.37(h) 30.37(i) 30.37(j) 3…"
click button "Save & Close"
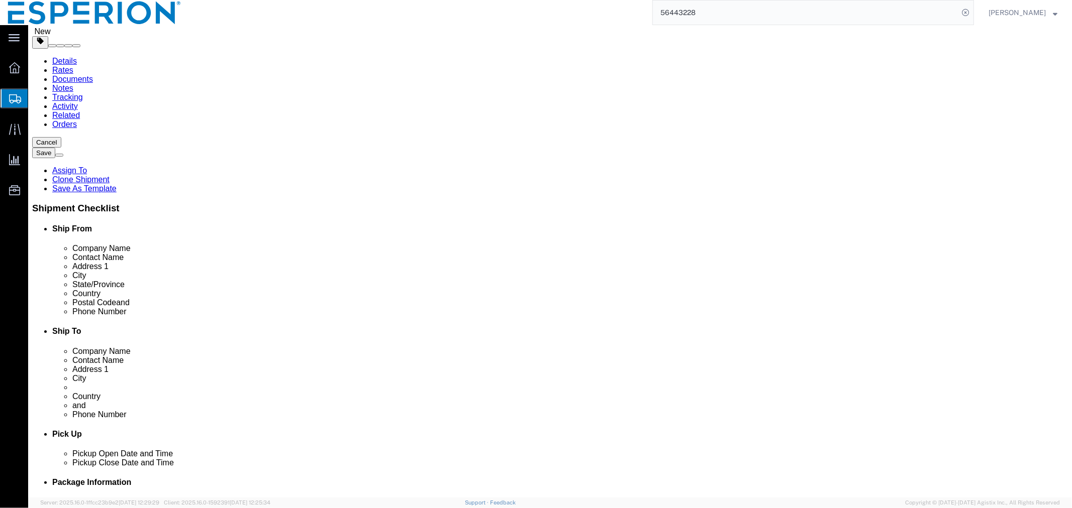
click button "Rate Shipment"
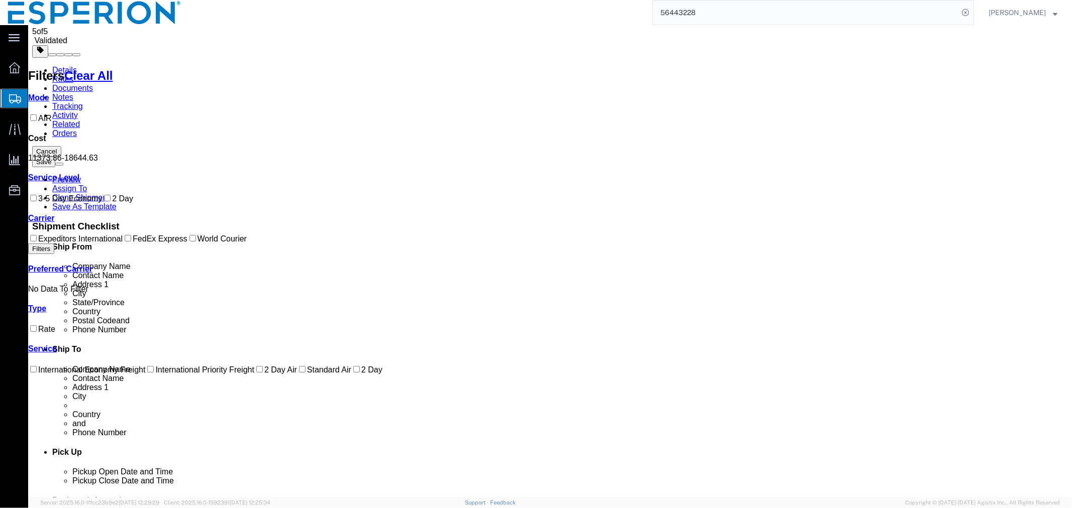
scroll to position [0, 0]
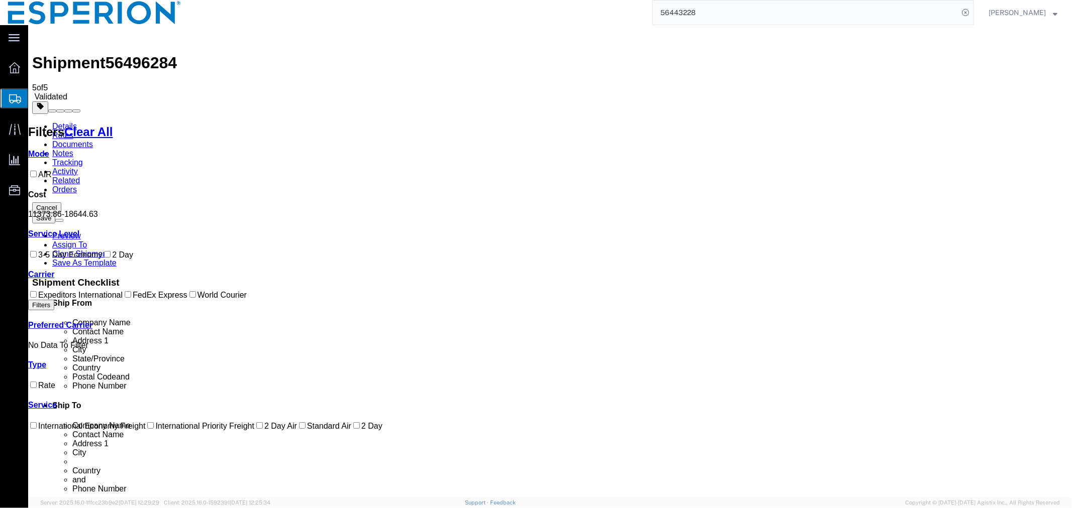
click at [141, 53] on span "56496284" at bounding box center [140, 62] width 71 height 18
copy span "56496284"
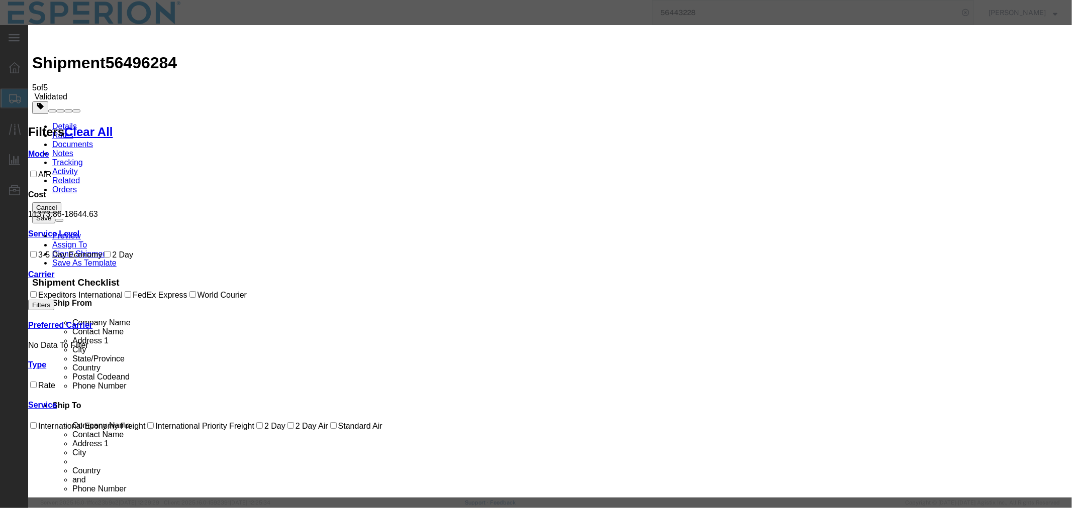
paste input "4060795881"
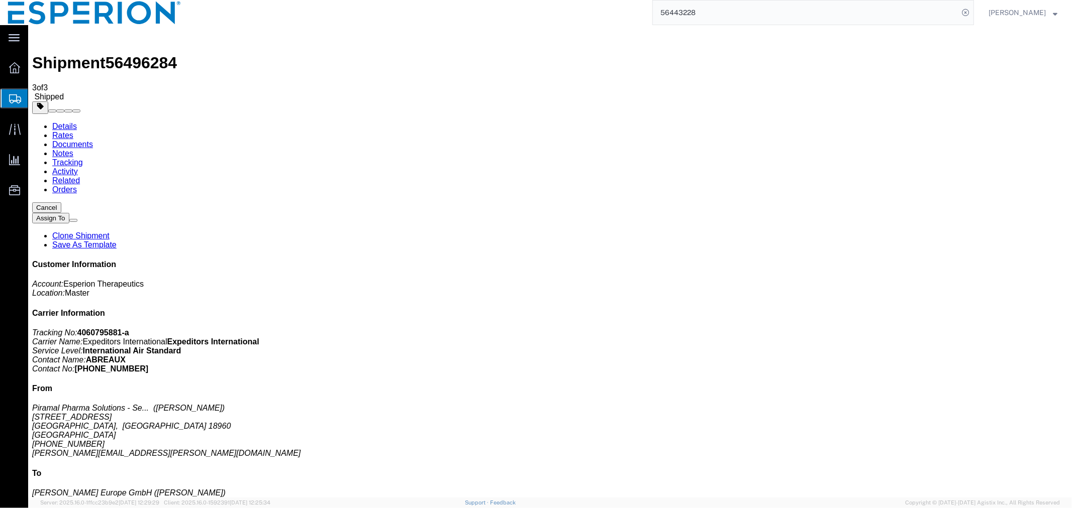
click at [762, 21] on input "56443228" at bounding box center [805, 13] width 305 height 24
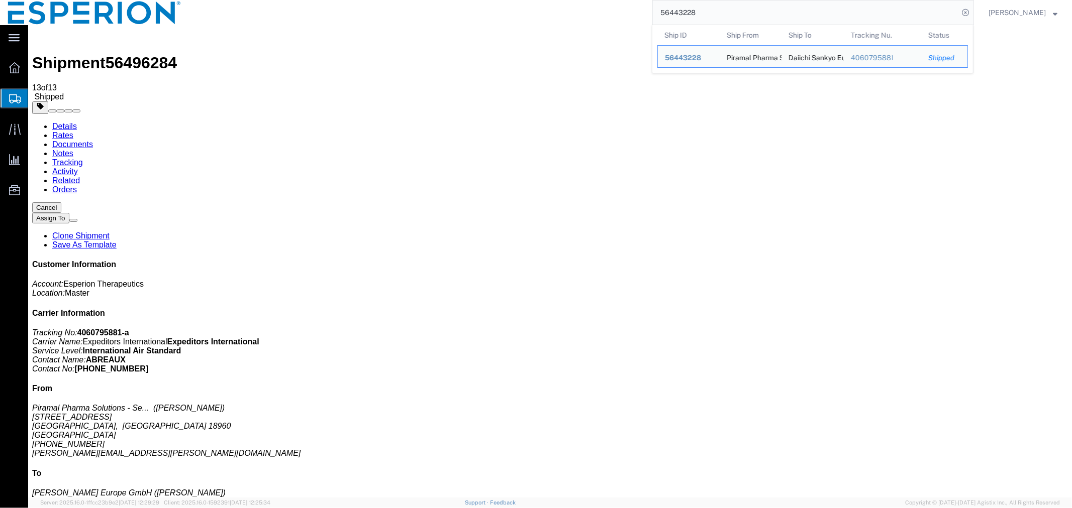
drag, startPoint x: 664, startPoint y: 20, endPoint x: 599, endPoint y: 22, distance: 64.8
click at [604, 22] on div "56443228 Ship ID Ship From Ship To Tracking Nu. Status Ship ID 56443228 Ship Fr…" at bounding box center [581, 12] width 785 height 25
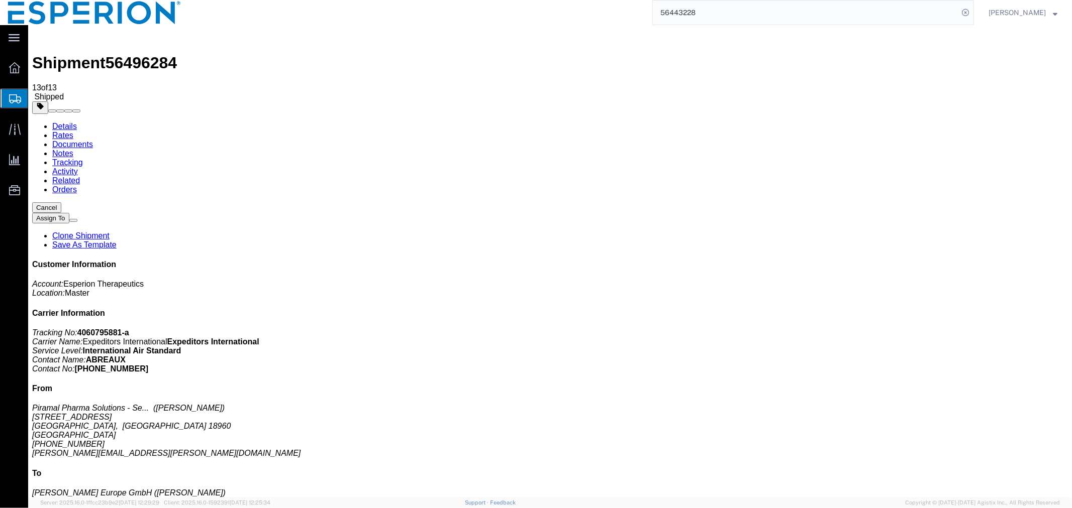
paste input "709"
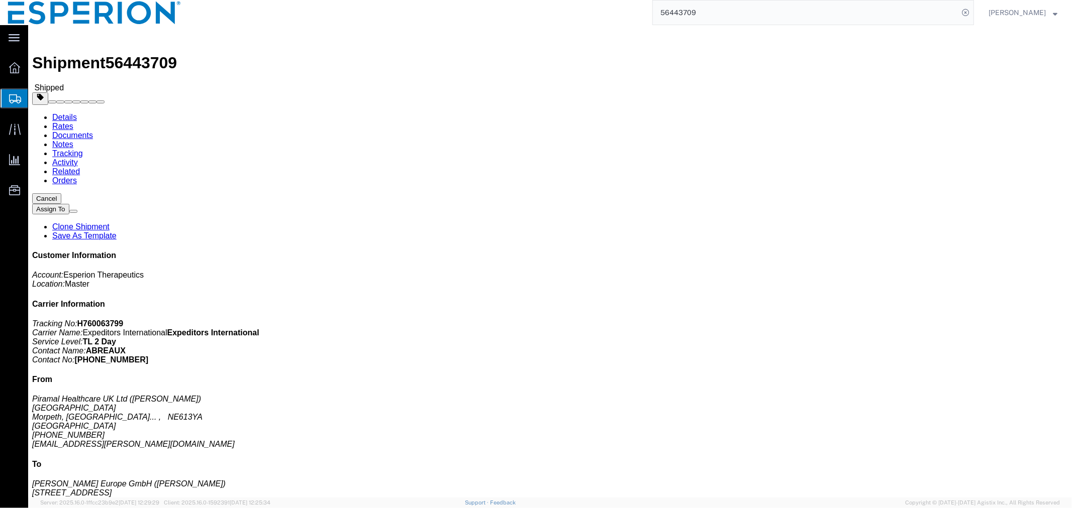
click link "Documents"
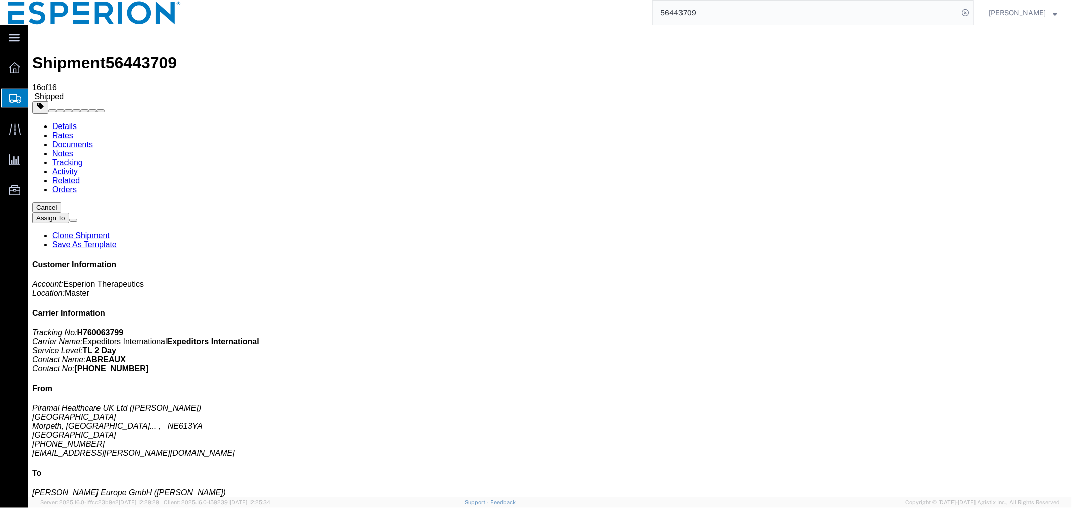
click at [82, 158] on link "Tracking" at bounding box center [67, 162] width 31 height 9
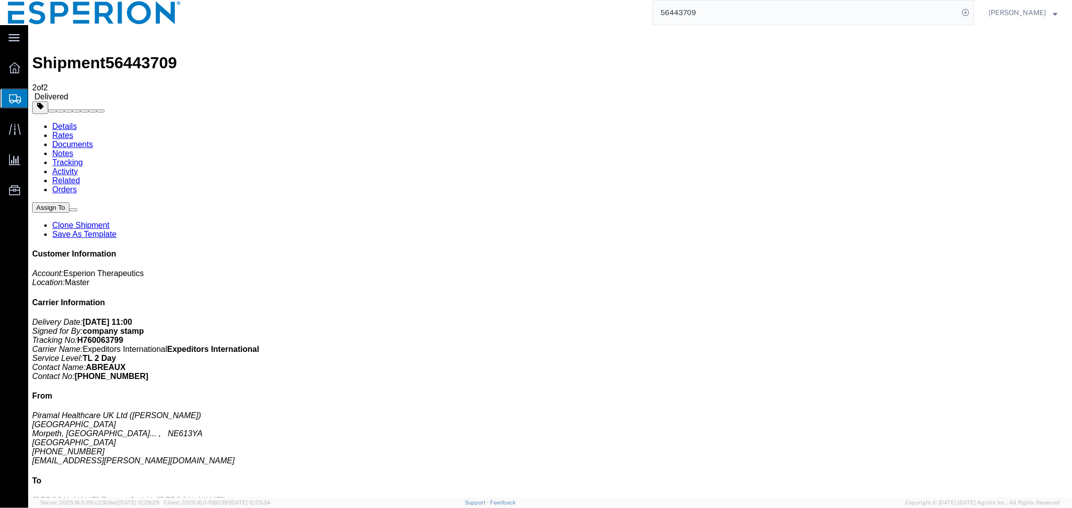
click at [92, 140] on link "Documents" at bounding box center [72, 144] width 41 height 9
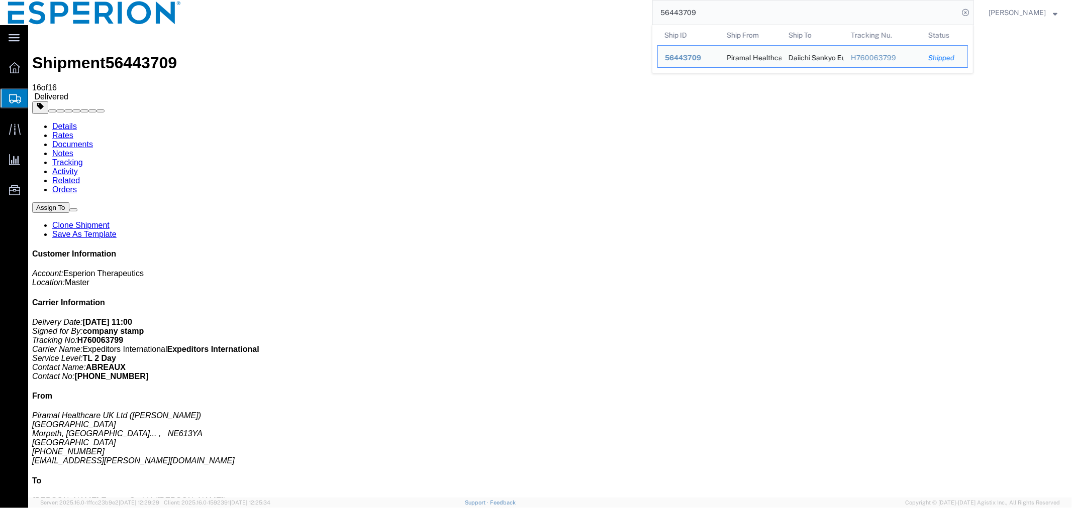
drag, startPoint x: 704, startPoint y: 17, endPoint x: 576, endPoint y: 2, distance: 129.1
click at [576, 2] on div "56443709 Ship ID Ship From Ship To Tracking Nu. Status Ship ID 56443709 Ship Fr…" at bounding box center [581, 12] width 785 height 25
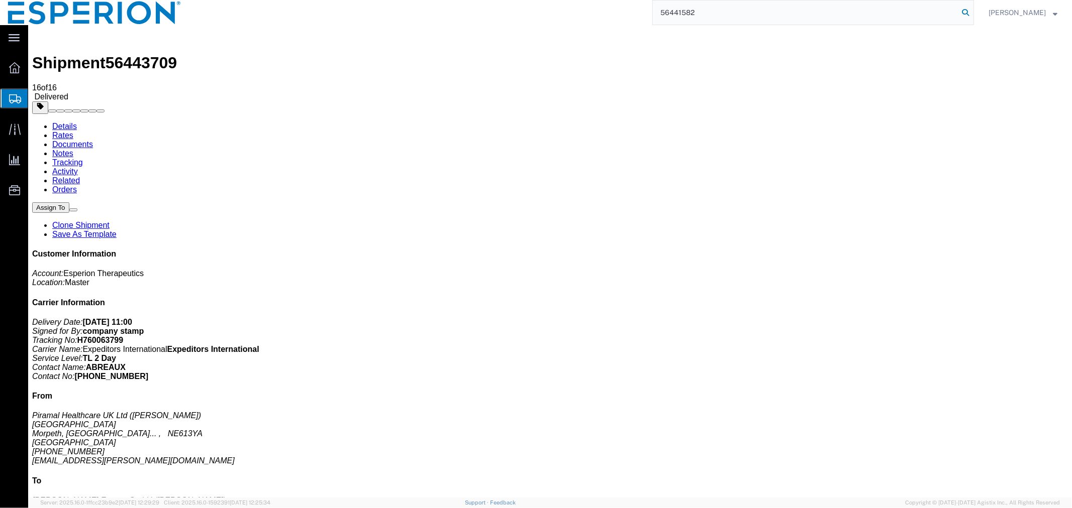
click at [964, 16] on icon at bounding box center [965, 13] width 14 height 14
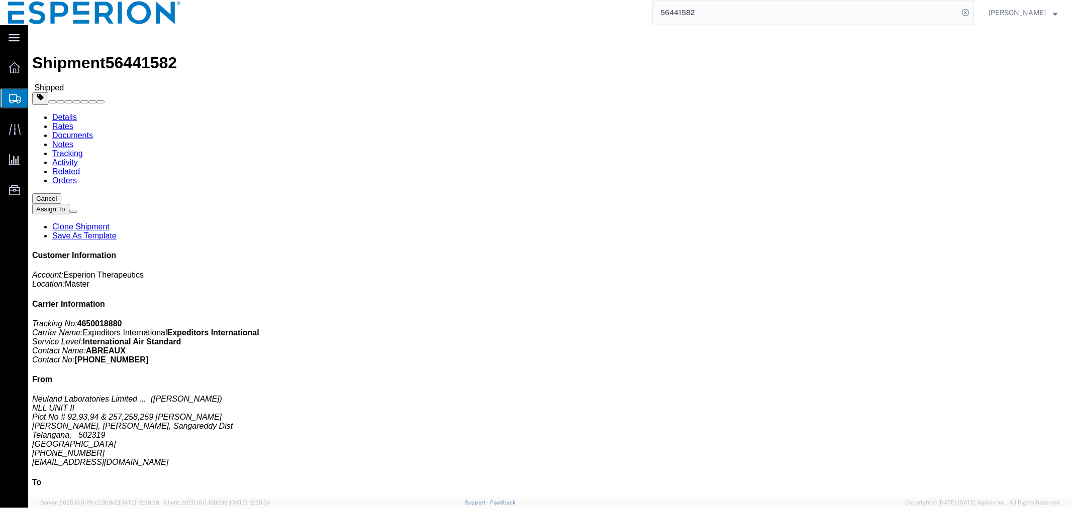
click link "Tracking"
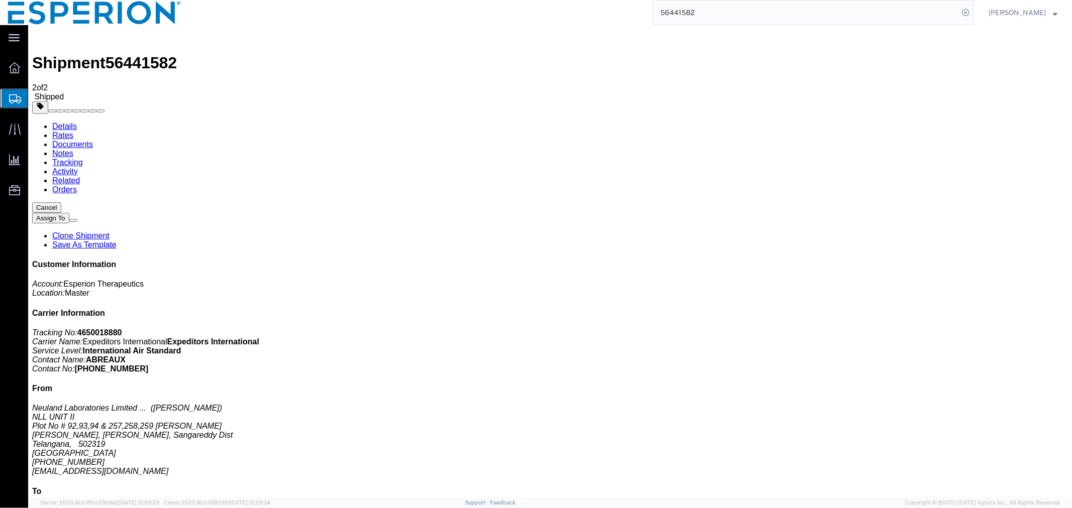
click at [92, 140] on link "Documents" at bounding box center [72, 144] width 41 height 9
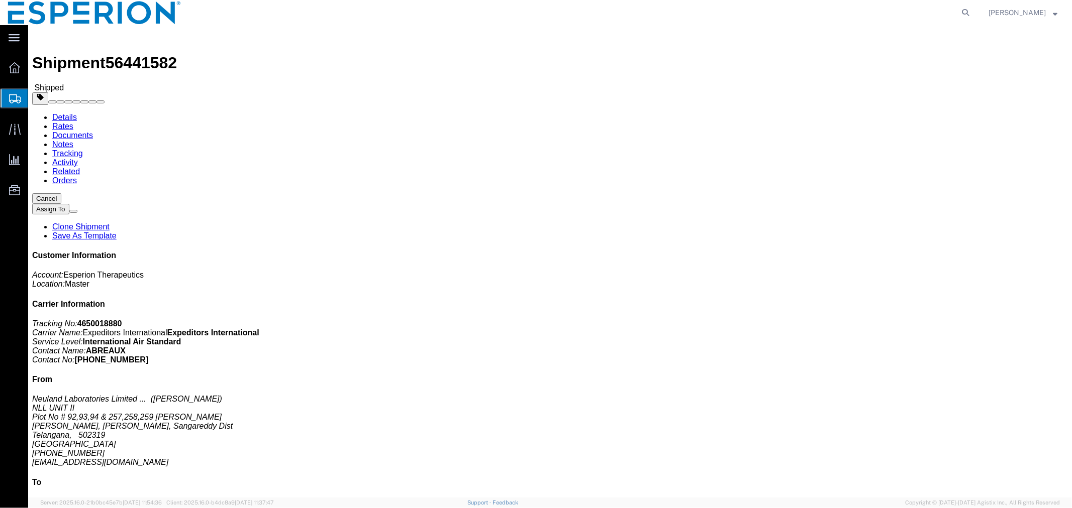
click link "Documents"
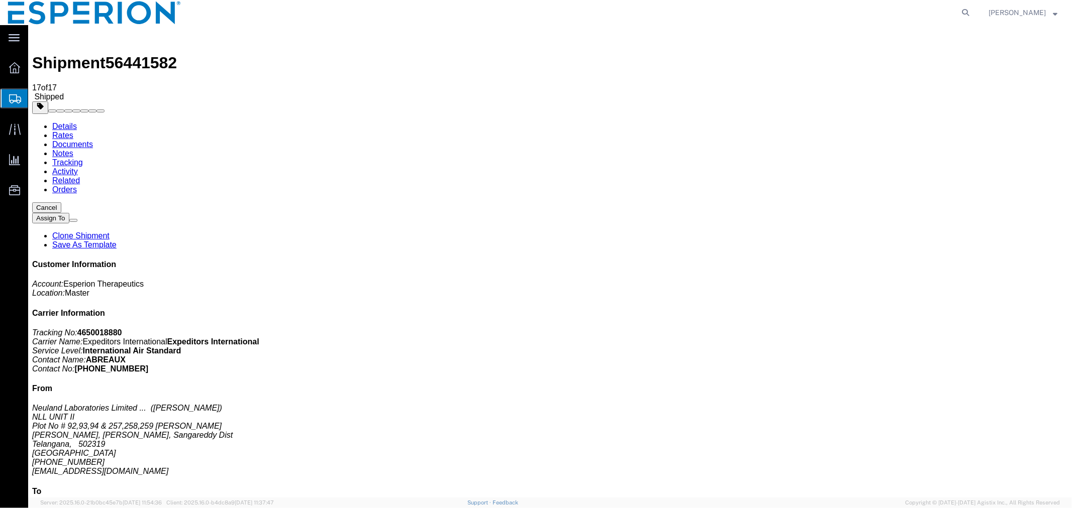
checkbox input "true"
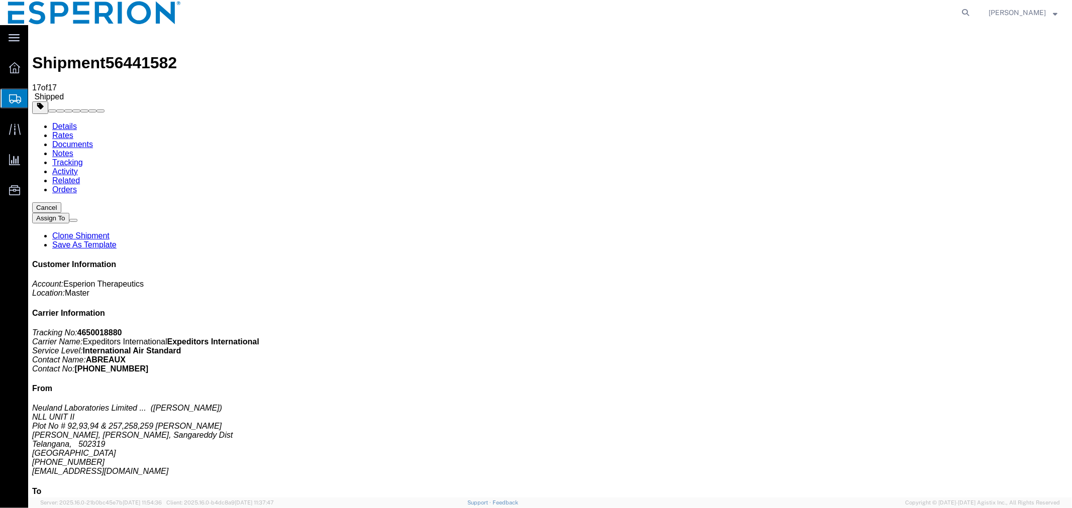
checkbox input "true"
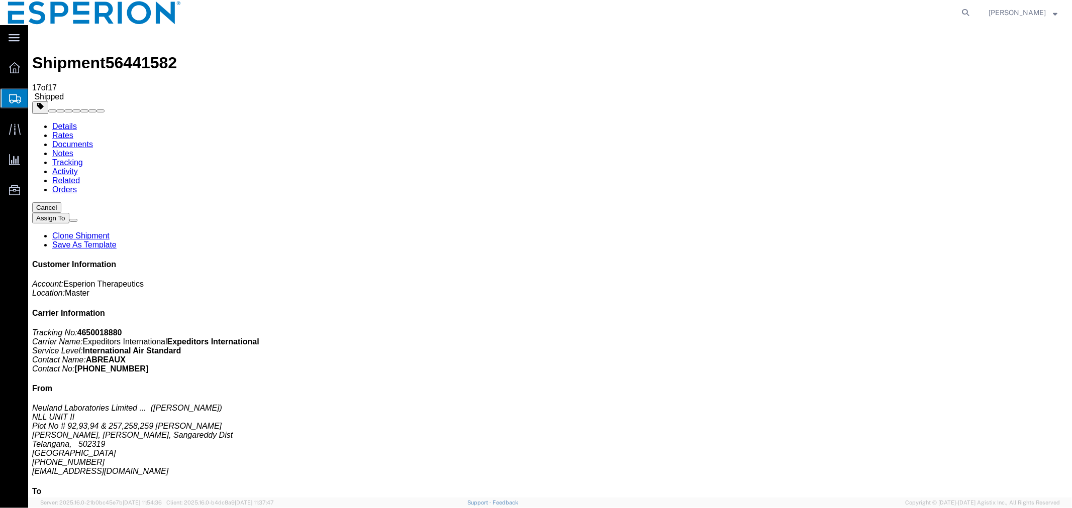
checkbox input "true"
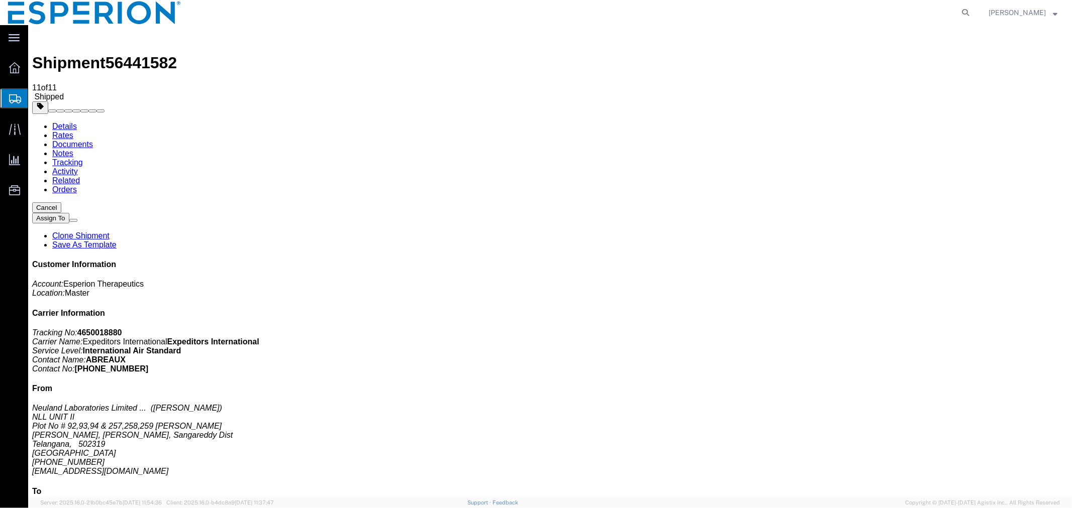
click at [963, 9] on icon at bounding box center [965, 13] width 14 height 14
click at [920, 13] on input "search" at bounding box center [805, 13] width 305 height 24
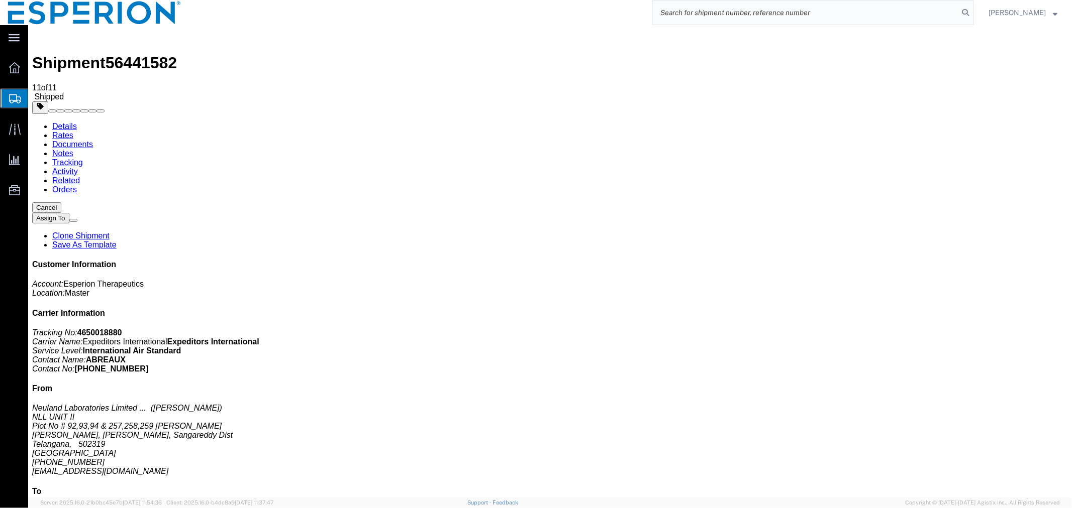
paste input "56440439"
type input "56440439"
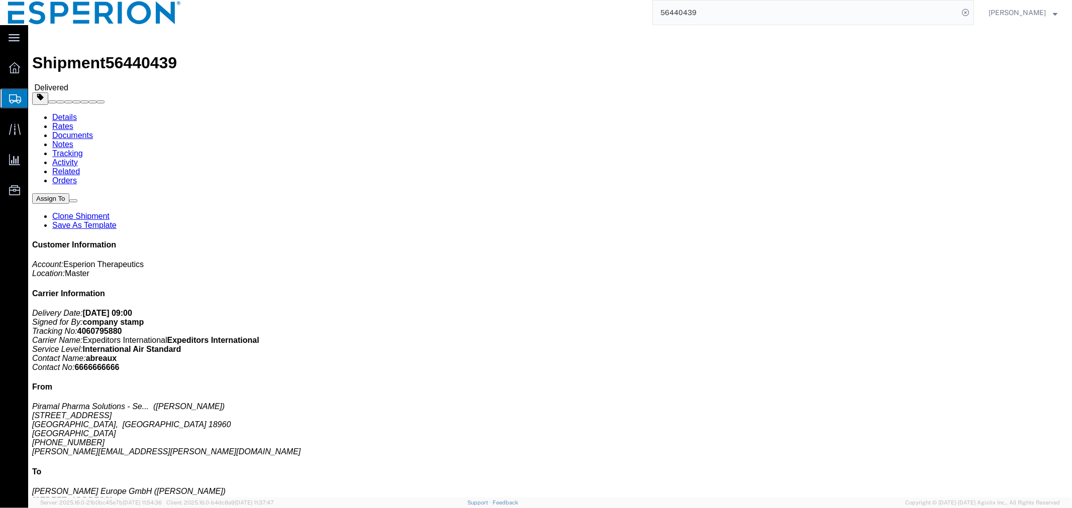
click link "Documents"
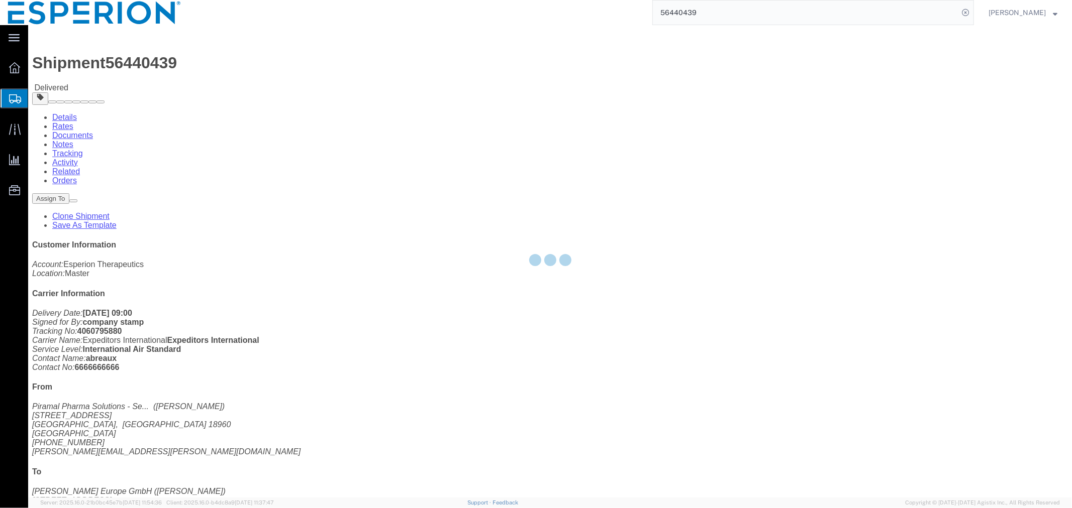
click at [218, 62] on div at bounding box center [550, 261] width 1044 height 473
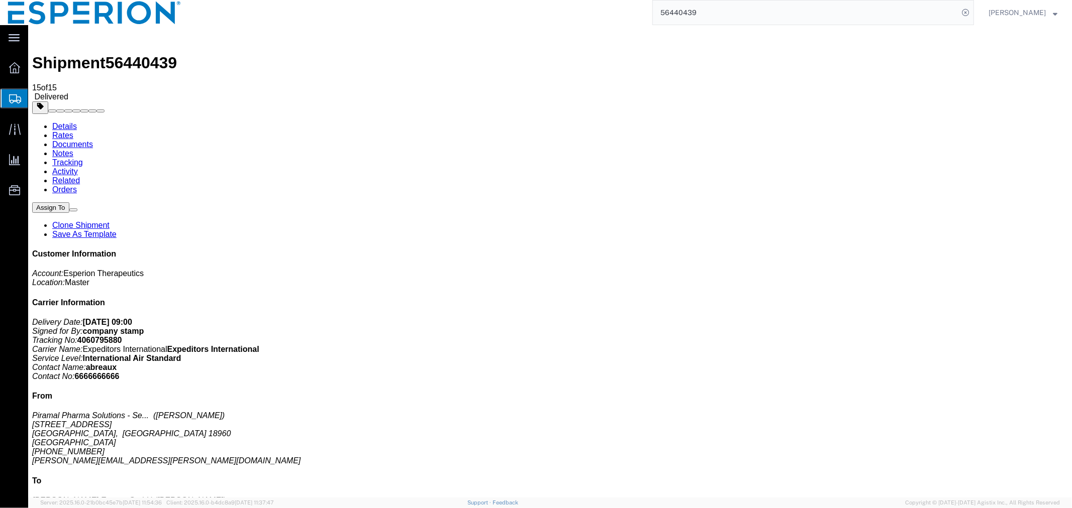
click at [82, 158] on link "Tracking" at bounding box center [67, 162] width 31 height 9
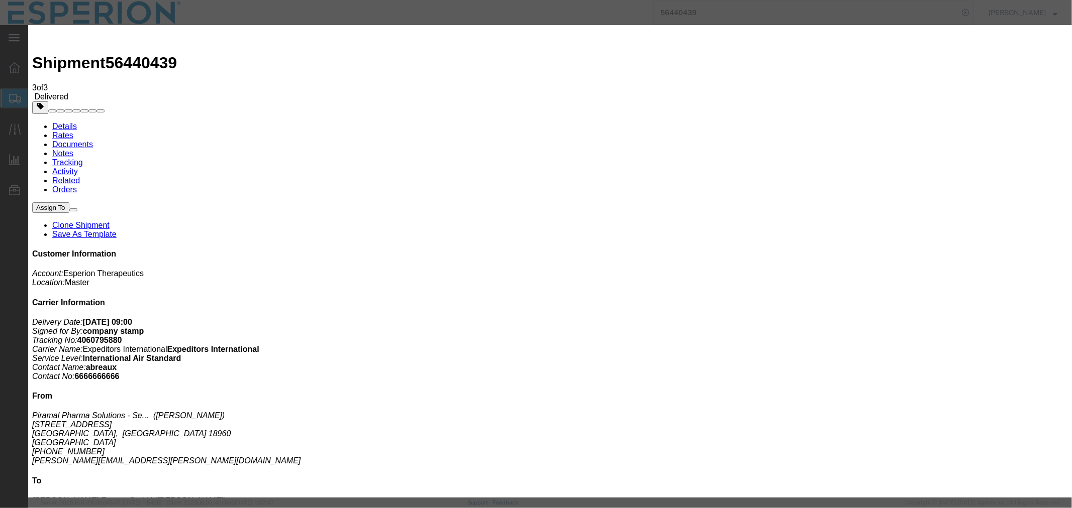
drag, startPoint x: 427, startPoint y: 203, endPoint x: 275, endPoint y: 192, distance: 152.1
type input "Giersbach"
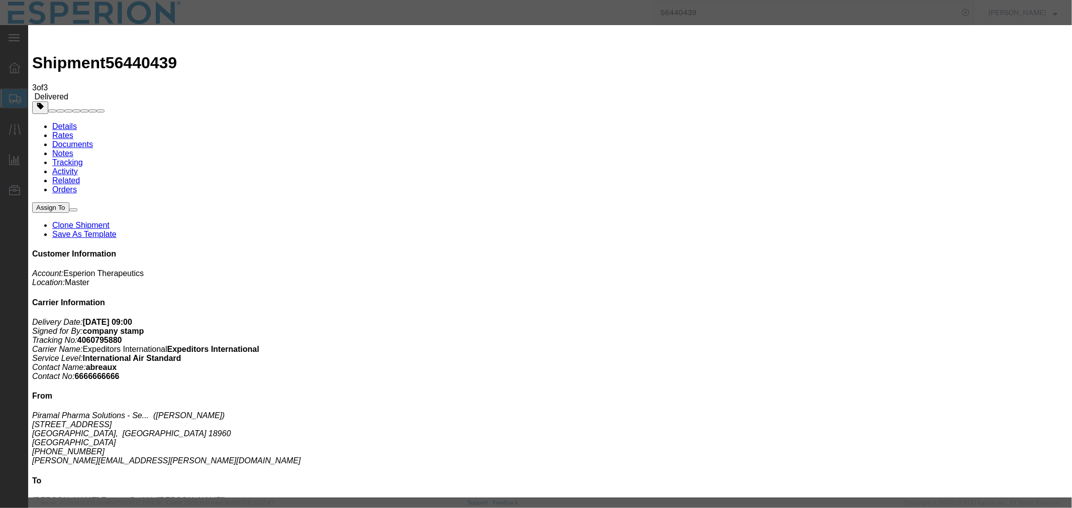
type input "[DATE]"
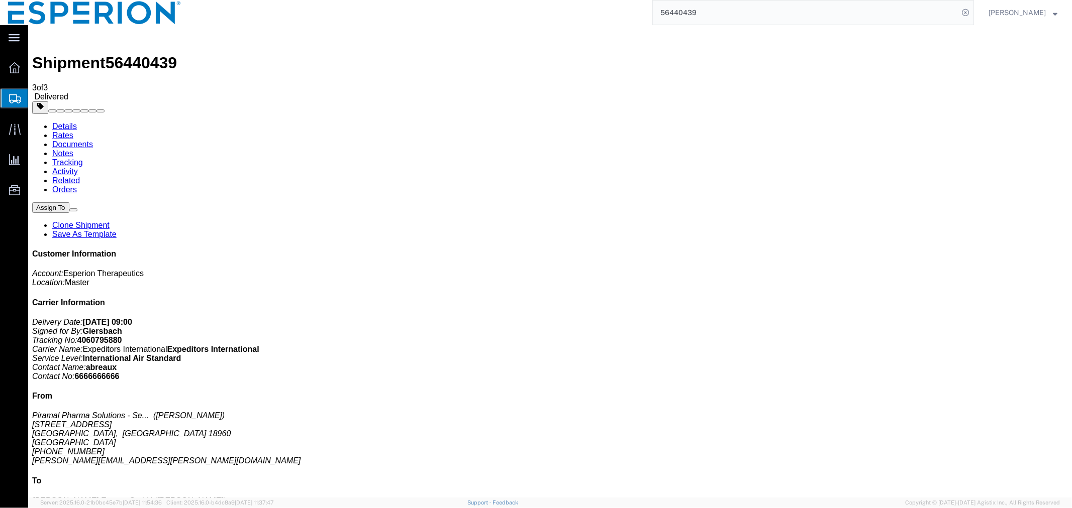
click at [92, 140] on link "Documents" at bounding box center [72, 144] width 41 height 9
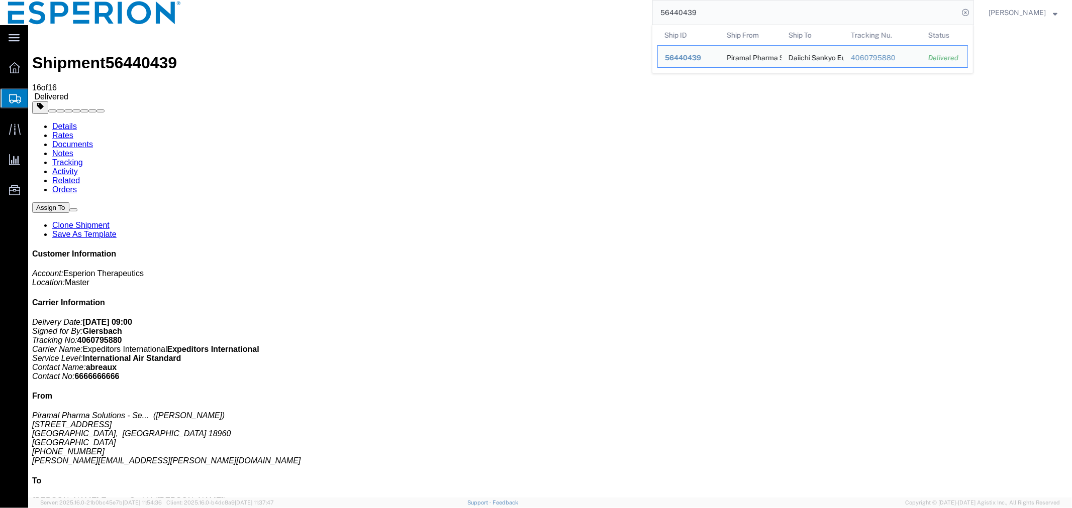
drag, startPoint x: 711, startPoint y: 14, endPoint x: 576, endPoint y: 6, distance: 135.9
click at [576, 6] on div "56440439 Ship ID Ship From Ship To Tracking Nu. Status Ship ID 56440439 Ship Fr…" at bounding box center [581, 12] width 785 height 25
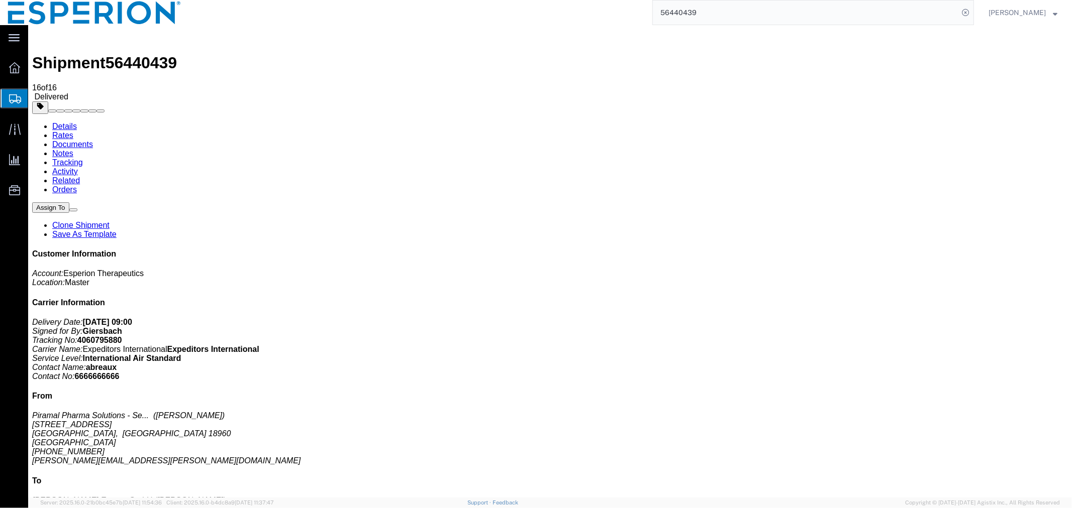
paste input "1582"
type input "56441582"
click at [964, 12] on icon at bounding box center [965, 13] width 14 height 14
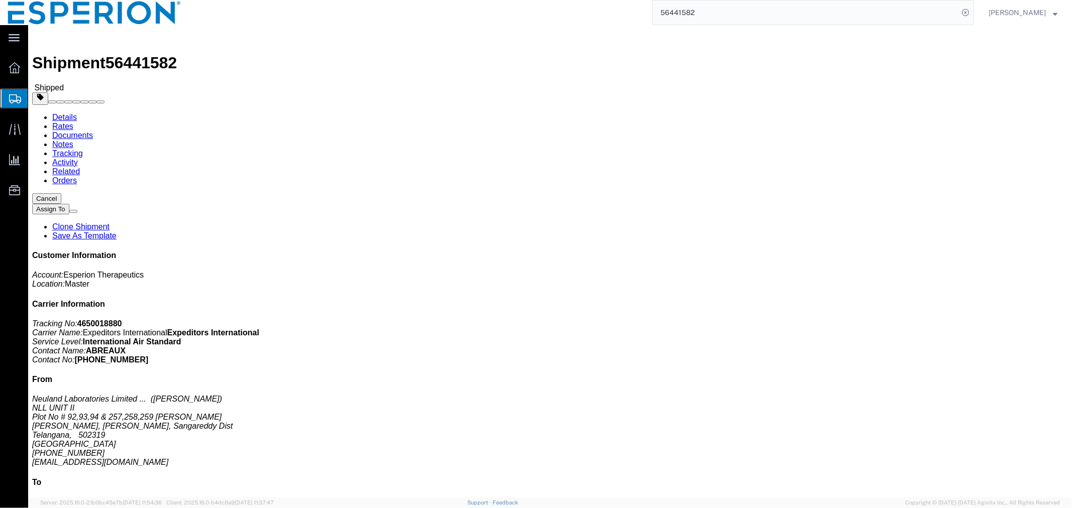
click link "Tracking"
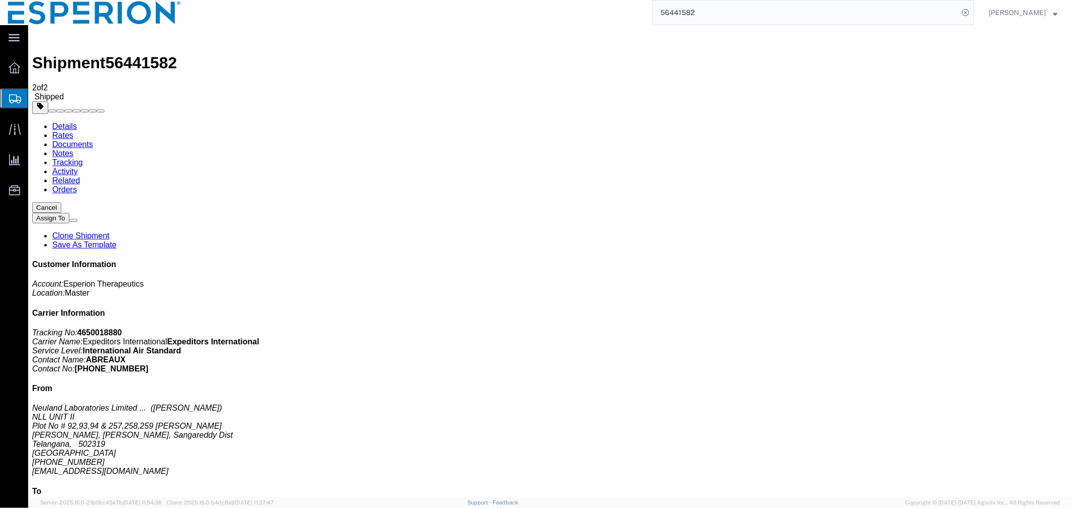
click at [92, 140] on link "Documents" at bounding box center [72, 144] width 41 height 9
click at [70, 122] on link "Details" at bounding box center [64, 126] width 25 height 9
click span "button"
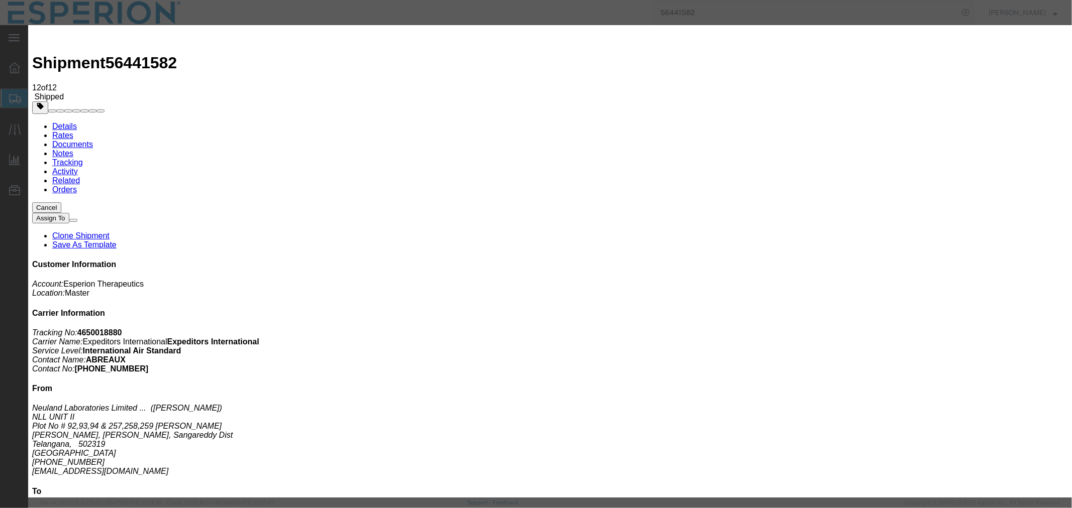
click input "text"
type input "LH"
paste input "8025"
type input "8025"
click input "text"
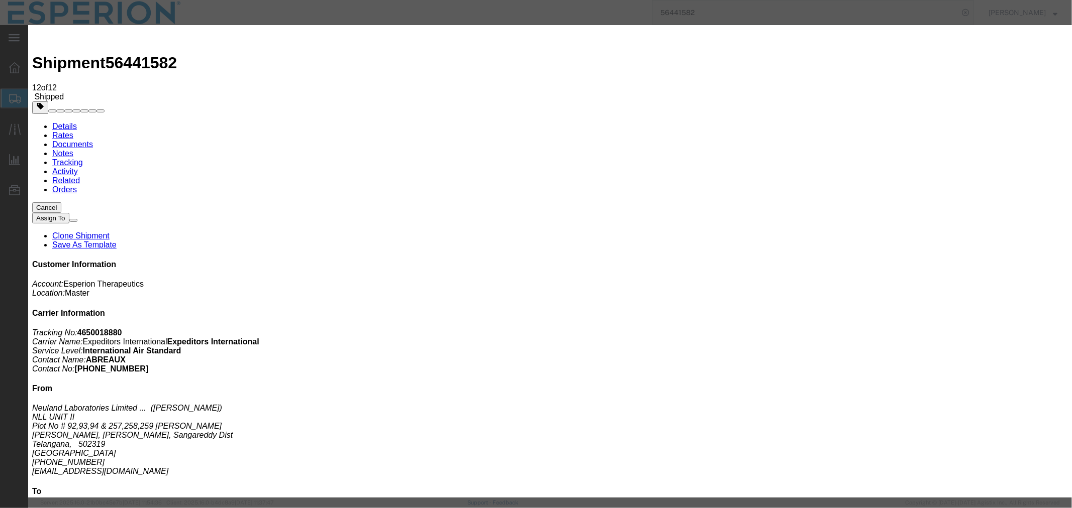
type input "LH"
click input "text"
paste input "7240S"
type input "7240S"
click div "Vehicle Select Airplane Size Select Container Number Owner Select Shipper Vessel"
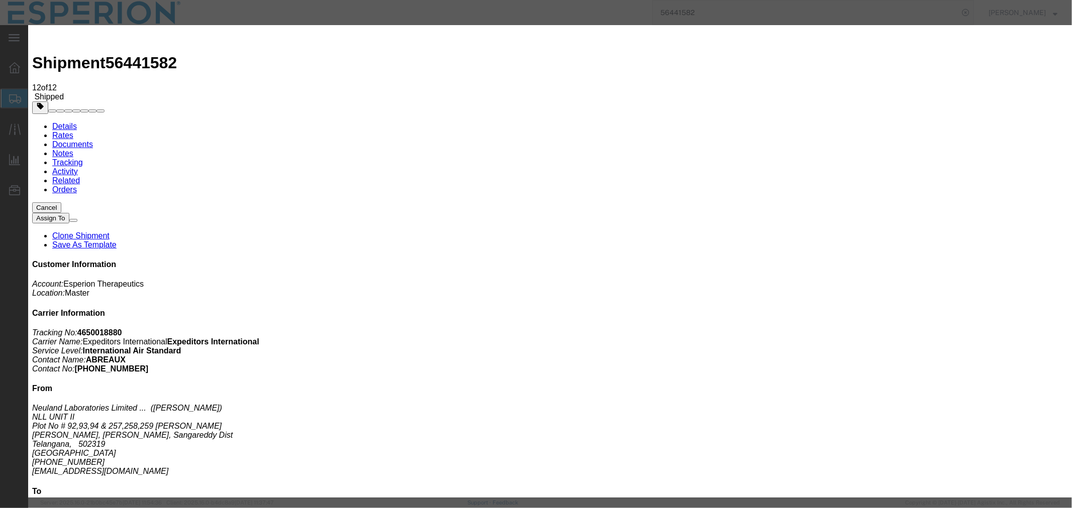
click input "text"
click td "19"
type input "[DATE]"
click input "text"
click td "18"
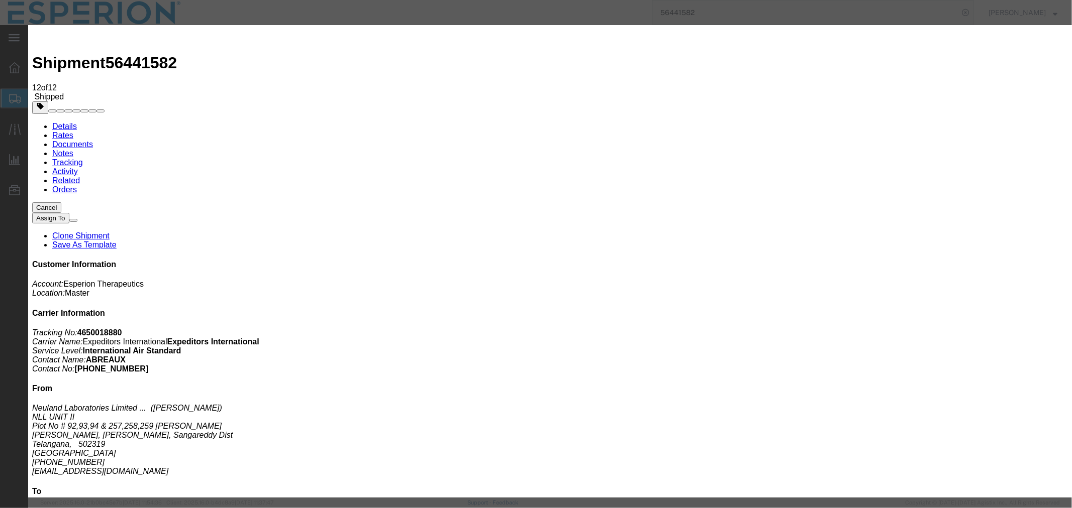
type input "08/18/2025"
click icon "button"
click button "Save"
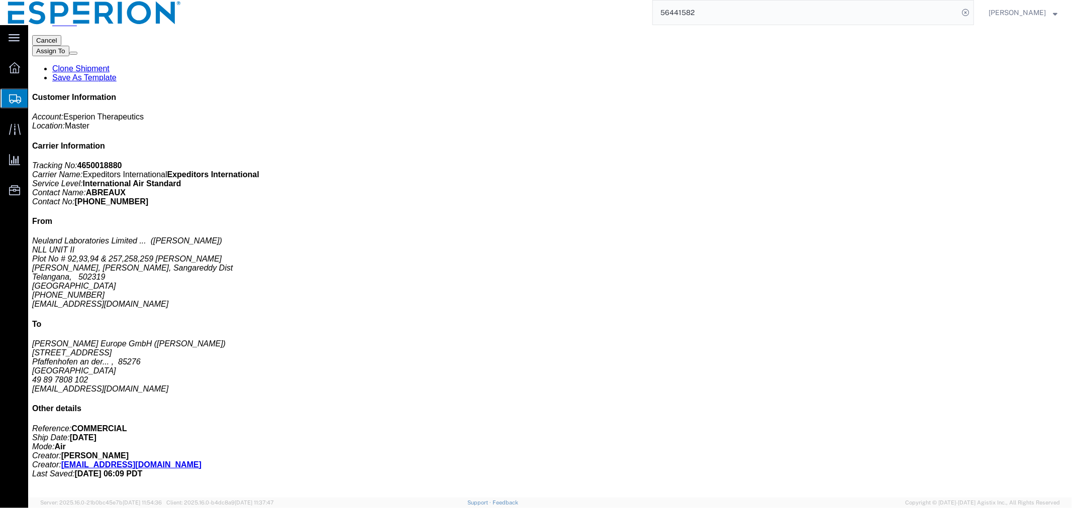
scroll to position [279, 0]
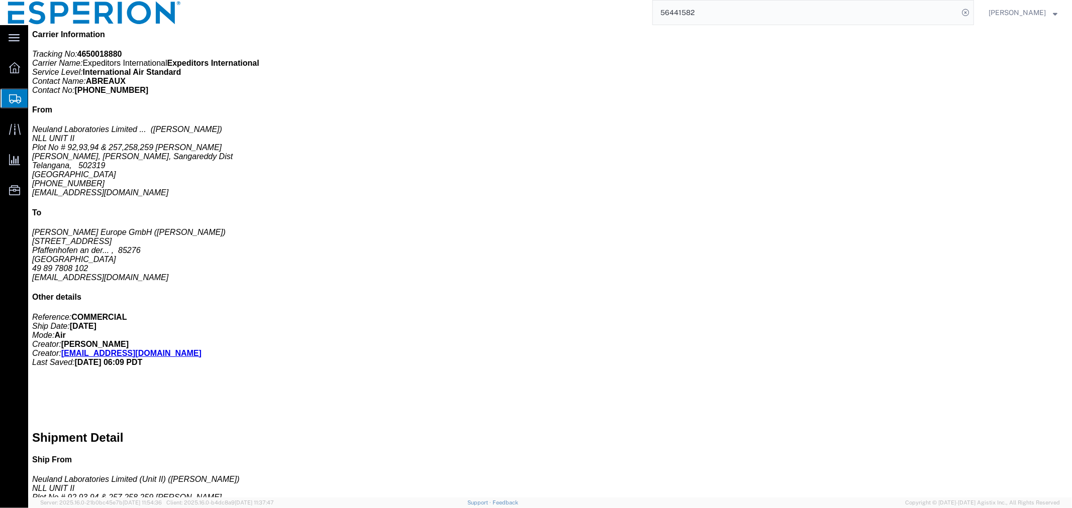
click button "button"
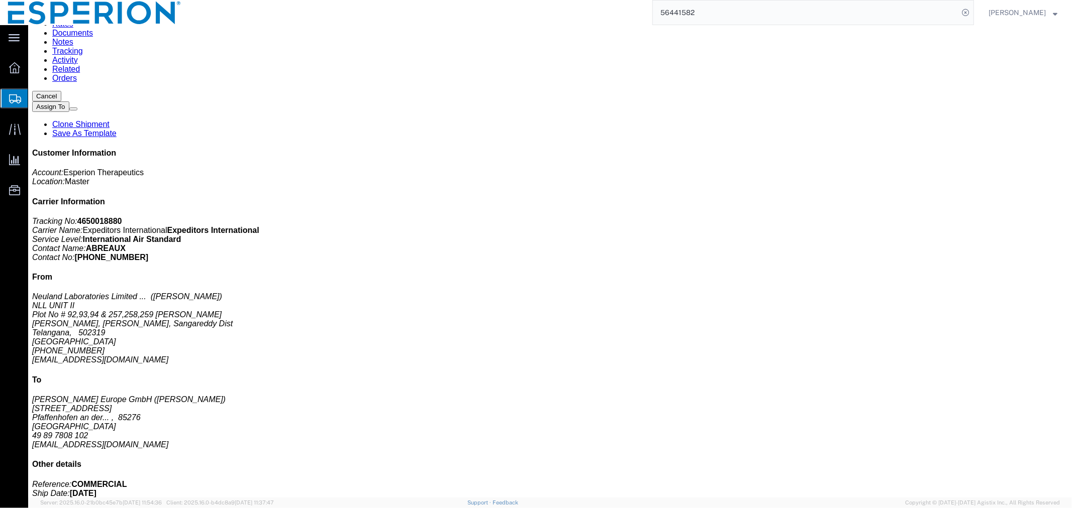
scroll to position [0, 0]
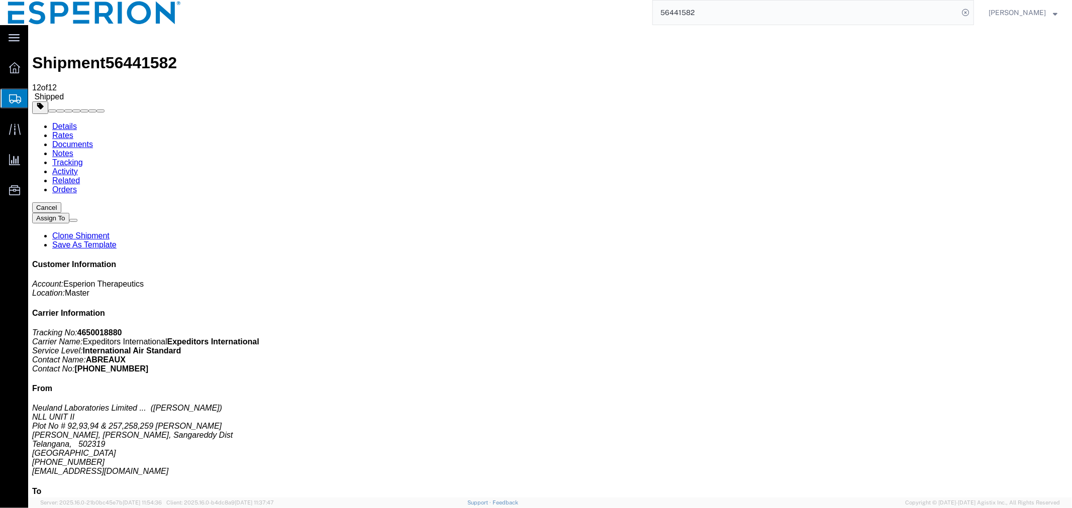
click button "button"
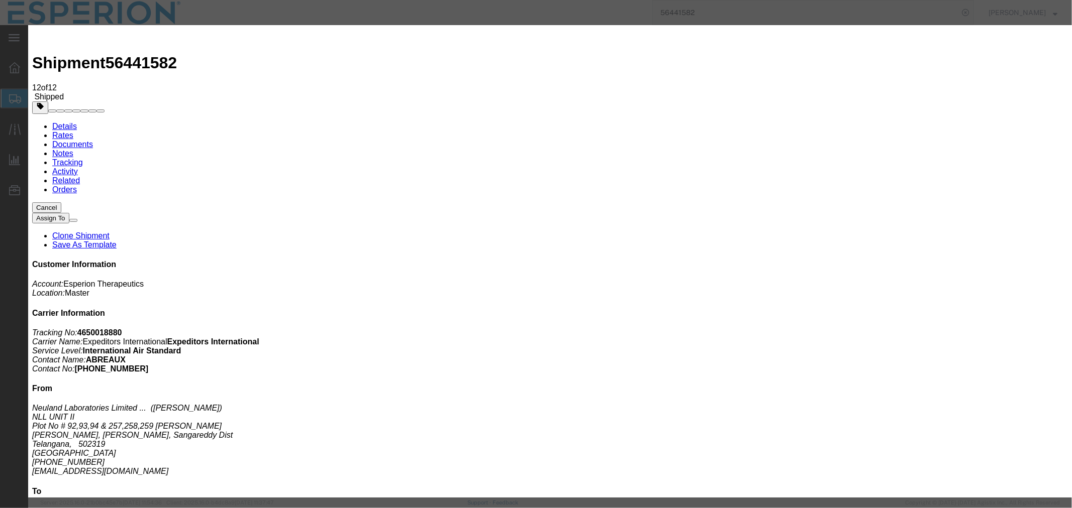
click button "Cancel"
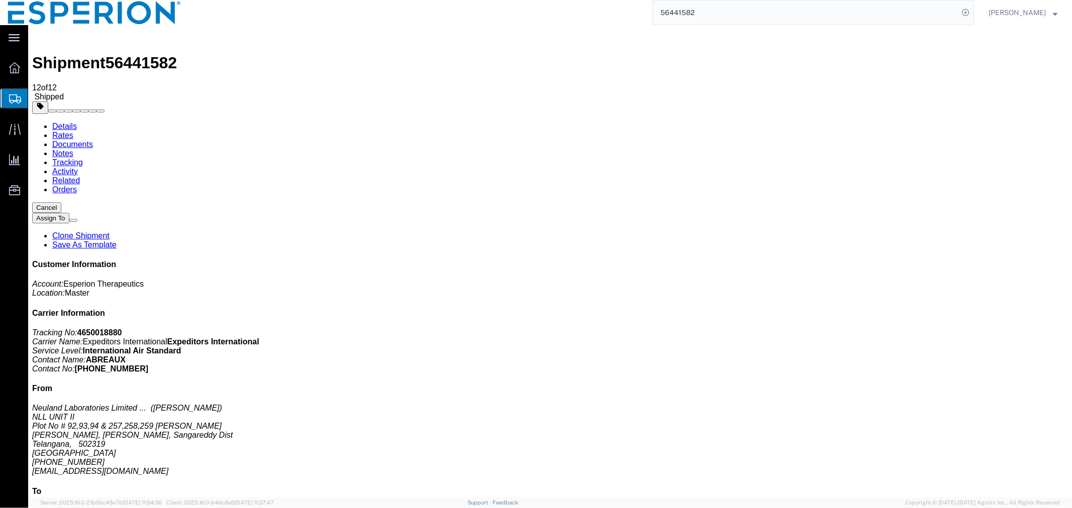
click div "Ship From Neuland Laboratories Limited (Unit II) (Yashwanth Darapuneni) NLL UNI…"
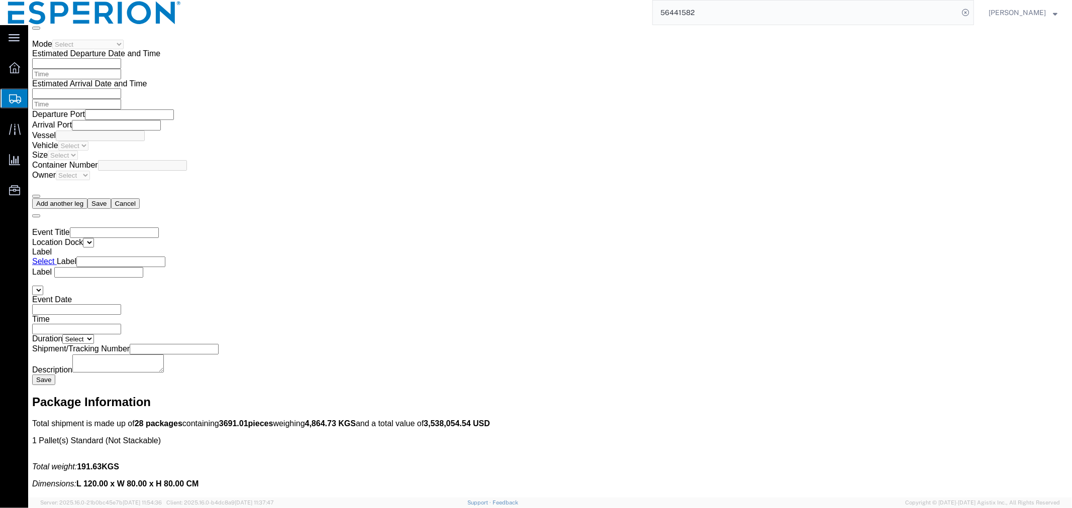
scroll to position [2512, 0]
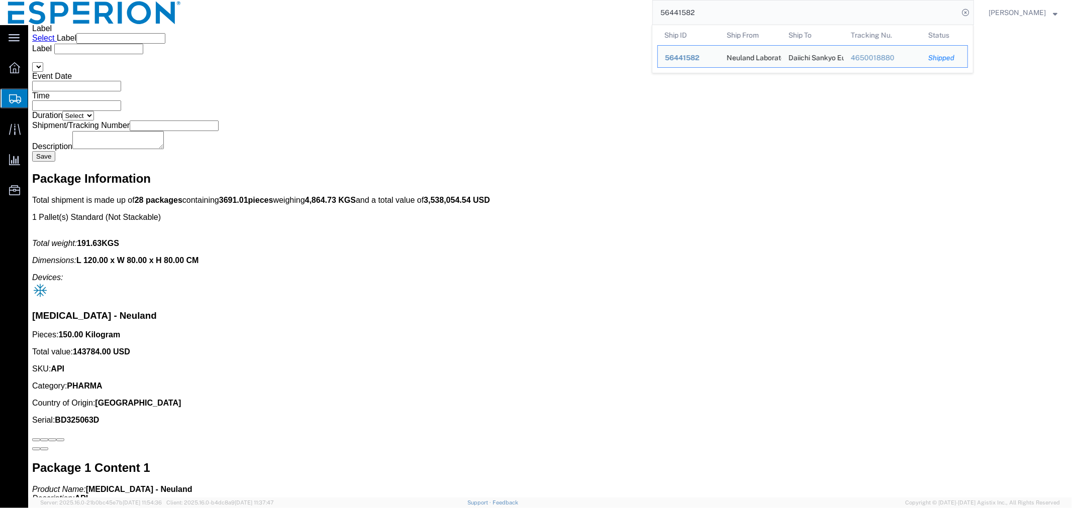
drag, startPoint x: 757, startPoint y: 9, endPoint x: 528, endPoint y: 11, distance: 229.6
click at [529, 11] on div "56441582 Ship ID Ship From Ship To Tracking Nu. Status Ship ID 56441582 Ship Fr…" at bounding box center [581, 12] width 785 height 25
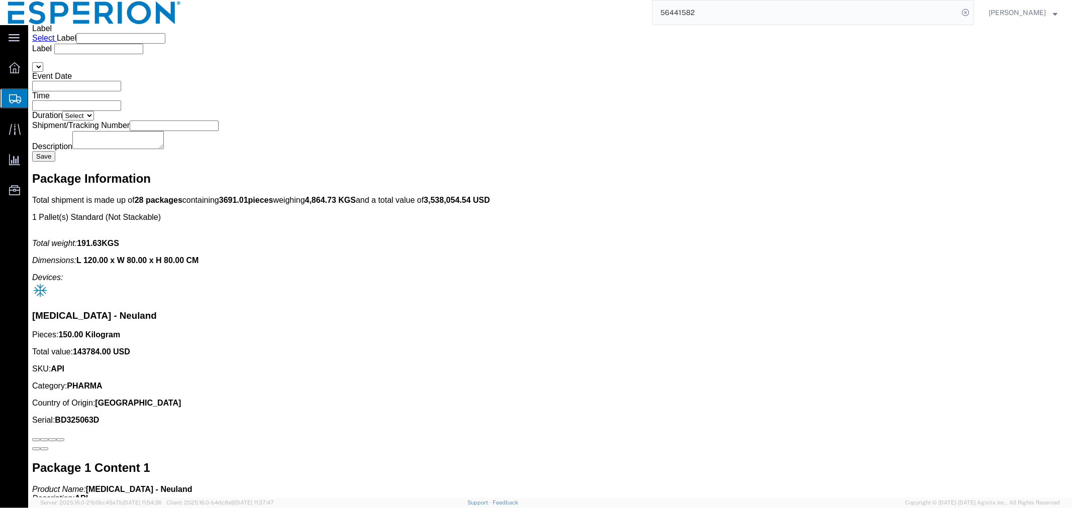
paste input "4288650"
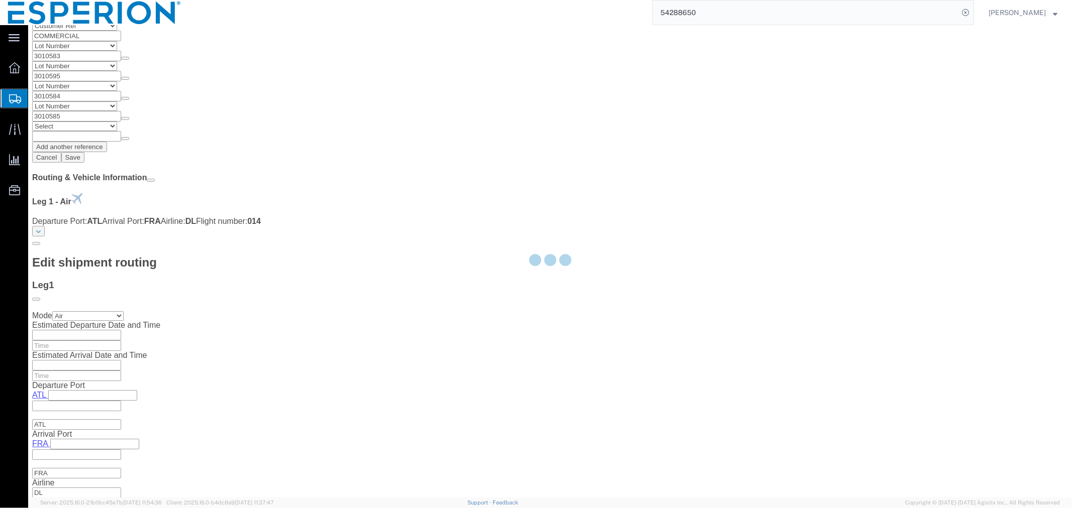
scroll to position [1258, 0]
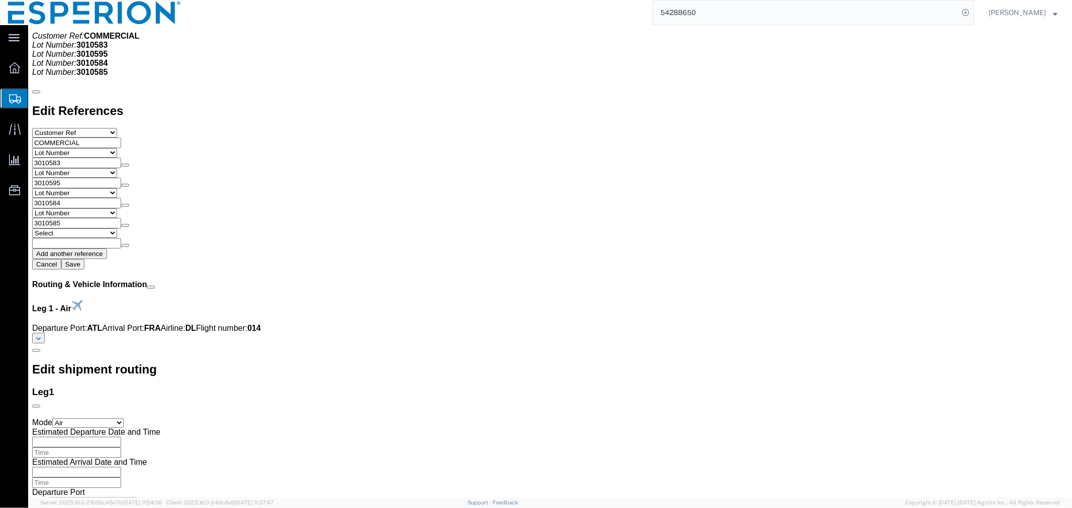
click link "Documents"
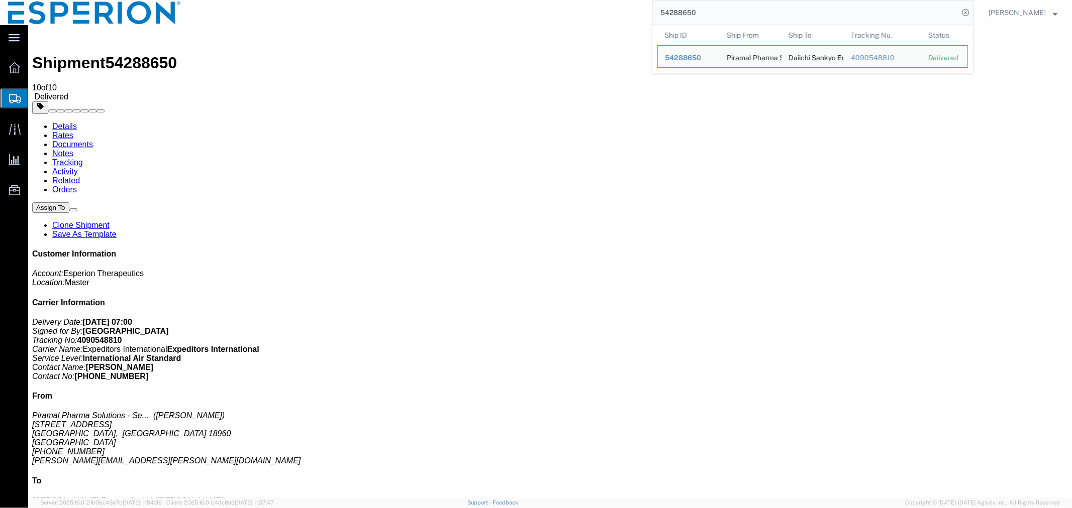
click at [705, 13] on input "54288650" at bounding box center [805, 13] width 305 height 24
drag, startPoint x: 695, startPoint y: 16, endPoint x: 626, endPoint y: 7, distance: 70.0
click at [626, 7] on div "54288650 Ship ID Ship From Ship To Tracking Nu. Status Ship ID 54288650 Ship Fr…" at bounding box center [581, 12] width 785 height 25
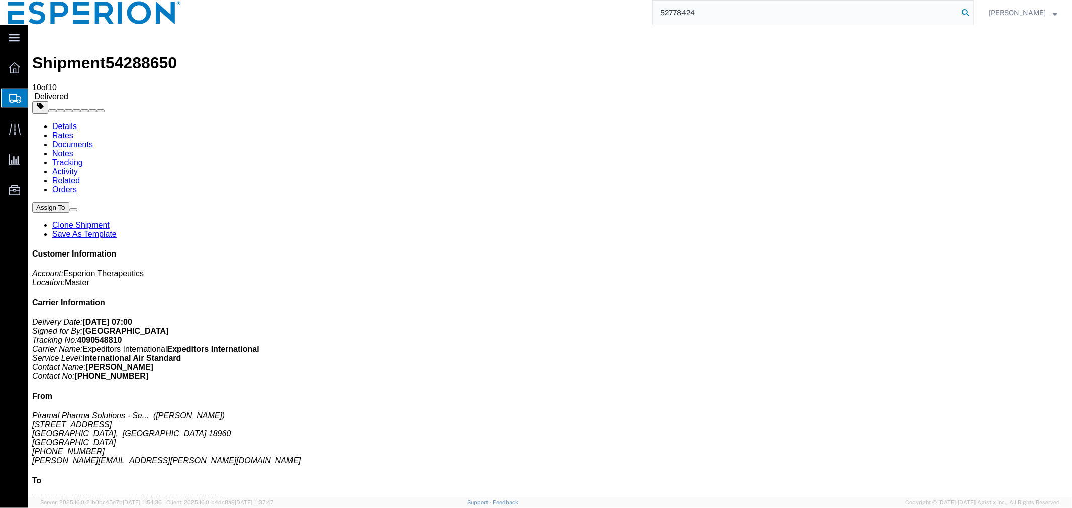
click at [961, 13] on icon at bounding box center [965, 13] width 14 height 14
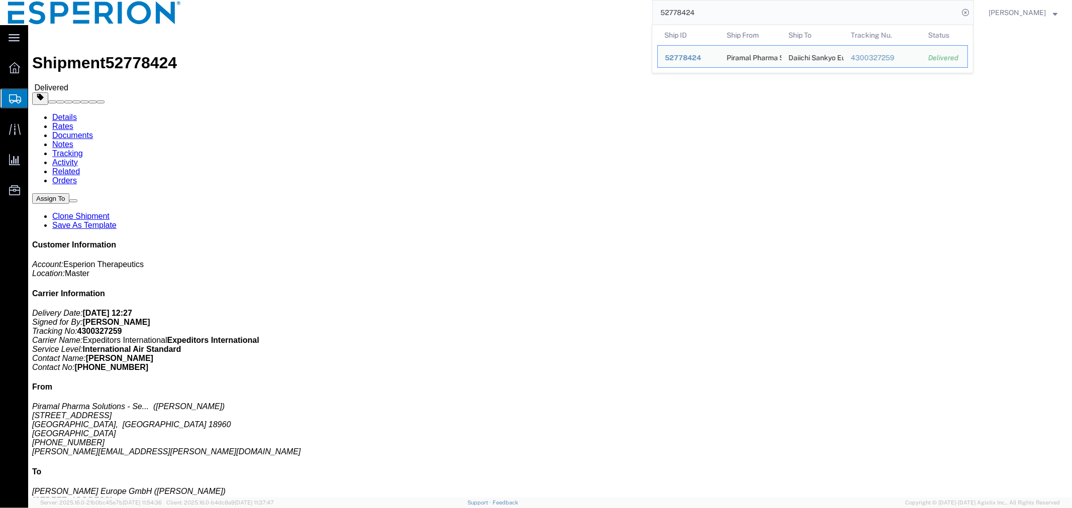
click img
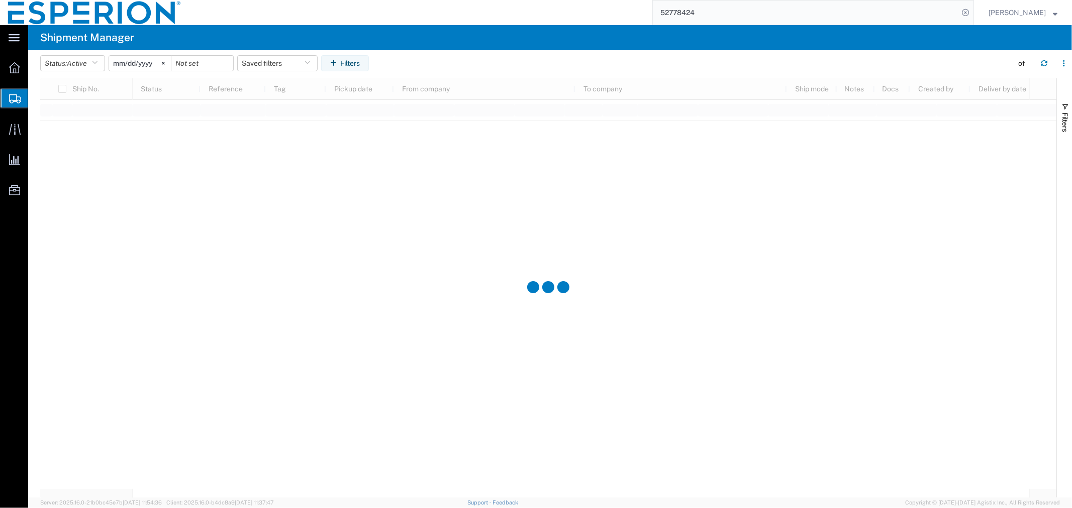
click at [39, 36] on agx-page-header "Shipment Manager" at bounding box center [550, 37] width 1044 height 25
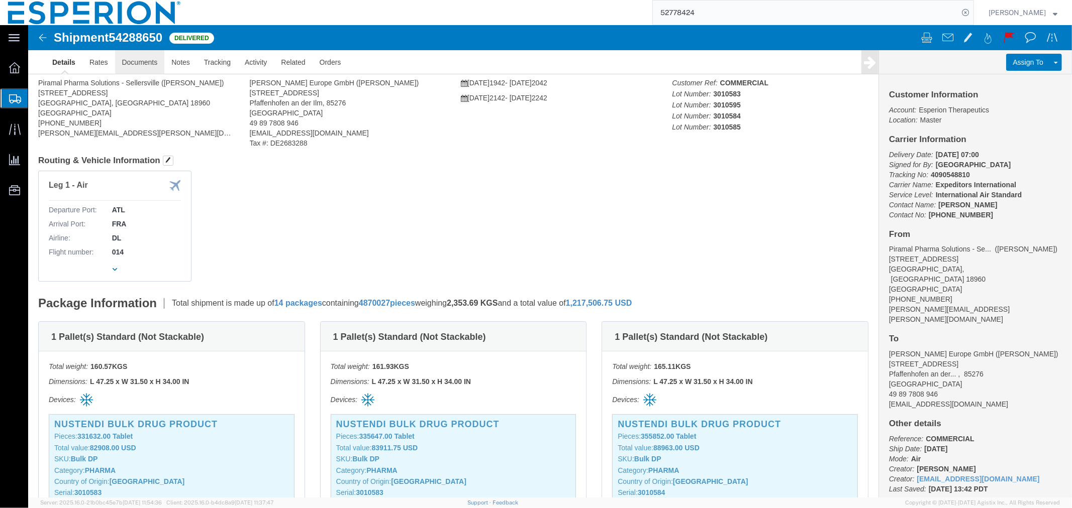
drag, startPoint x: 145, startPoint y: 63, endPoint x: 117, endPoint y: 38, distance: 37.7
click link "Documents"
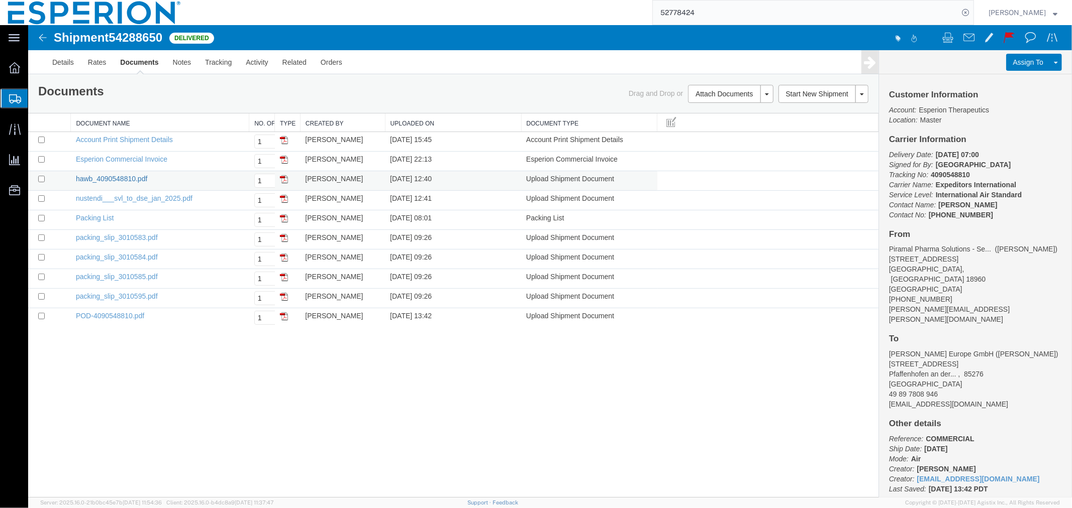
click at [88, 178] on link "hawb_4090548810.pdf" at bounding box center [110, 178] width 71 height 8
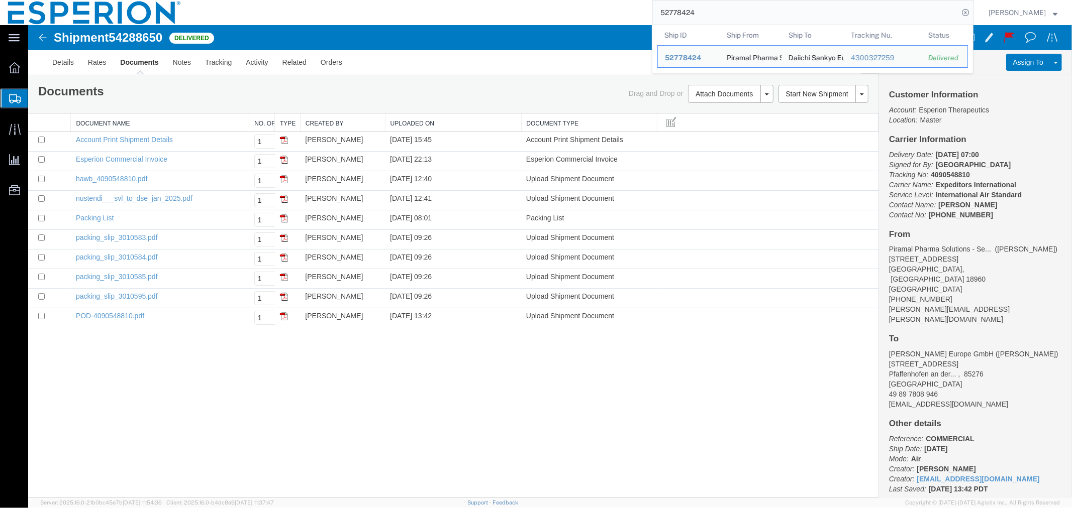
drag, startPoint x: 723, startPoint y: 17, endPoint x: 583, endPoint y: 17, distance: 139.2
click at [590, 17] on div "52778424 Ship ID Ship From Ship To Tracking Nu. Status Ship ID 52778424 Ship Fr…" at bounding box center [581, 12] width 785 height 25
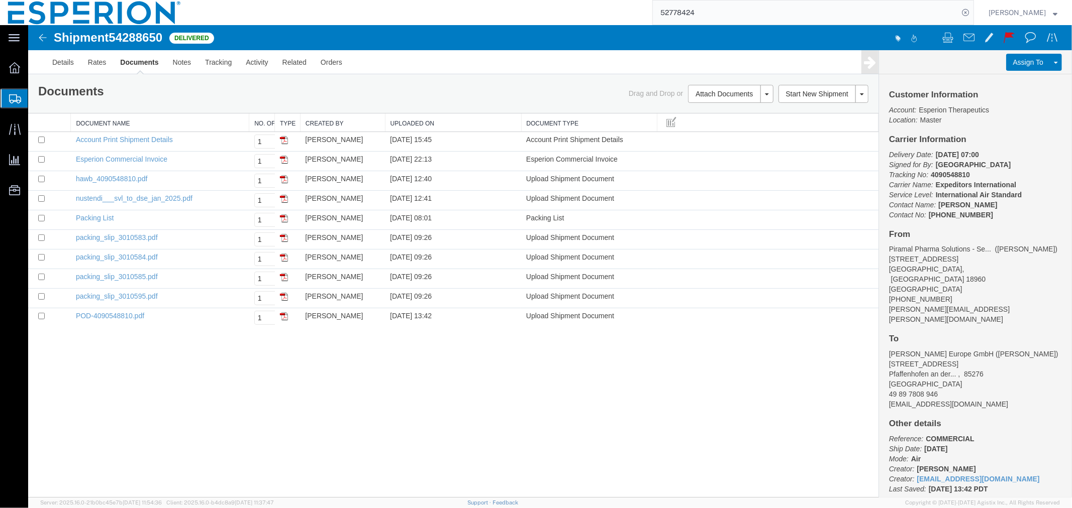
paste input "4819498"
type input "54819498"
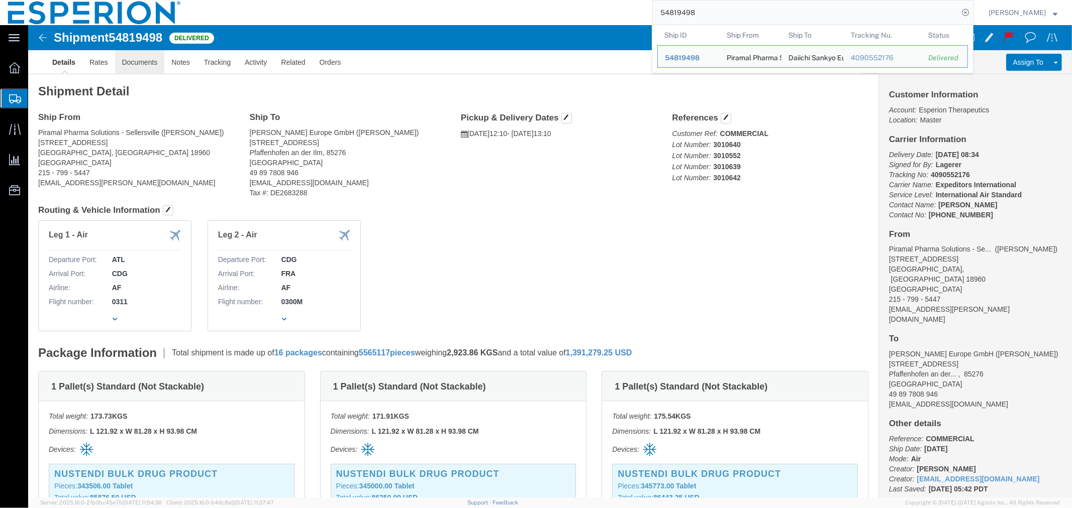
click link "Documents"
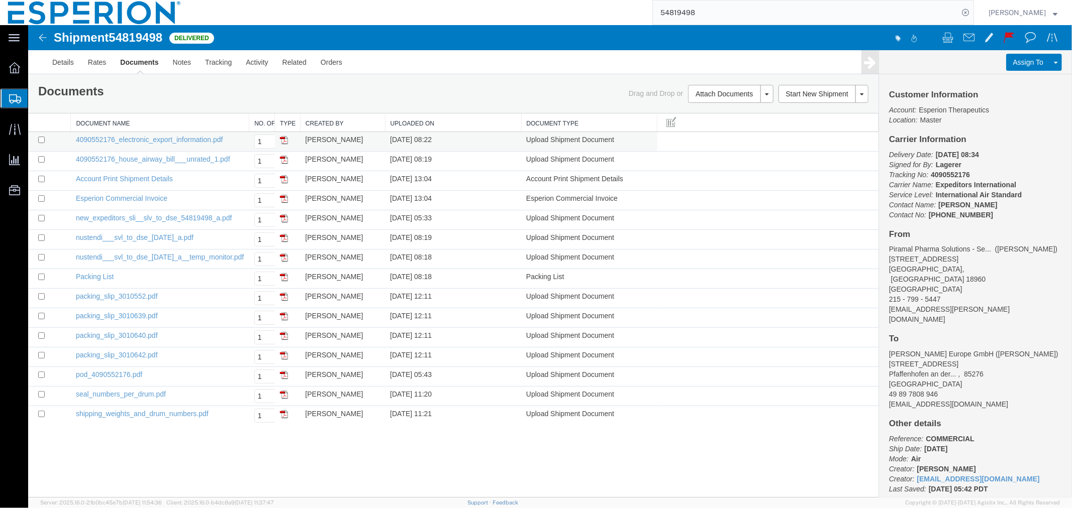
drag, startPoint x: 248, startPoint y: 125, endPoint x: 364, endPoint y: 144, distance: 117.5
click at [364, 144] on div "Document Name No. of Copies to Print Type Created by Uploaded On Document Type …" at bounding box center [453, 269] width 850 height 312
drag, startPoint x: 247, startPoint y: 124, endPoint x: 287, endPoint y: 126, distance: 40.7
click at [287, 126] on div "Document Name No. of Copies to Print Type Created by Uploaded On Document Type …" at bounding box center [453, 269] width 850 height 312
click at [41, 159] on input "checkbox" at bounding box center [41, 159] width 7 height 7
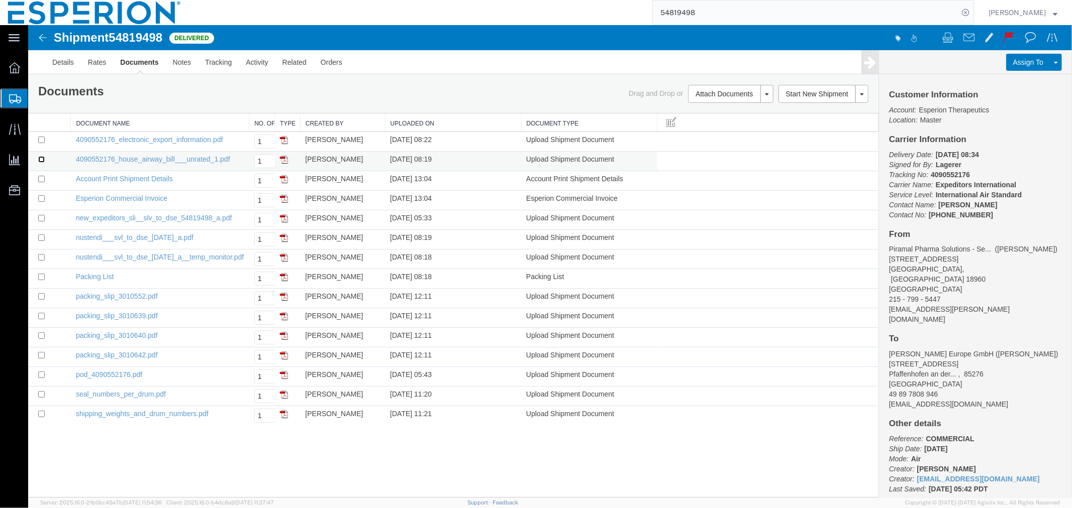
checkbox input "true"
click at [42, 238] on input "checkbox" at bounding box center [41, 237] width 7 height 7
checkbox input "true"
click at [38, 373] on input "checkbox" at bounding box center [41, 374] width 7 height 7
checkbox input "true"
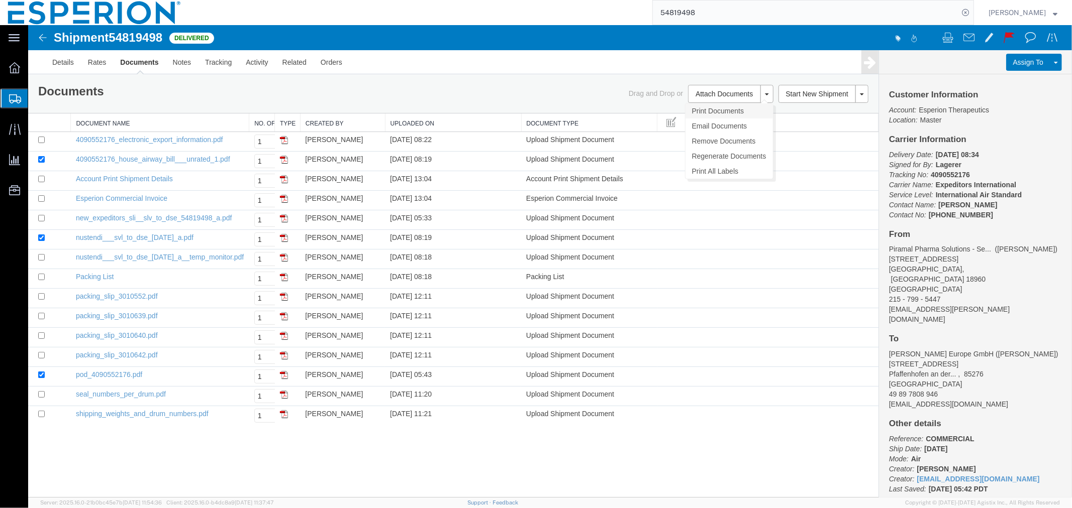
click at [721, 112] on link "Print Documents" at bounding box center [728, 110] width 87 height 15
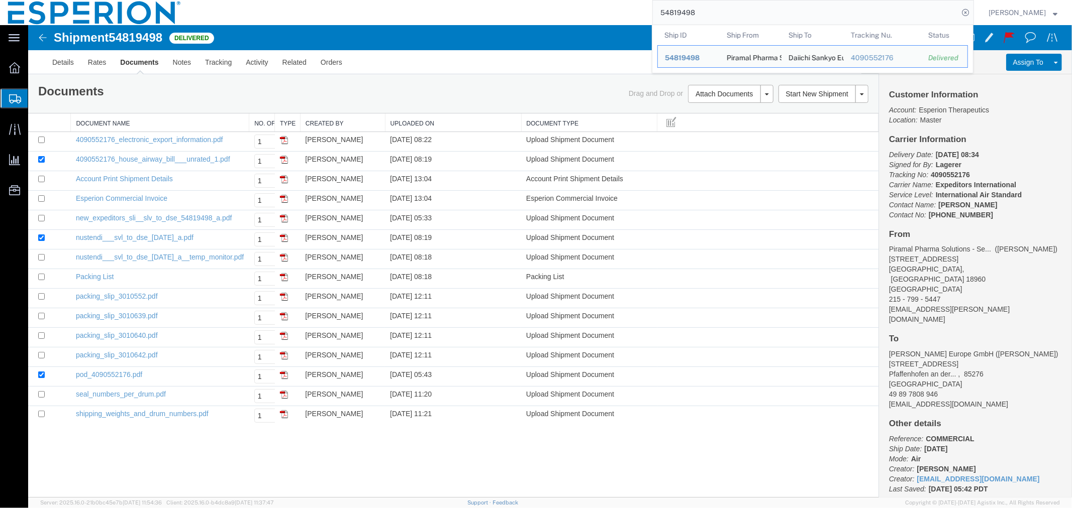
drag, startPoint x: 709, startPoint y: 19, endPoint x: 548, endPoint y: 10, distance: 162.0
click at [551, 10] on div "54819498 Ship ID Ship From Ship To Tracking Nu. Status Ship ID 54819498 Ship Fr…" at bounding box center [581, 12] width 785 height 25
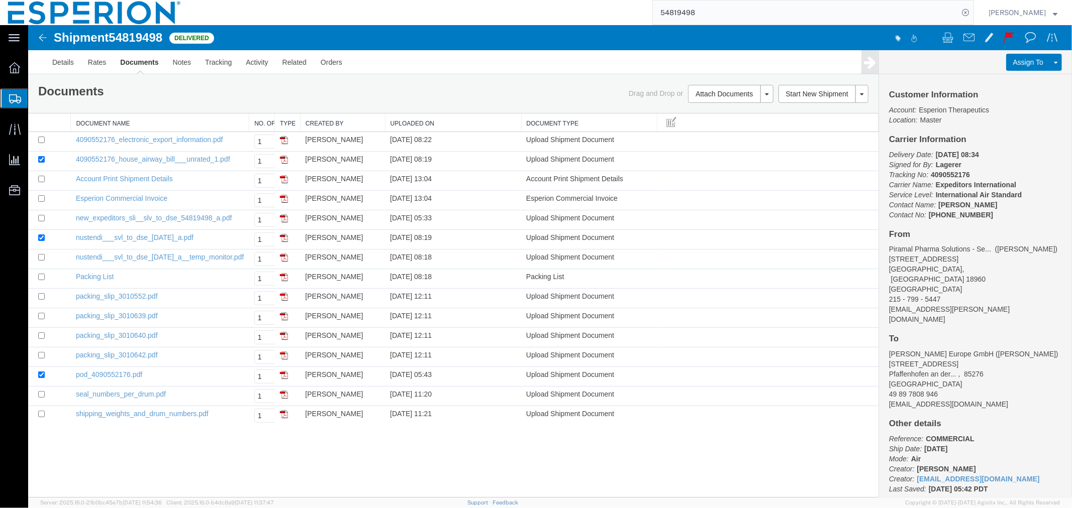
paste input "48538"
type input "54848538"
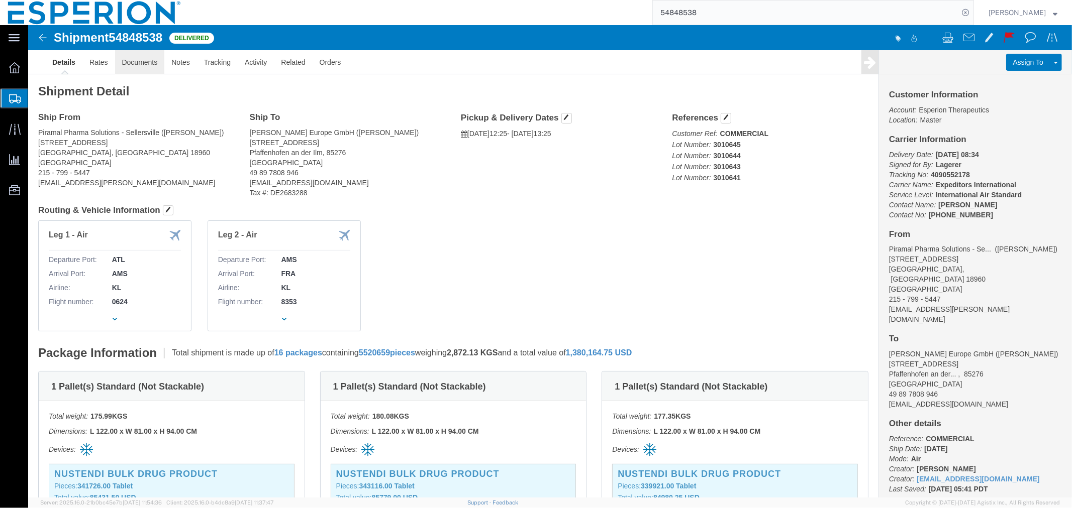
drag, startPoint x: 139, startPoint y: 66, endPoint x: 111, endPoint y: 41, distance: 37.7
click link "Documents"
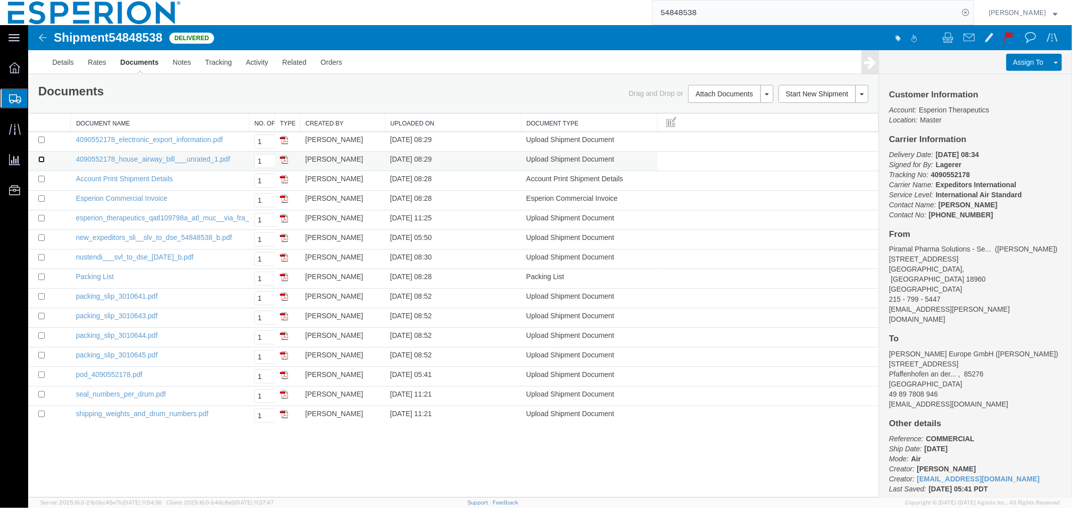
click at [41, 159] on input "checkbox" at bounding box center [41, 159] width 7 height 7
checkbox input "true"
click at [40, 256] on input "checkbox" at bounding box center [41, 257] width 7 height 7
checkbox input "true"
click at [38, 375] on input "checkbox" at bounding box center [41, 374] width 7 height 7
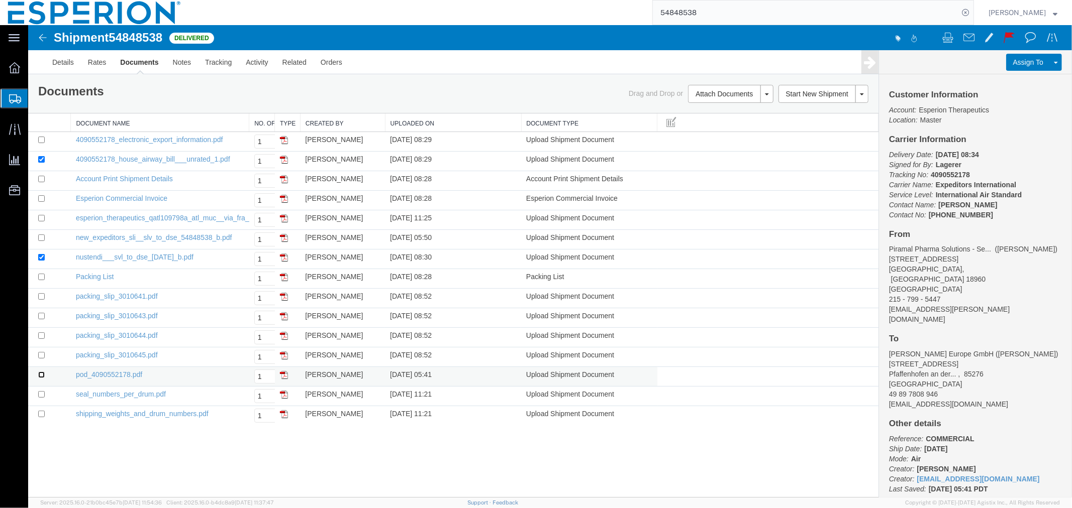
checkbox input "true"
click at [724, 115] on link "Print Documents" at bounding box center [728, 110] width 87 height 15
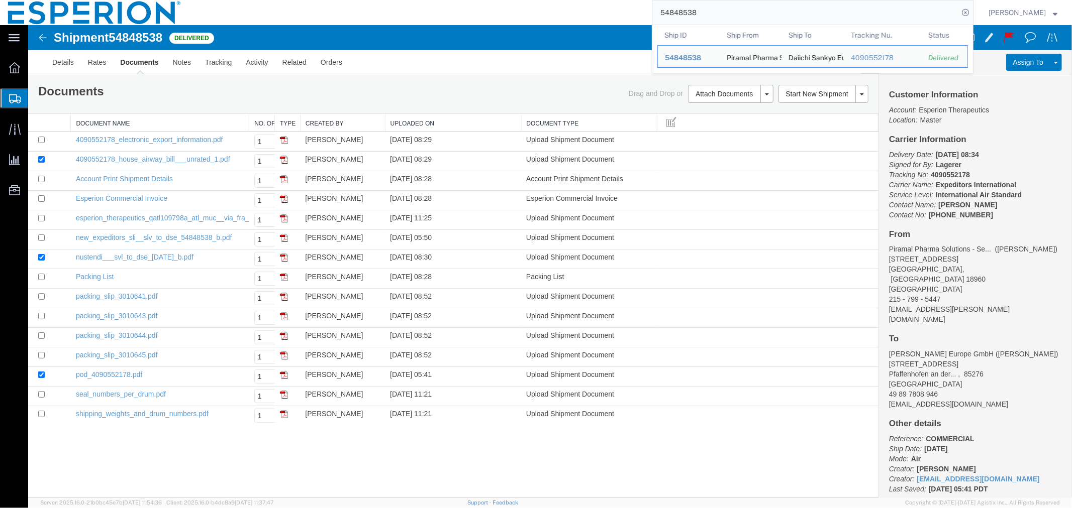
drag, startPoint x: 711, startPoint y: 18, endPoint x: 585, endPoint y: 16, distance: 126.1
click at [585, 16] on div "54848538 Ship ID Ship From Ship To Tracking Nu. Status Ship ID 54848538 Ship Fr…" at bounding box center [581, 12] width 785 height 25
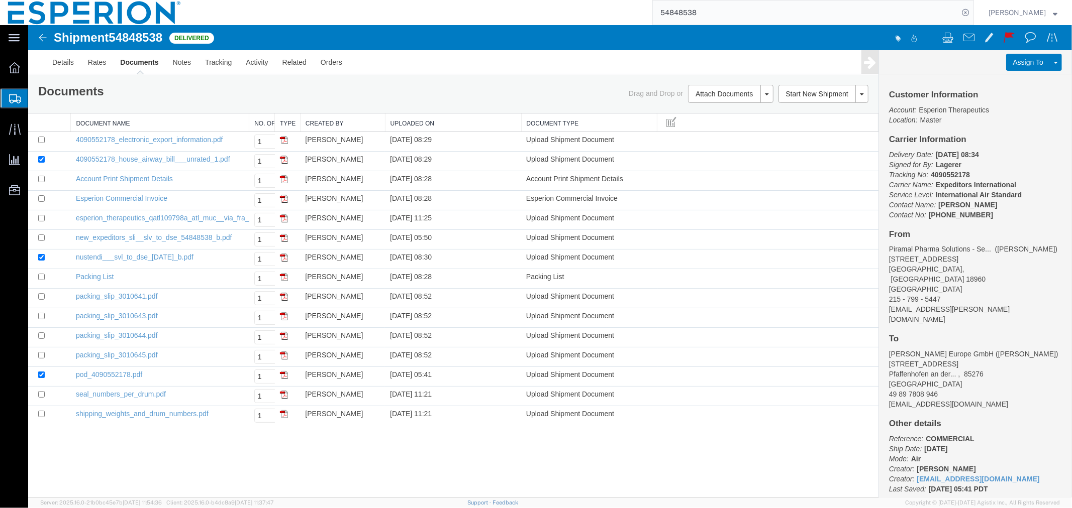
paste input "501075"
type input "55010758"
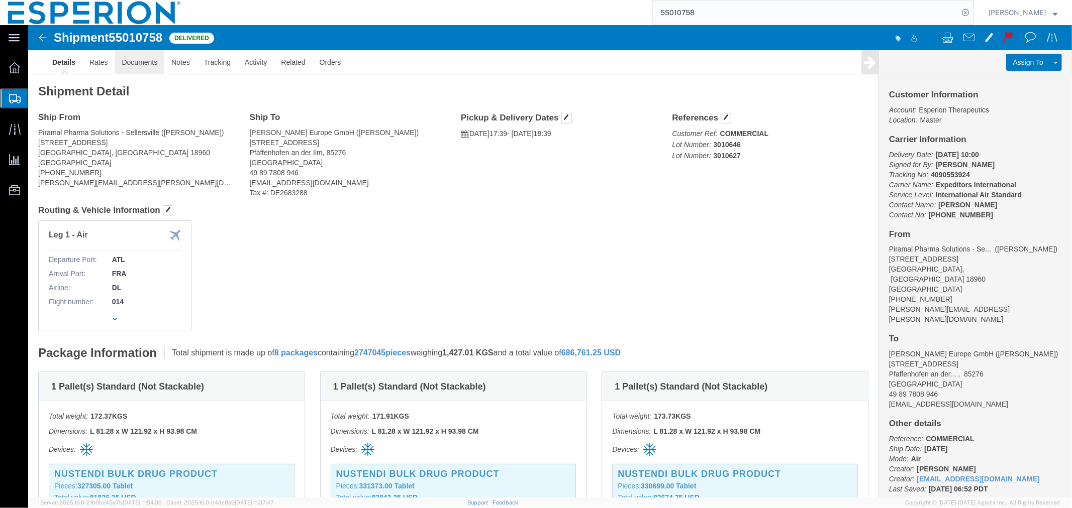
click link "Documents"
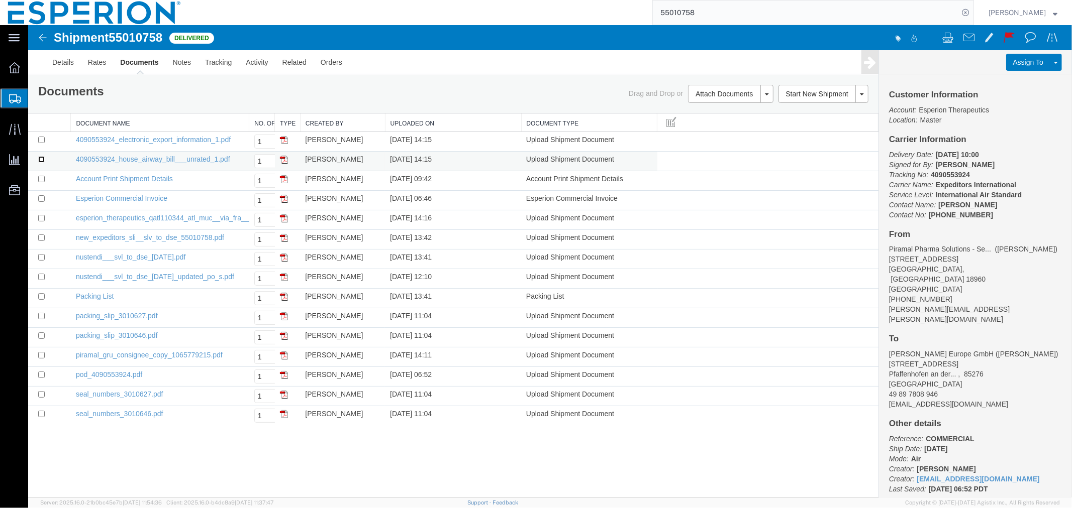
click at [41, 161] on input "checkbox" at bounding box center [41, 159] width 7 height 7
checkbox input "true"
drag, startPoint x: 249, startPoint y: 123, endPoint x: 309, endPoint y: 132, distance: 60.0
click at [309, 132] on div "Document Name No. of Copies to Print Type Created by Uploaded On Document Type …" at bounding box center [453, 269] width 850 height 312
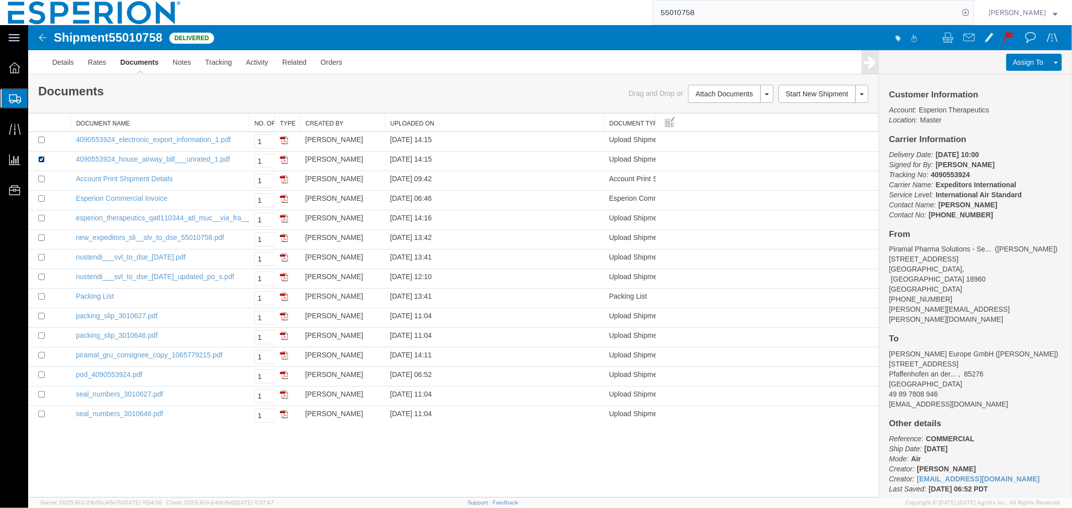
drag, startPoint x: 520, startPoint y: 124, endPoint x: 604, endPoint y: 124, distance: 84.4
click at [604, 124] on div "Document Name No. of Copies to Print Type Created by Uploaded On Document Type …" at bounding box center [453, 269] width 850 height 312
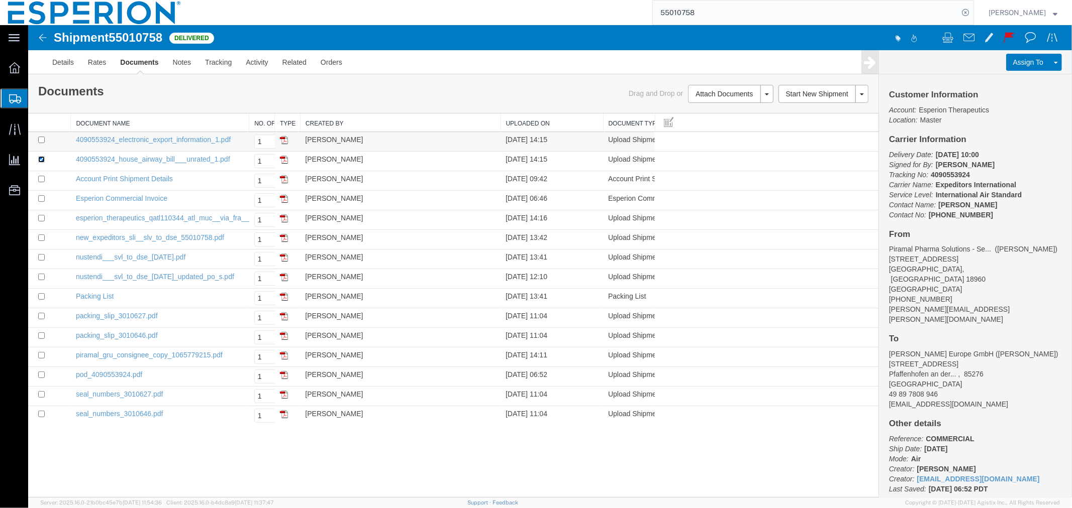
drag, startPoint x: 385, startPoint y: 122, endPoint x: 502, endPoint y: 133, distance: 117.0
click at [502, 133] on div "Document Name No. of Copies to Print Type Created by Uploaded On Document Type …" at bounding box center [453, 269] width 850 height 312
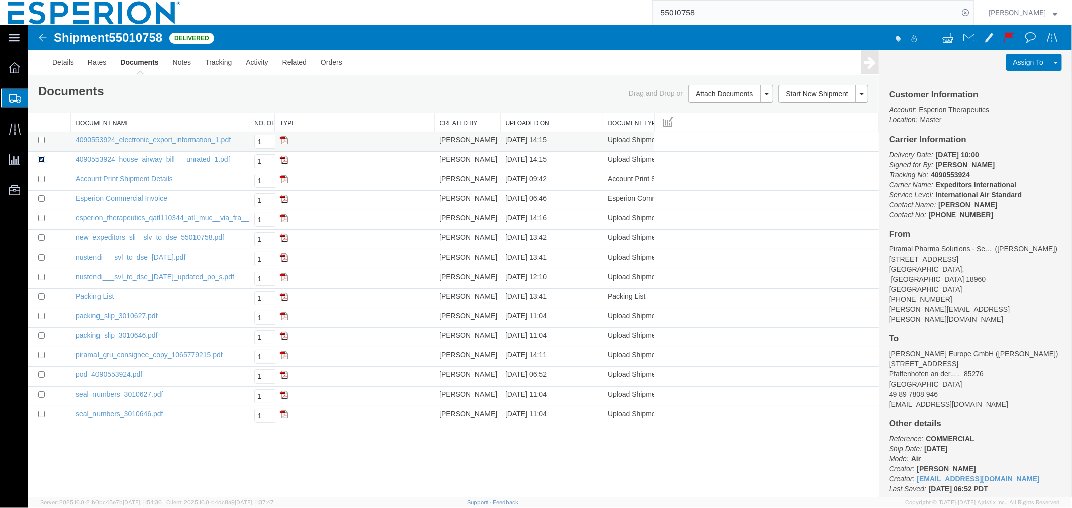
drag, startPoint x: 299, startPoint y: 122, endPoint x: 434, endPoint y: 142, distance: 136.2
click at [434, 142] on div "Document Name No. of Copies to Print Type Created by Uploaded On Document Type …" at bounding box center [453, 269] width 850 height 312
drag, startPoint x: 274, startPoint y: 122, endPoint x: 417, endPoint y: 141, distance: 143.5
click at [417, 141] on div "Document Name No. of Copies to Print Type Created by Uploaded On Document Type …" at bounding box center [453, 269] width 850 height 312
drag, startPoint x: 249, startPoint y: 123, endPoint x: 381, endPoint y: 142, distance: 134.1
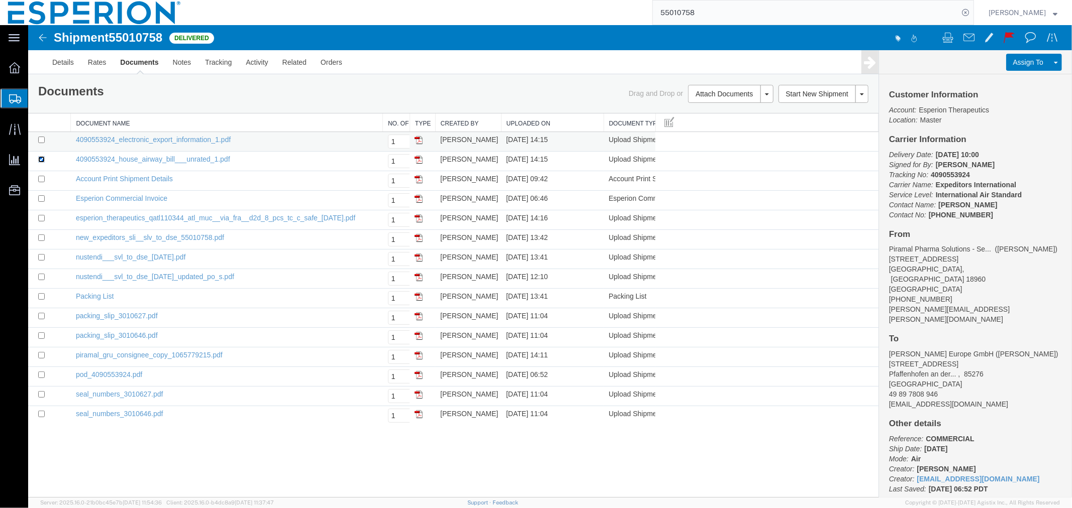
click at [381, 142] on div "Document Name No. of Copies to Print Type Created by Uploaded On Document Type …" at bounding box center [453, 269] width 850 height 312
click at [167, 276] on link "nustendi___svl_to_dse_27mar2025_updated_po_s.pdf" at bounding box center [154, 276] width 158 height 8
click at [42, 278] on input "checkbox" at bounding box center [41, 276] width 7 height 7
checkbox input "true"
click at [38, 375] on input "checkbox" at bounding box center [41, 374] width 7 height 7
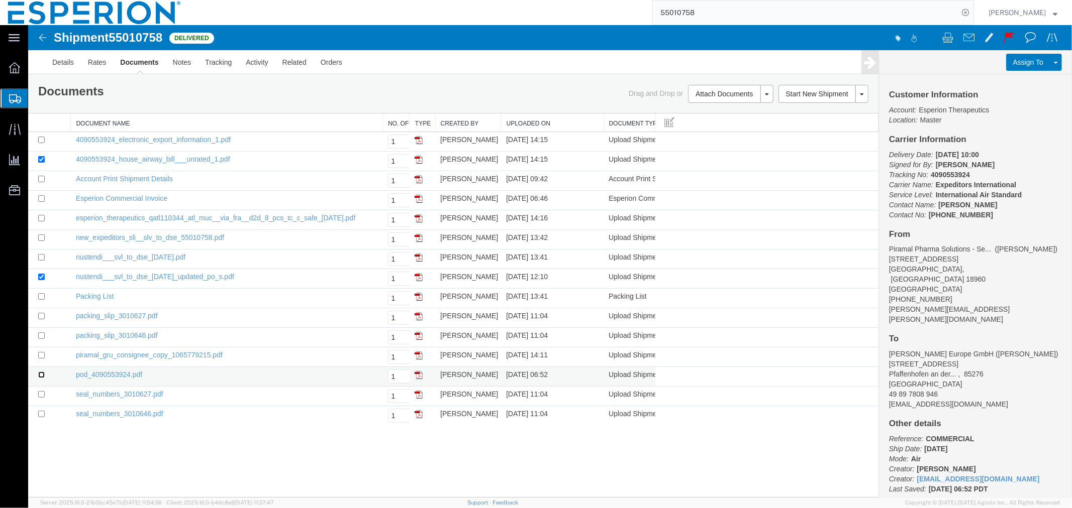
checkbox input "true"
click at [167, 353] on link "piramal_gru_consignee_copy_1065779215.pdf" at bounding box center [148, 355] width 147 height 8
click at [197, 159] on link "4090553924_house_airway_bill___unrated_1.pdf" at bounding box center [152, 159] width 154 height 8
click at [41, 159] on input "checkbox" at bounding box center [41, 159] width 7 height 7
checkbox input "false"
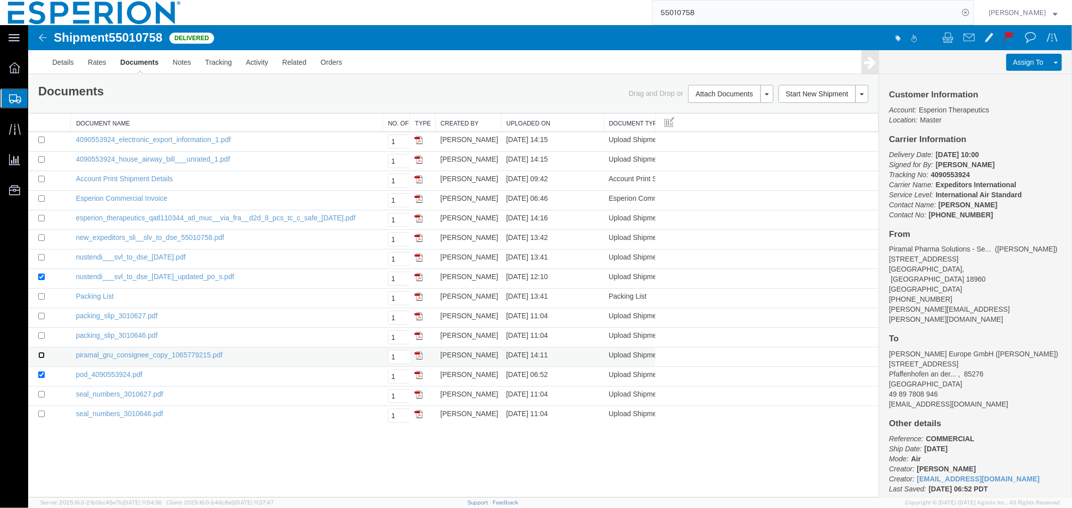
click at [41, 353] on input "checkbox" at bounding box center [41, 355] width 7 height 7
click at [143, 354] on link "piramal_gru_consignee_copy_1065779215.pdf" at bounding box center [148, 355] width 147 height 8
drag, startPoint x: 38, startPoint y: 353, endPoint x: 38, endPoint y: 347, distance: 6.0
click at [38, 353] on input "checkbox" at bounding box center [41, 355] width 7 height 7
checkbox input "false"
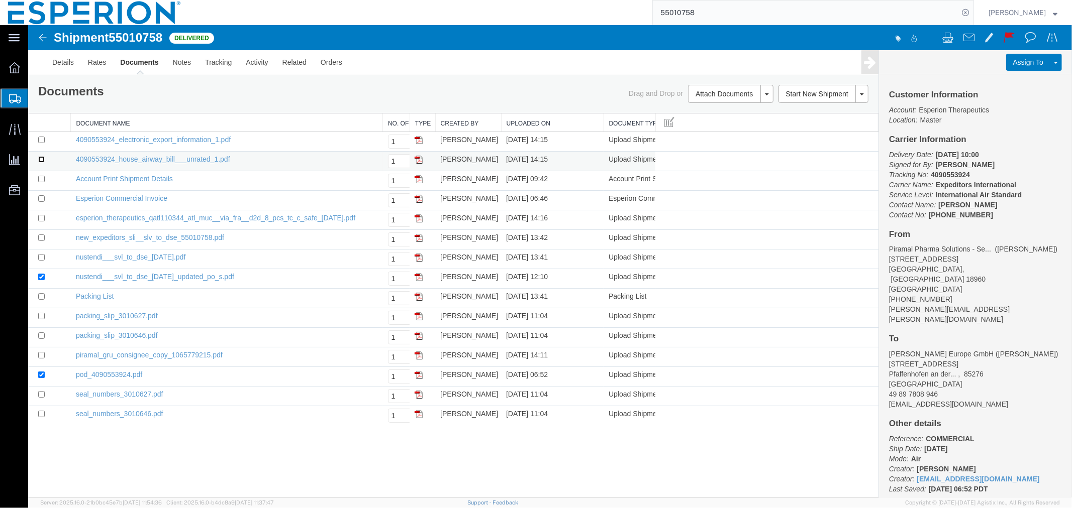
click at [42, 157] on input "checkbox" at bounding box center [41, 159] width 7 height 7
checkbox input "true"
click at [719, 109] on link "Print Documents" at bounding box center [728, 110] width 87 height 15
click at [41, 137] on input "checkbox" at bounding box center [41, 139] width 7 height 7
click at [39, 137] on input "checkbox" at bounding box center [41, 139] width 7 height 7
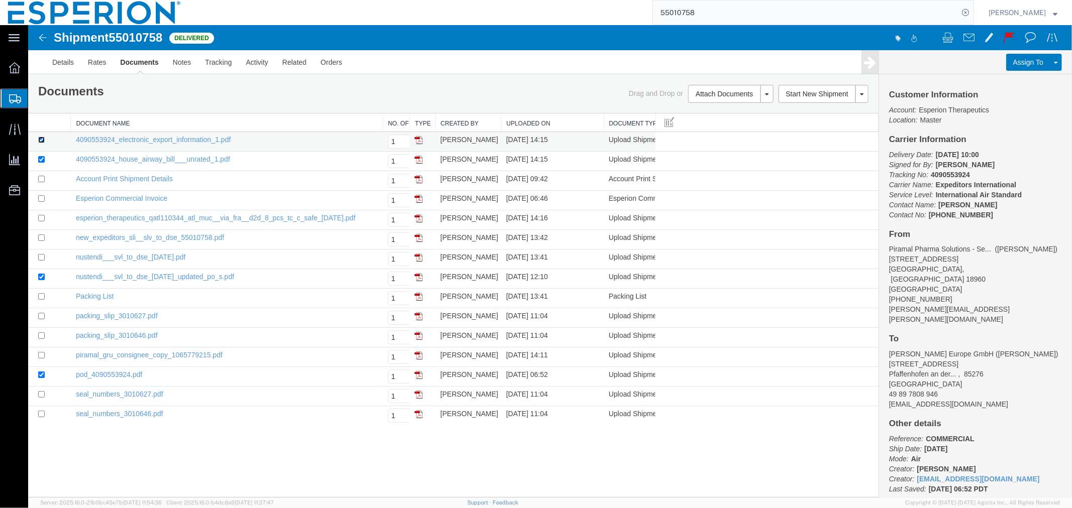
checkbox input "false"
click at [39, 156] on input "checkbox" at bounding box center [41, 159] width 7 height 7
checkbox input "false"
click at [41, 277] on input "checkbox" at bounding box center [41, 276] width 7 height 7
checkbox input "false"
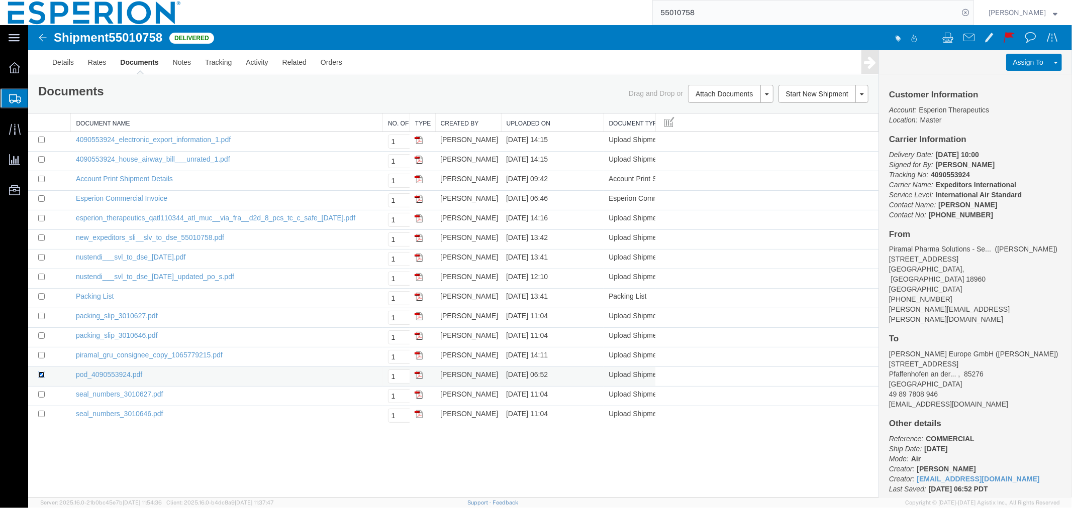
click at [41, 375] on input "checkbox" at bounding box center [41, 374] width 7 height 7
checkbox input "false"
click at [43, 353] on input "checkbox" at bounding box center [41, 355] width 7 height 7
checkbox input "true"
click at [729, 141] on link "Remove Documents" at bounding box center [728, 140] width 87 height 15
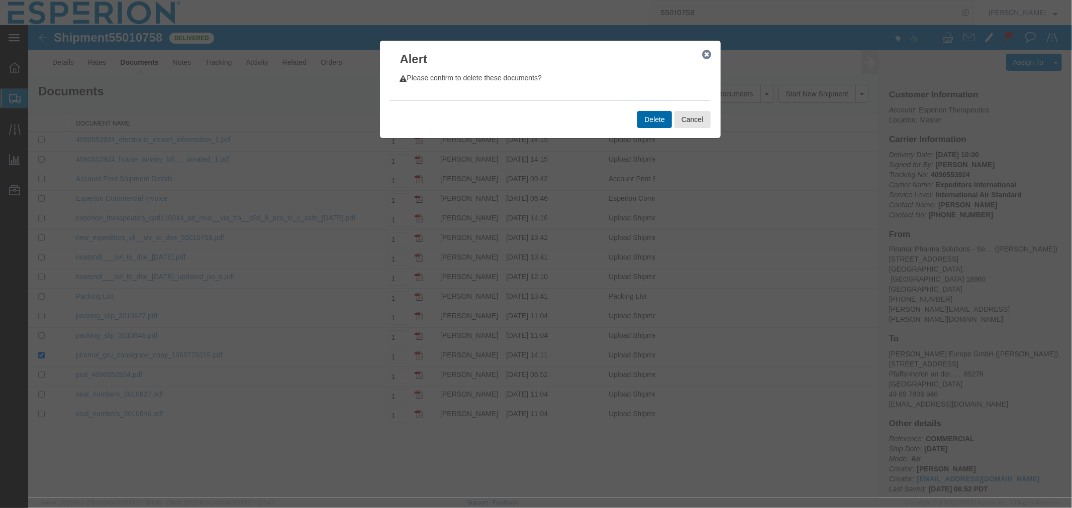
click at [653, 125] on button "Delete" at bounding box center [654, 119] width 34 height 17
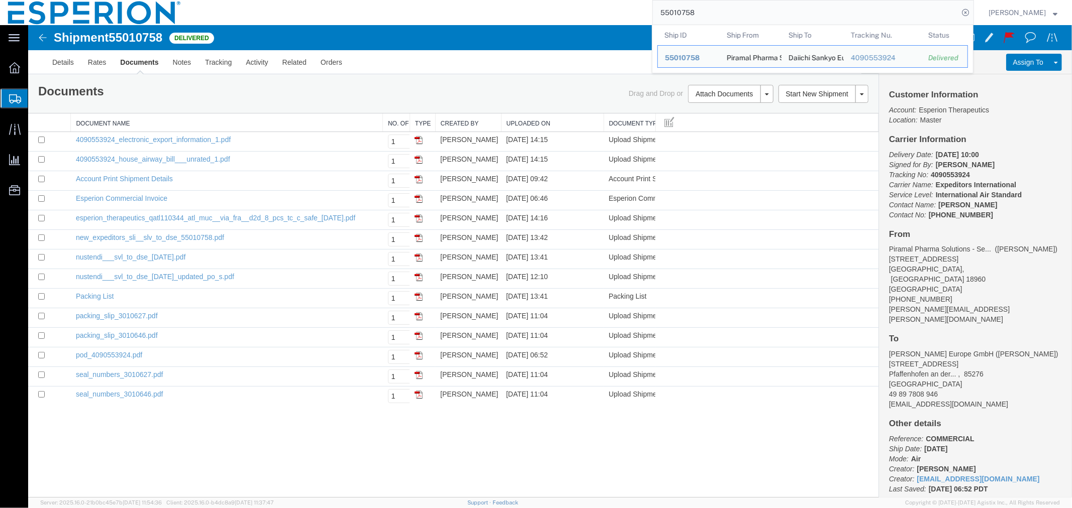
drag, startPoint x: 702, startPoint y: 17, endPoint x: 561, endPoint y: 2, distance: 142.4
click at [563, 2] on div "55010758 Ship ID Ship From Ship To Tracking Nu. Status Ship ID 55010758 Ship Fr…" at bounding box center [581, 12] width 785 height 25
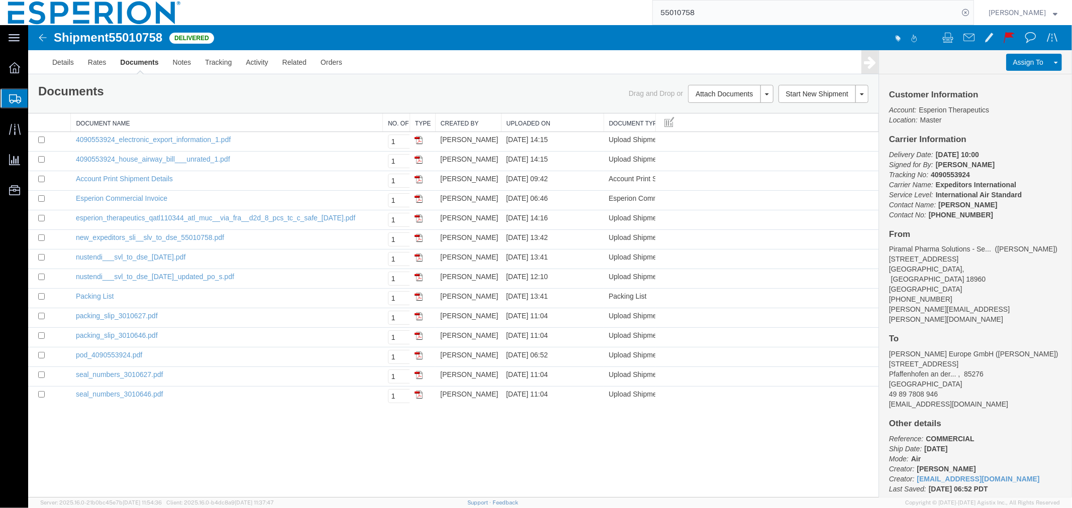
paste input "313203"
type input "55313203"
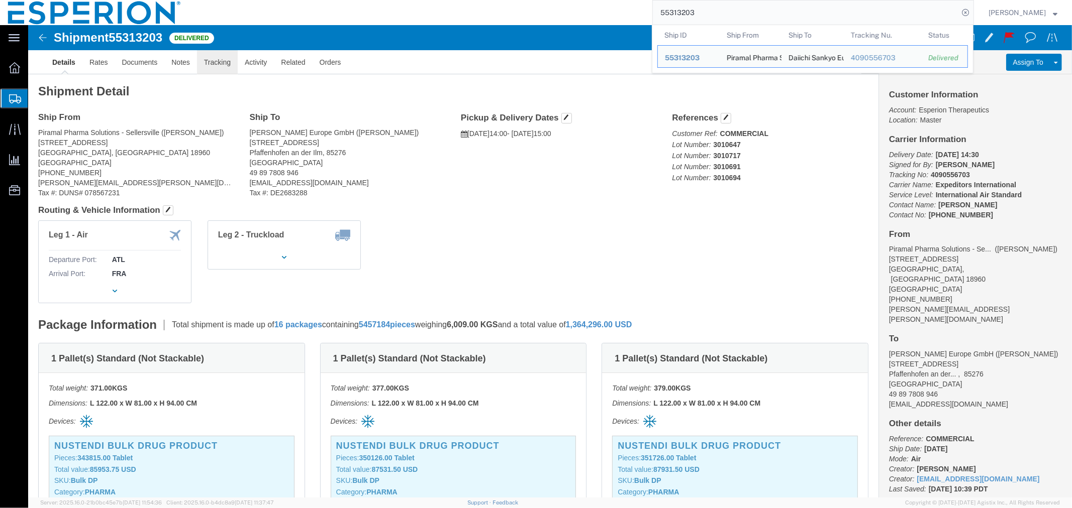
click link "Tracking"
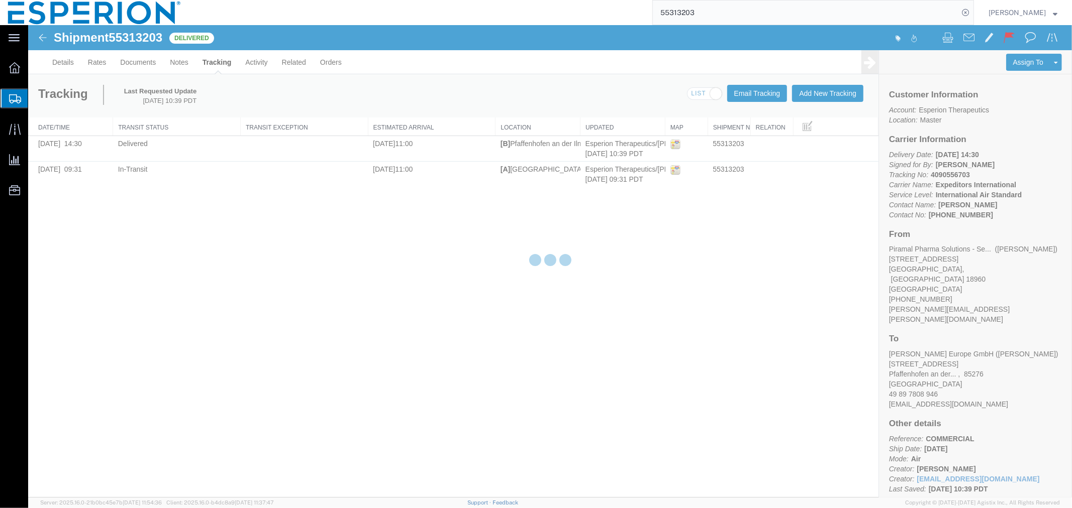
click at [144, 67] on div at bounding box center [550, 261] width 1044 height 473
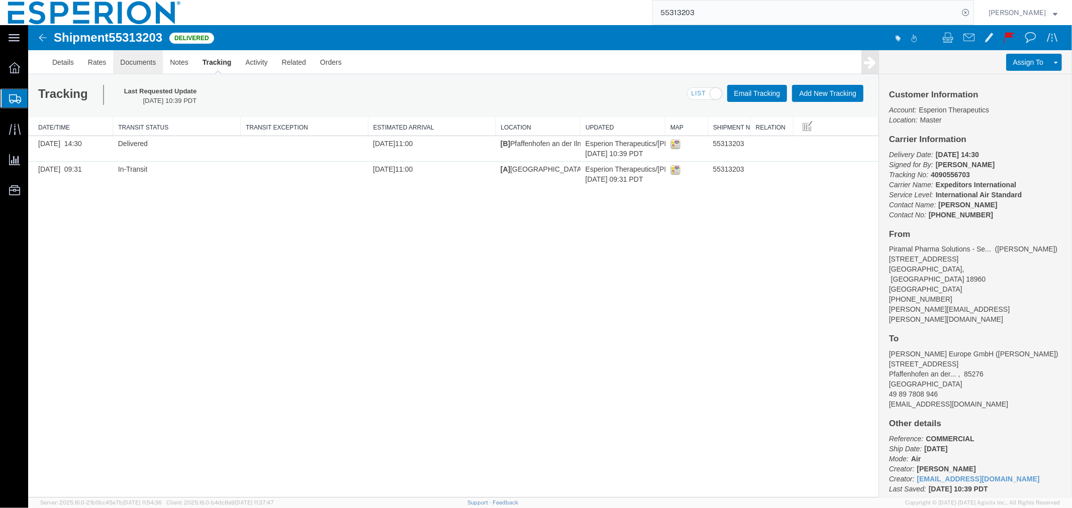
click at [139, 61] on link "Documents" at bounding box center [138, 62] width 50 height 24
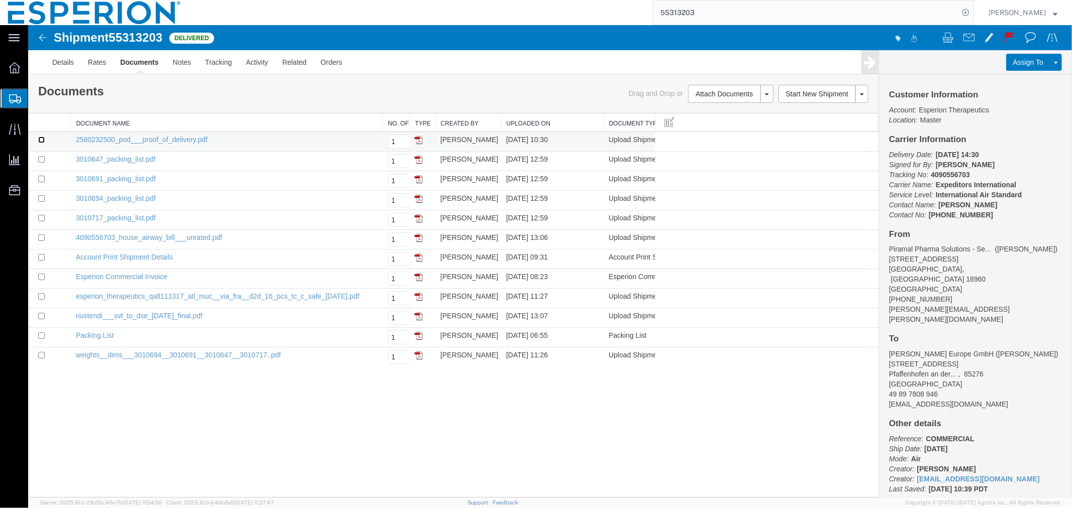
click at [40, 139] on input "checkbox" at bounding box center [41, 139] width 7 height 7
checkbox input "true"
click at [38, 157] on input "checkbox" at bounding box center [41, 159] width 7 height 7
checkbox input "true"
click at [39, 179] on input "checkbox" at bounding box center [41, 178] width 7 height 7
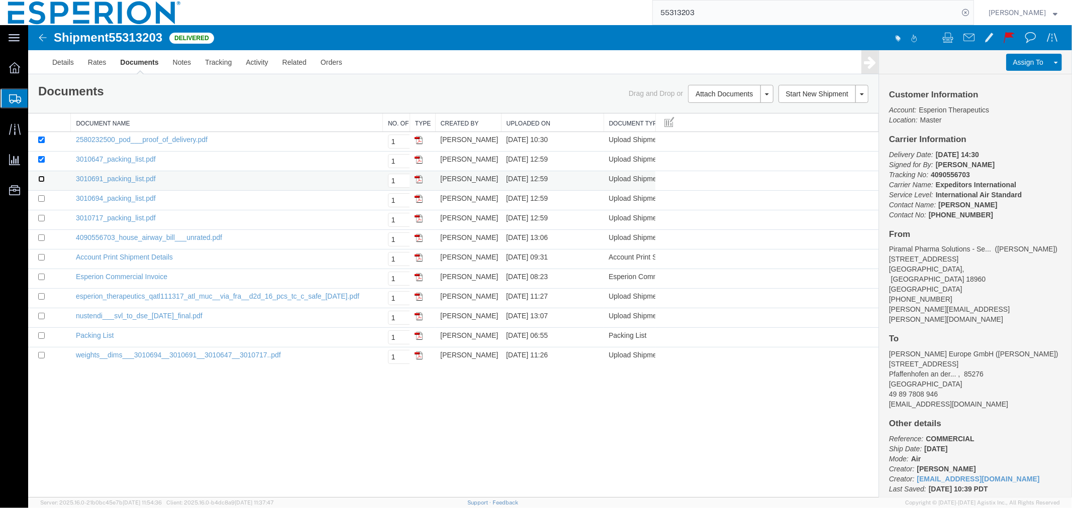
checkbox input "true"
click at [40, 196] on input "checkbox" at bounding box center [41, 198] width 7 height 7
checkbox input "true"
click at [40, 217] on input "checkbox" at bounding box center [41, 218] width 7 height 7
checkbox input "true"
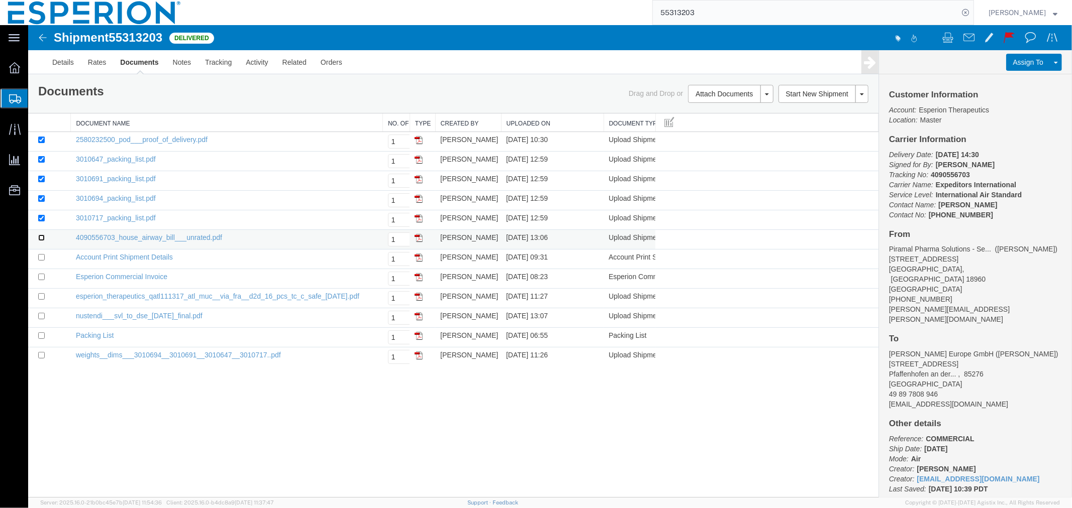
click at [38, 239] on input "checkbox" at bounding box center [41, 237] width 7 height 7
checkbox input "true"
click at [41, 319] on input "checkbox" at bounding box center [41, 316] width 7 height 7
checkbox input "true"
click at [725, 114] on link "Print Documents" at bounding box center [728, 110] width 87 height 15
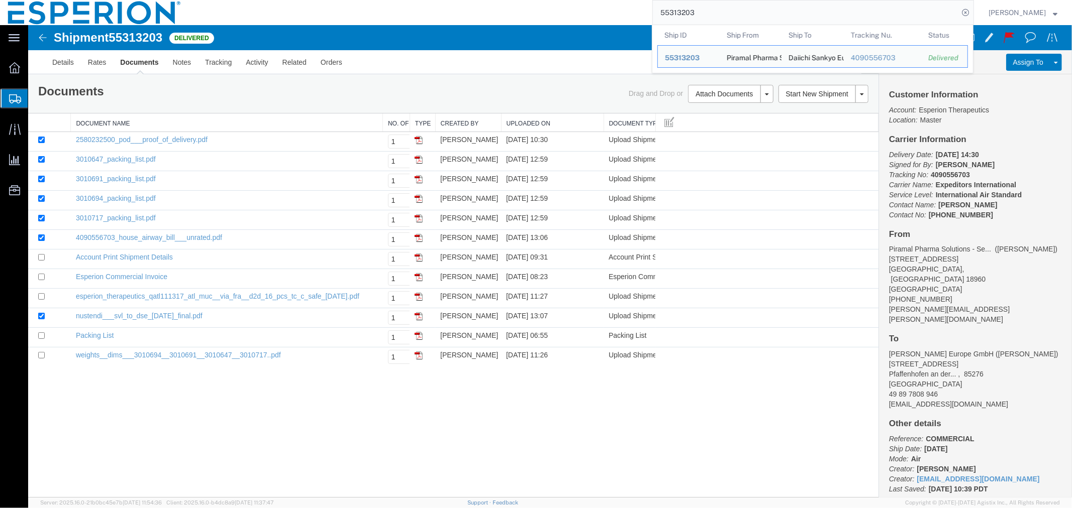
drag, startPoint x: 725, startPoint y: 16, endPoint x: 580, endPoint y: 14, distance: 144.7
click at [581, 14] on div "55313203 Ship ID Ship From Ship To Tracking Nu. Status Ship ID 55313203 Ship Fr…" at bounding box center [581, 12] width 785 height 25
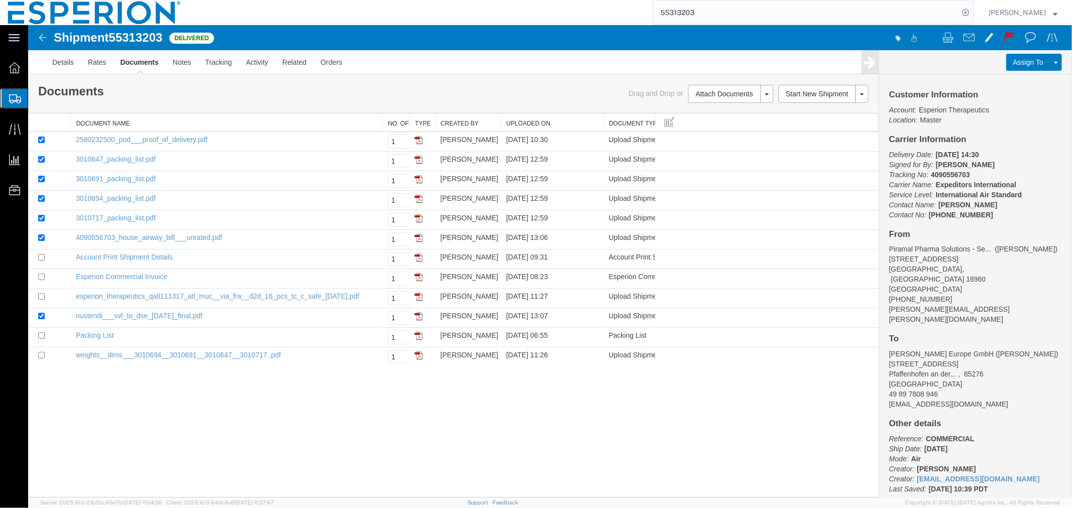
paste input "651592"
type input "55651592"
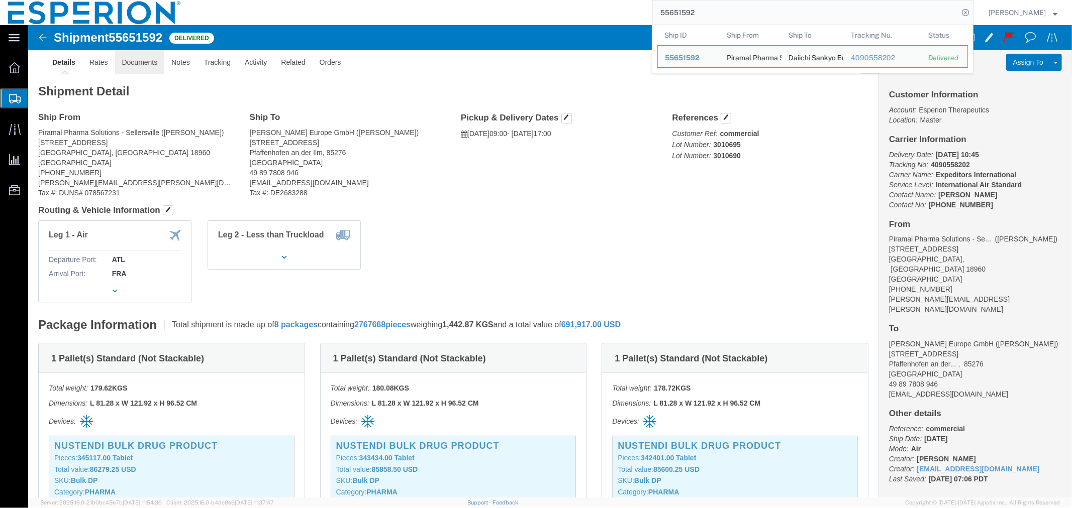
click link "Documents"
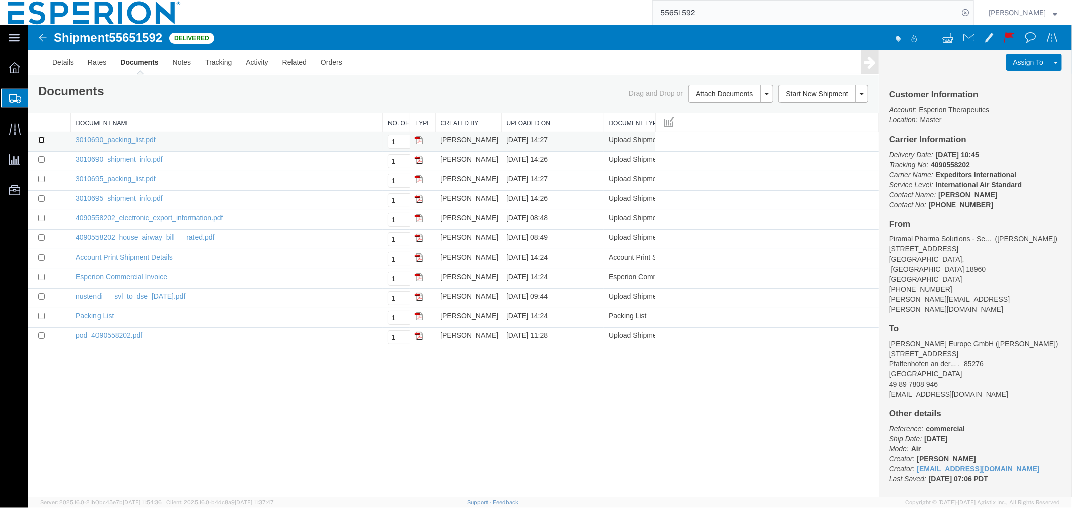
click at [40, 138] on input "checkbox" at bounding box center [41, 139] width 7 height 7
checkbox input "true"
click at [44, 157] on input "checkbox" at bounding box center [41, 159] width 7 height 7
checkbox input "true"
click at [39, 178] on input "checkbox" at bounding box center [41, 178] width 7 height 7
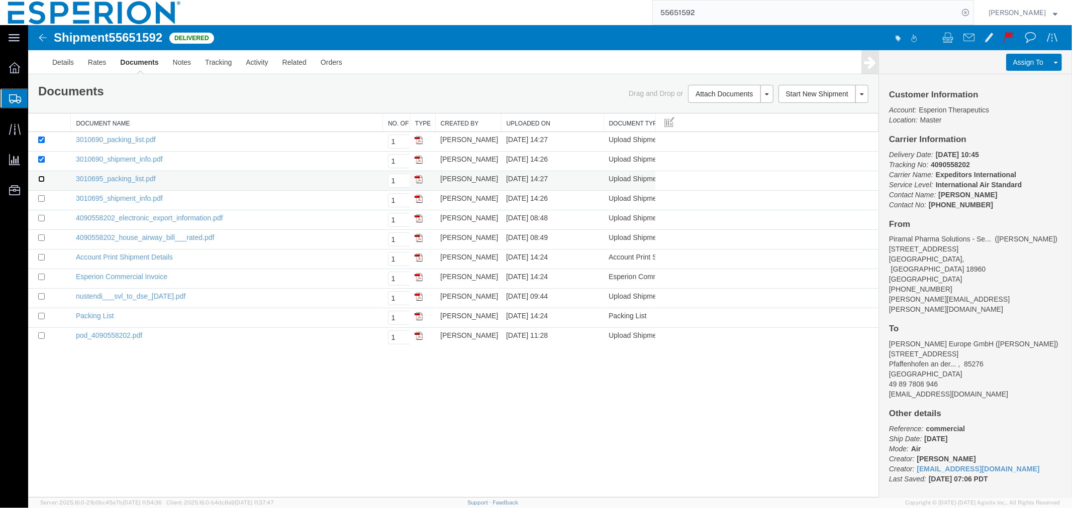
checkbox input "true"
click at [45, 197] on td at bounding box center [49, 200] width 43 height 20
click at [41, 201] on input "checkbox" at bounding box center [41, 198] width 7 height 7
checkbox input "true"
click at [42, 237] on input "checkbox" at bounding box center [41, 237] width 7 height 7
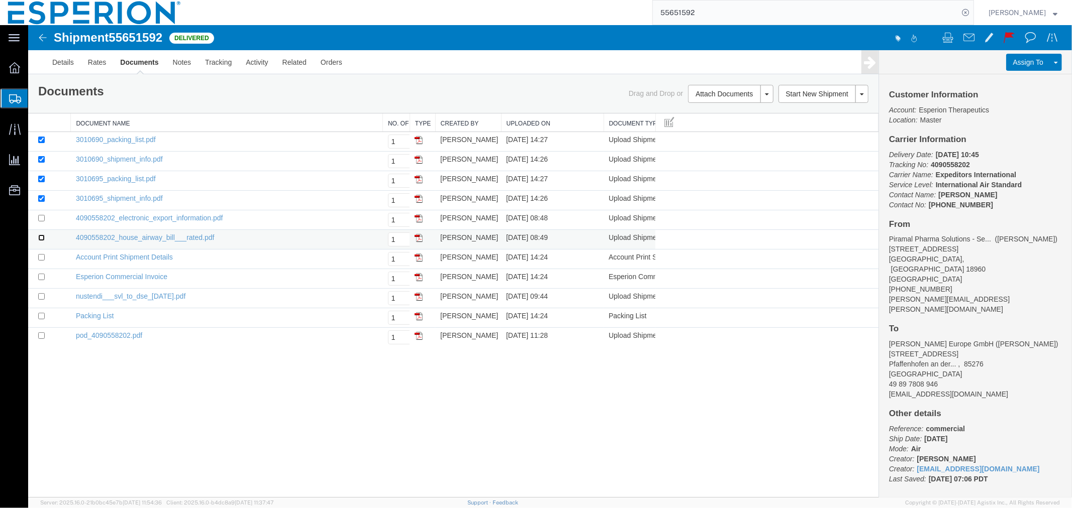
checkbox input "true"
click at [39, 294] on input "checkbox" at bounding box center [41, 296] width 7 height 7
checkbox input "true"
click at [41, 333] on input "checkbox" at bounding box center [41, 335] width 7 height 7
checkbox input "true"
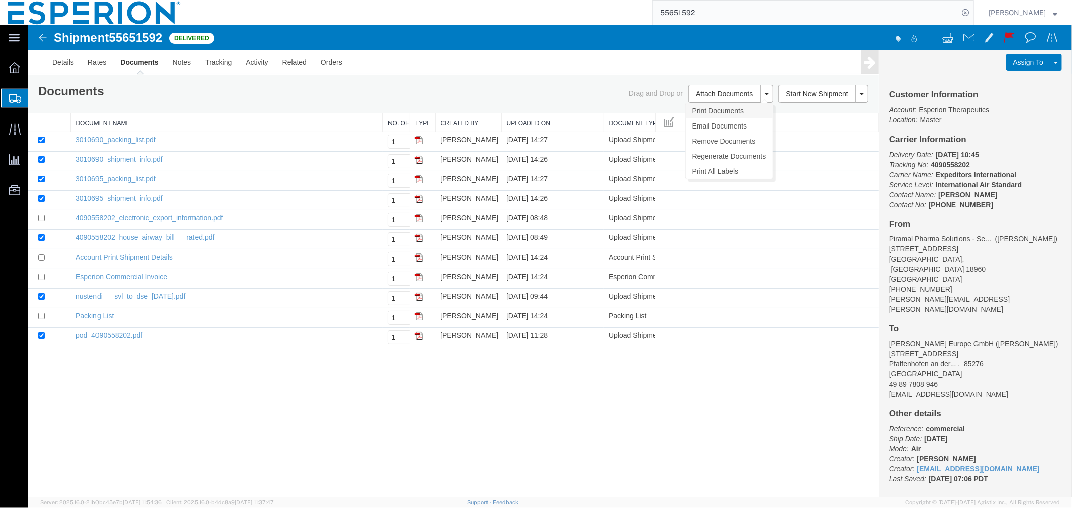
click at [703, 111] on link "Print Documents" at bounding box center [728, 110] width 87 height 15
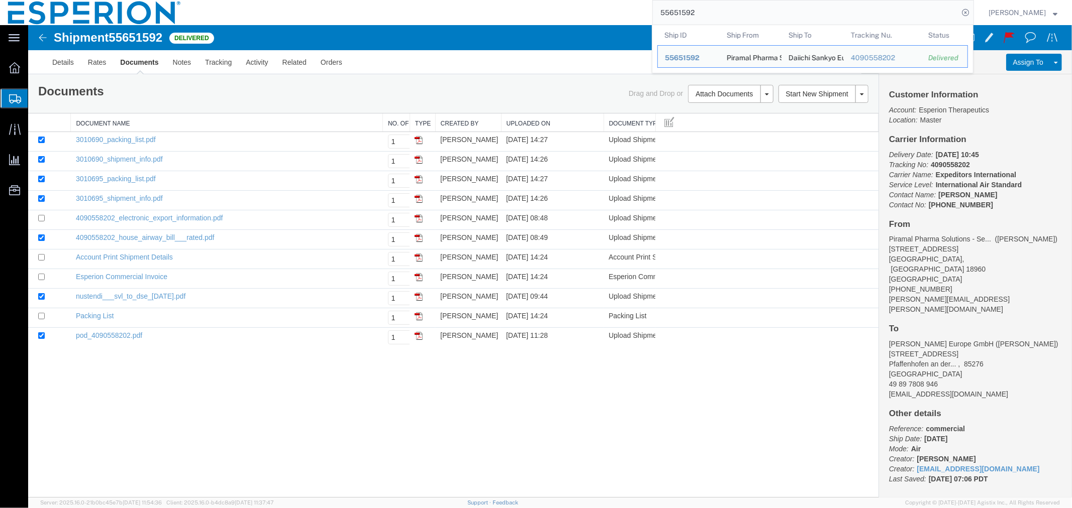
drag, startPoint x: 694, startPoint y: 14, endPoint x: 593, endPoint y: 9, distance: 100.6
click at [593, 9] on div "55651592 Ship ID Ship From Ship To Tracking Nu. Status Ship ID 55651592 Ship Fr…" at bounding box center [581, 12] width 785 height 25
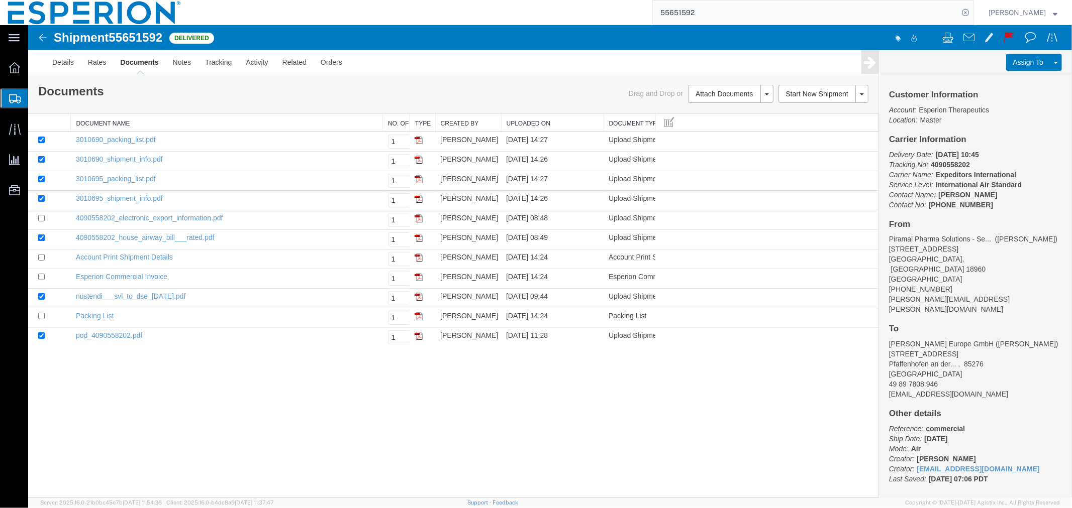
paste input "78882"
type input "55678882"
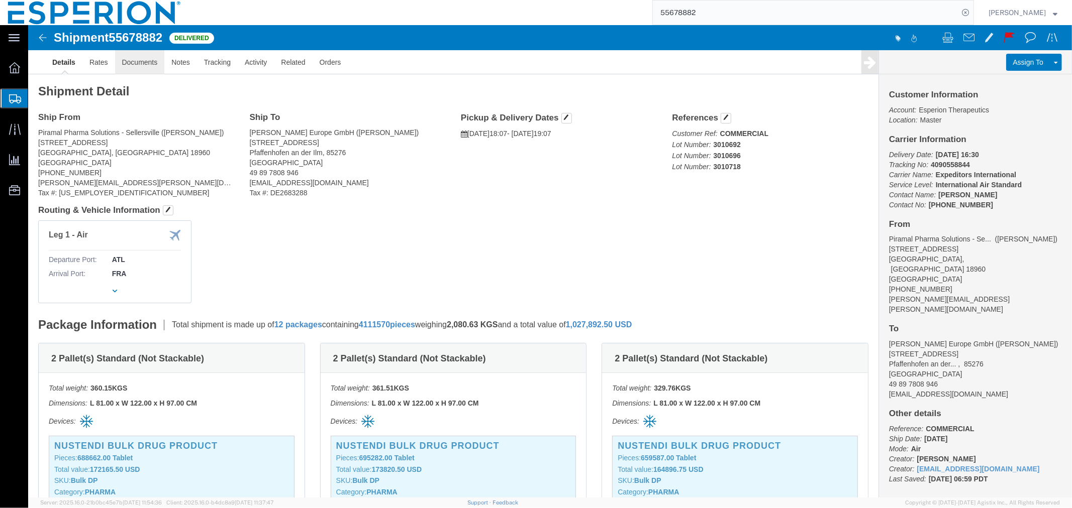
click link "Documents"
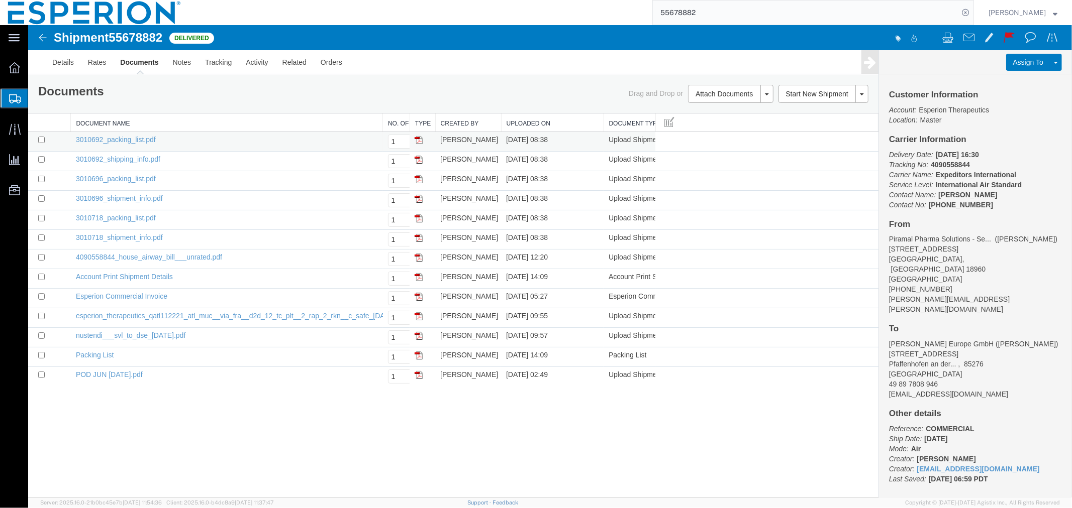
click at [46, 140] on td at bounding box center [49, 142] width 43 height 20
click at [38, 142] on input "checkbox" at bounding box center [41, 139] width 7 height 7
checkbox input "true"
click at [40, 157] on input "checkbox" at bounding box center [41, 159] width 7 height 7
checkbox input "true"
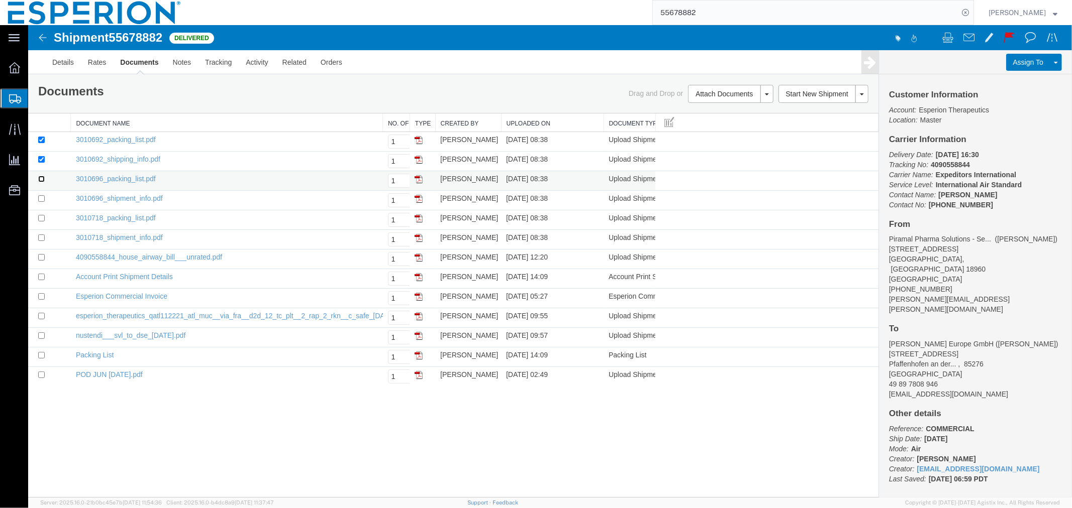
click at [38, 178] on input "checkbox" at bounding box center [41, 178] width 7 height 7
checkbox input "true"
click at [37, 197] on td at bounding box center [49, 200] width 43 height 20
click at [41, 201] on input "checkbox" at bounding box center [41, 198] width 7 height 7
checkbox input "true"
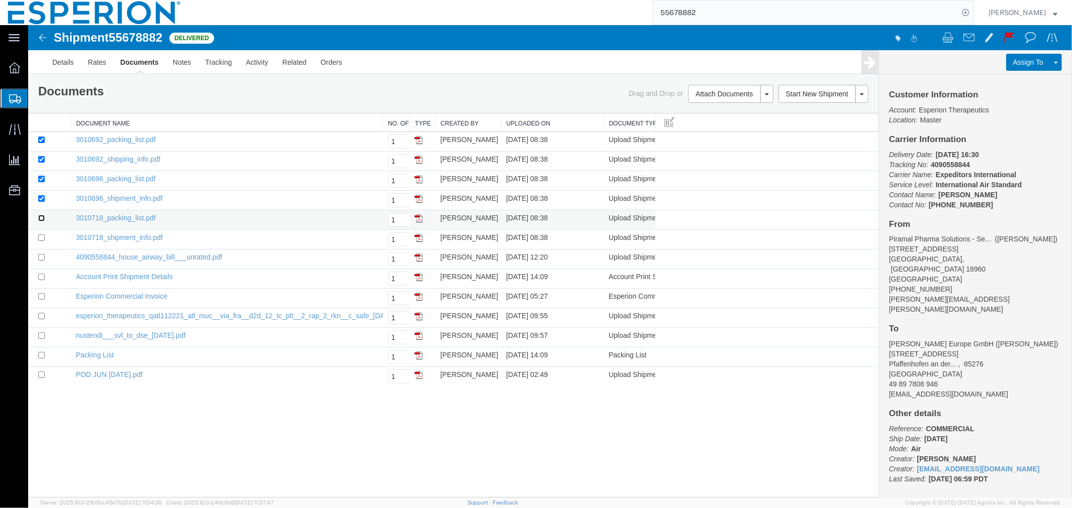
click at [38, 218] on input "checkbox" at bounding box center [41, 218] width 7 height 7
checkbox input "true"
click at [45, 239] on td at bounding box center [49, 240] width 43 height 20
click at [38, 236] on input "checkbox" at bounding box center [41, 237] width 7 height 7
checkbox input "true"
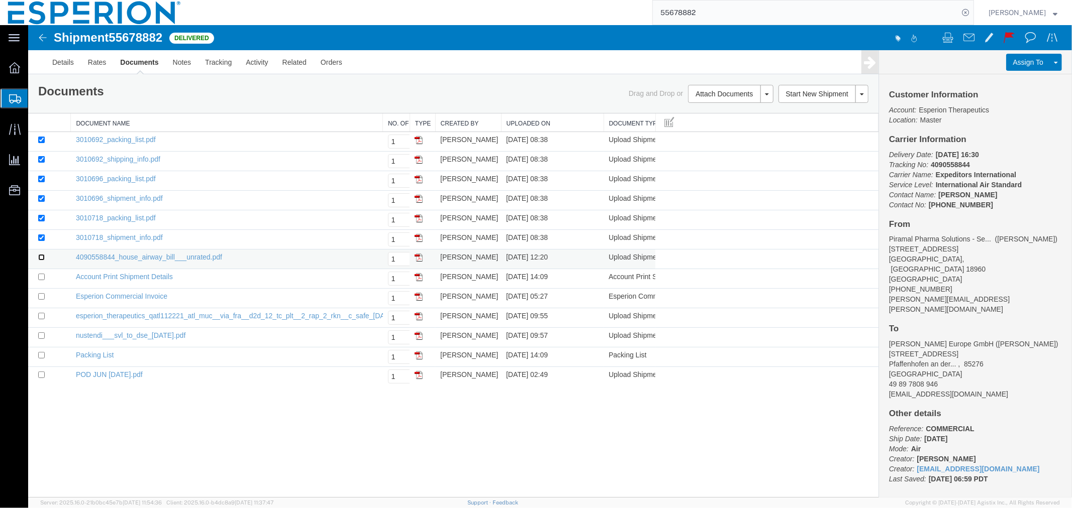
click at [39, 259] on input "checkbox" at bounding box center [41, 257] width 7 height 7
checkbox input "true"
click at [42, 335] on input "checkbox" at bounding box center [41, 335] width 7 height 7
checkbox input "true"
click at [38, 374] on input "checkbox" at bounding box center [41, 374] width 7 height 7
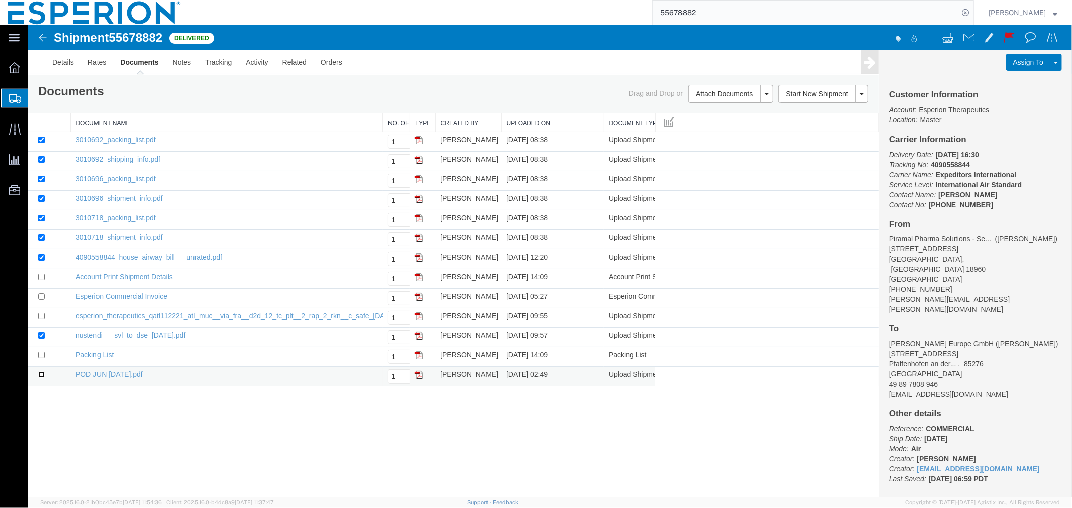
checkbox input "true"
click at [706, 115] on link "Print Documents" at bounding box center [728, 110] width 87 height 15
